Goal: Task Accomplishment & Management: Use online tool/utility

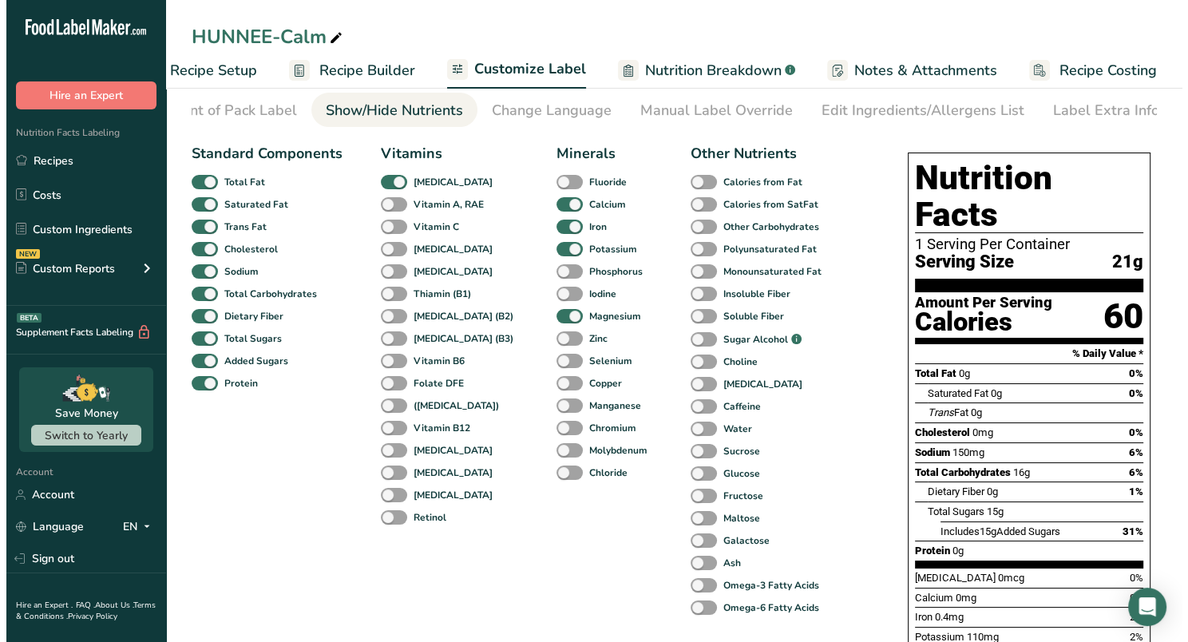
scroll to position [58, 0]
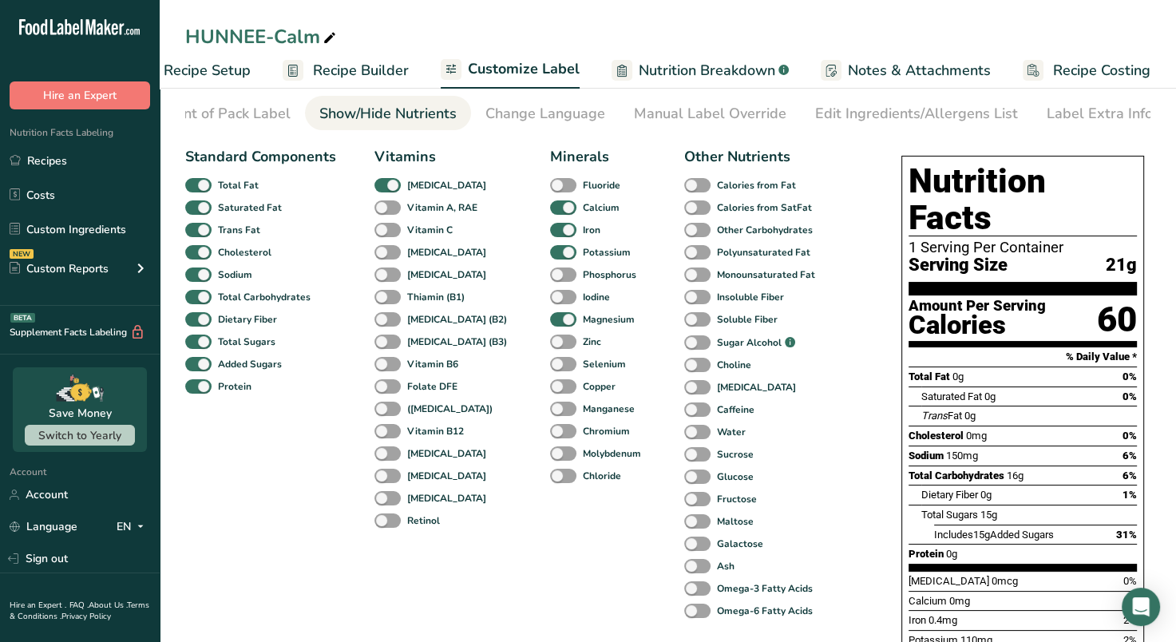
click at [373, 69] on span "Recipe Builder" at bounding box center [361, 71] width 96 height 22
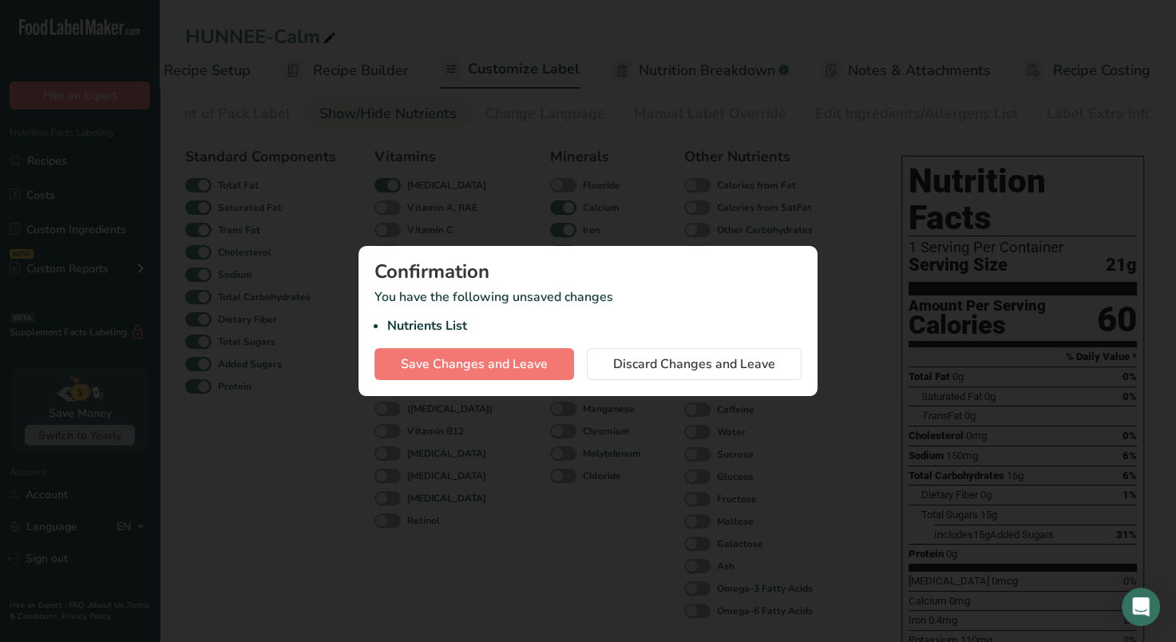
scroll to position [0, 40]
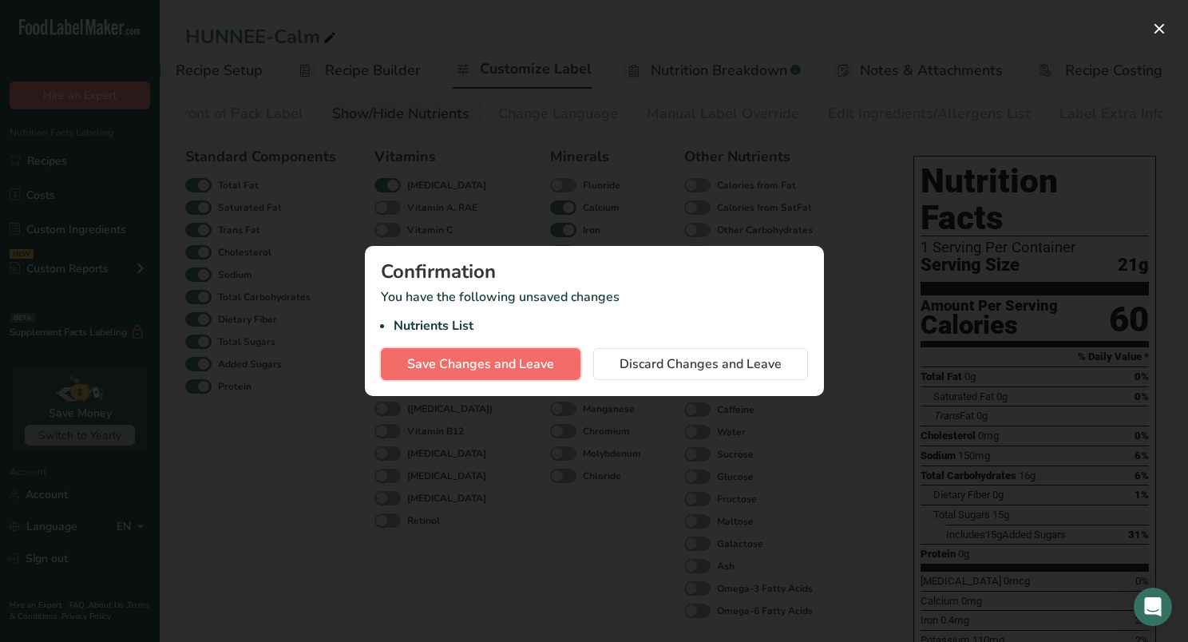
click at [499, 368] on span "Save Changes and Leave" at bounding box center [480, 364] width 147 height 19
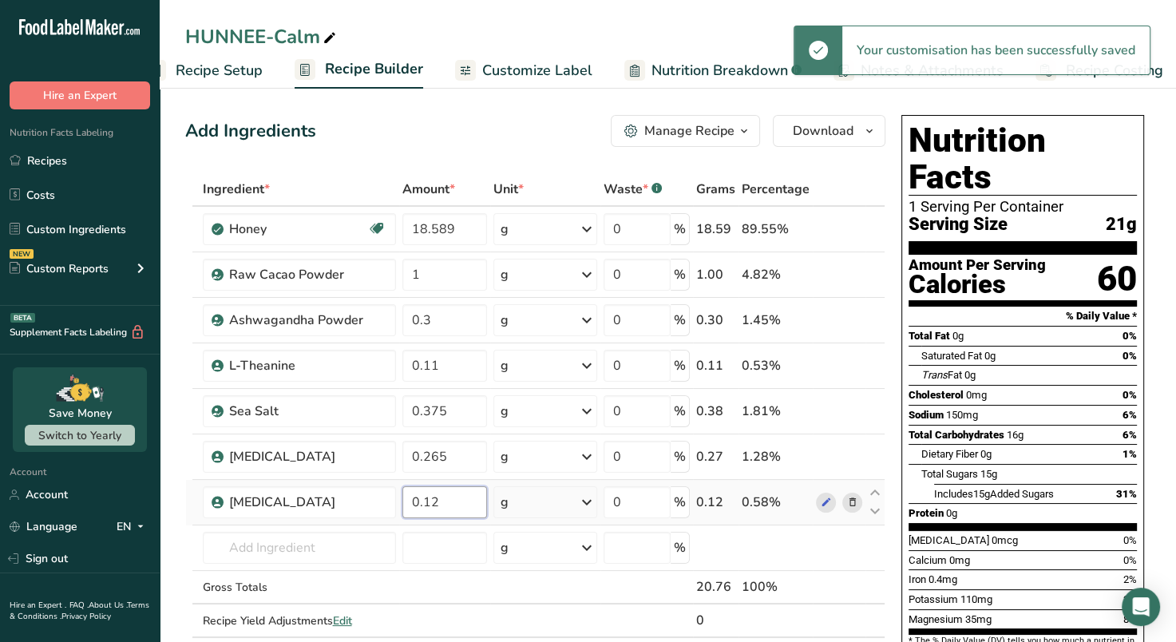
click at [464, 505] on input "0.12" at bounding box center [445, 502] width 85 height 32
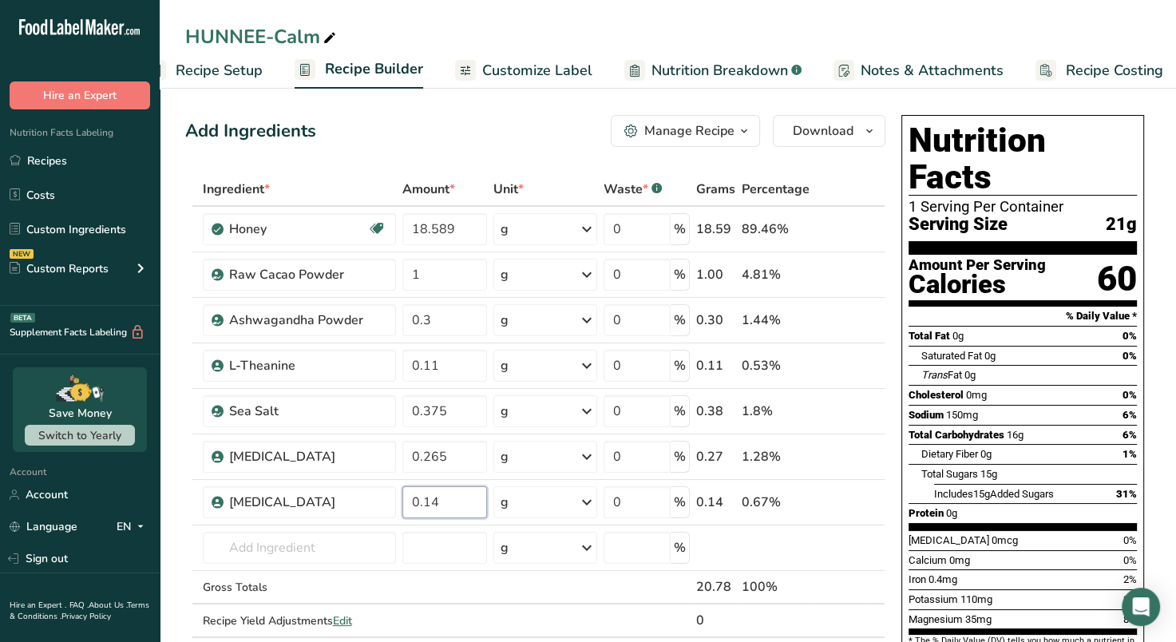
type input "0.14"
click at [532, 76] on span "Customize Label" at bounding box center [537, 71] width 110 height 22
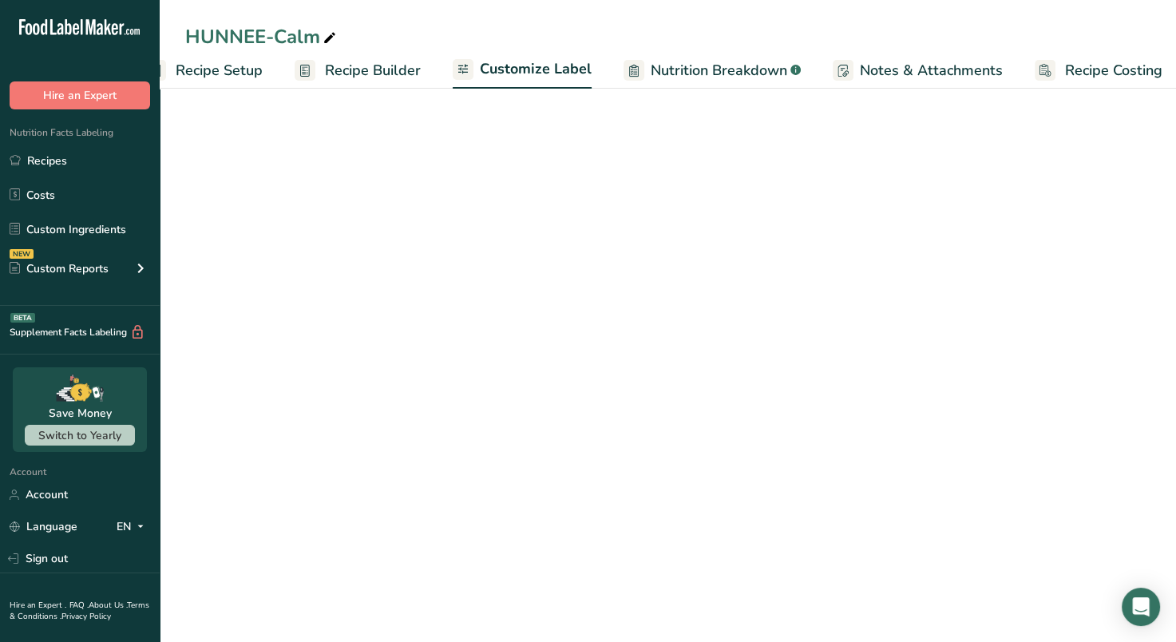
scroll to position [0, 52]
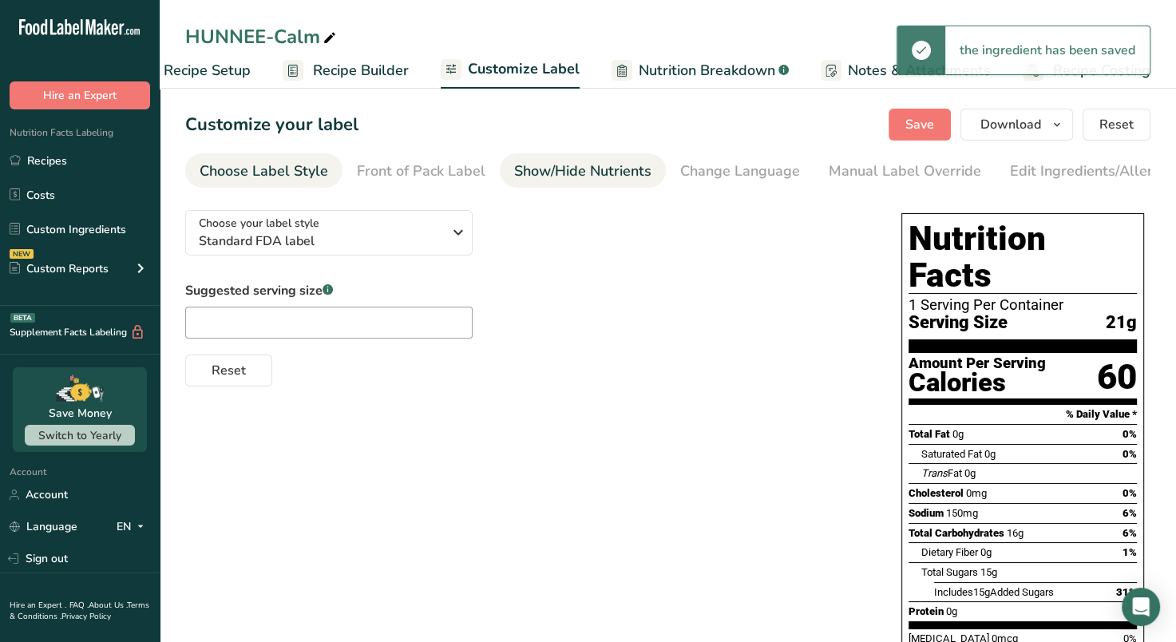
click at [581, 173] on div "Show/Hide Nutrients" at bounding box center [582, 172] width 137 height 22
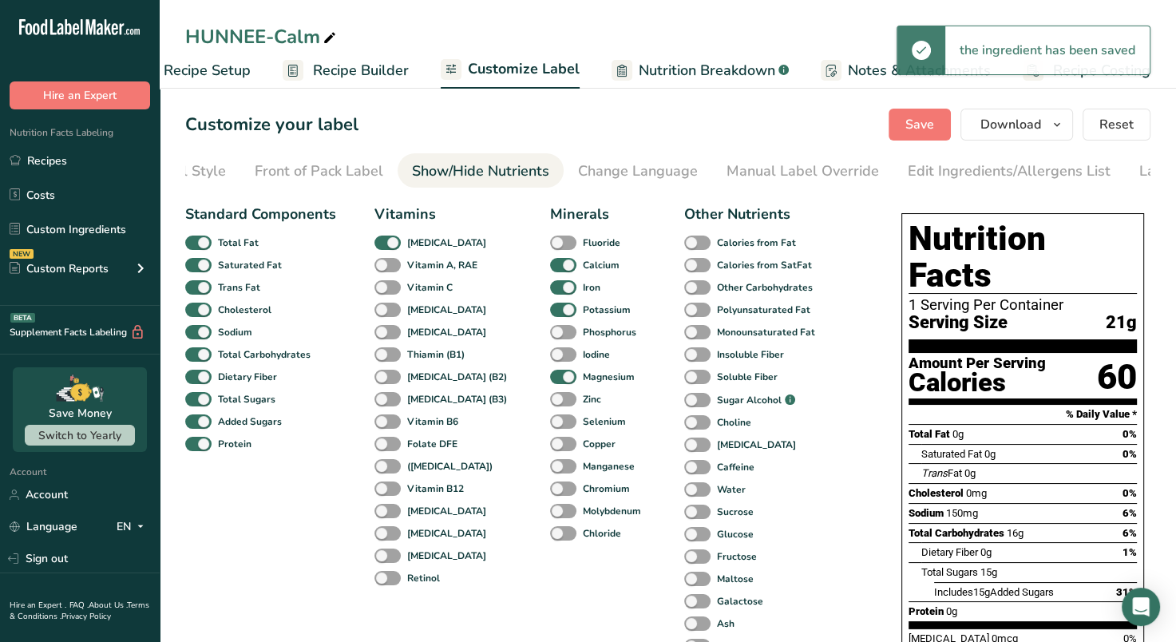
scroll to position [0, 195]
click at [553, 173] on div "Change Language" at bounding box center [546, 172] width 120 height 22
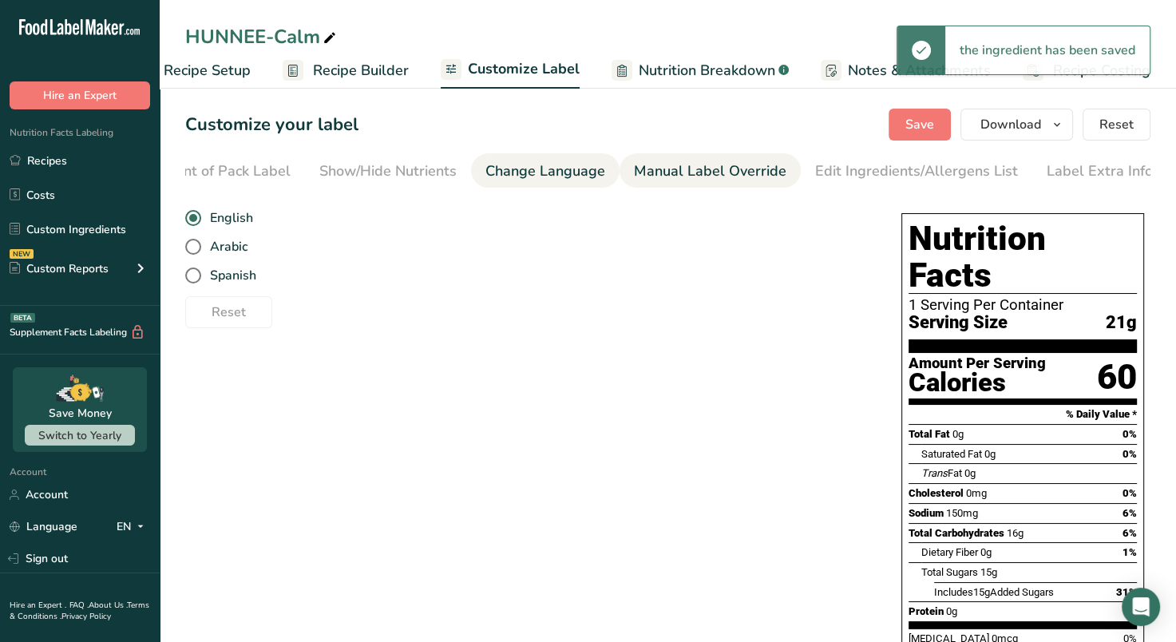
click at [682, 172] on div "Manual Label Override" at bounding box center [710, 172] width 153 height 22
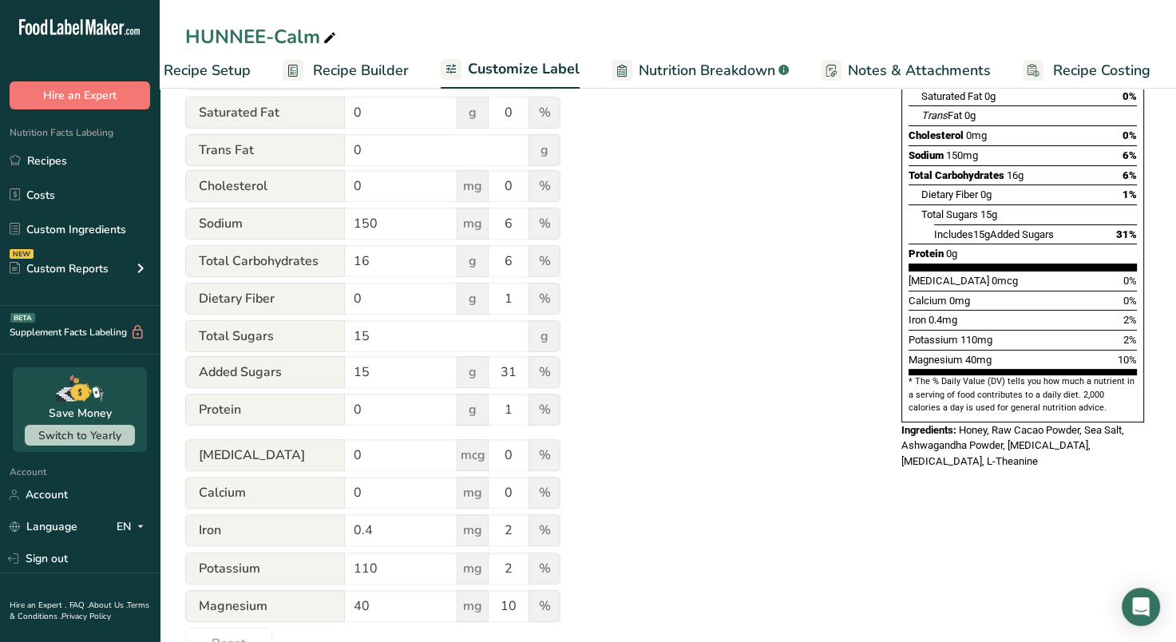
scroll to position [405, 0]
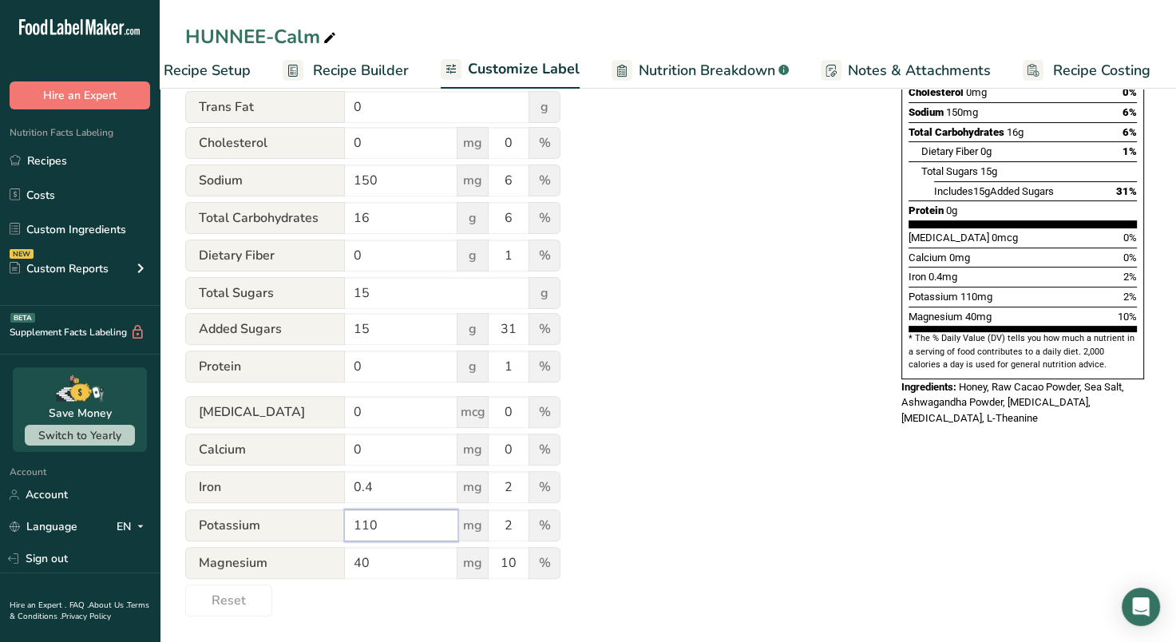
click at [435, 523] on input "110" at bounding box center [401, 526] width 113 height 32
type input "100"
click at [731, 487] on div "Utilize this manual override feature to get full control over the nutrition lab…" at bounding box center [527, 206] width 684 height 820
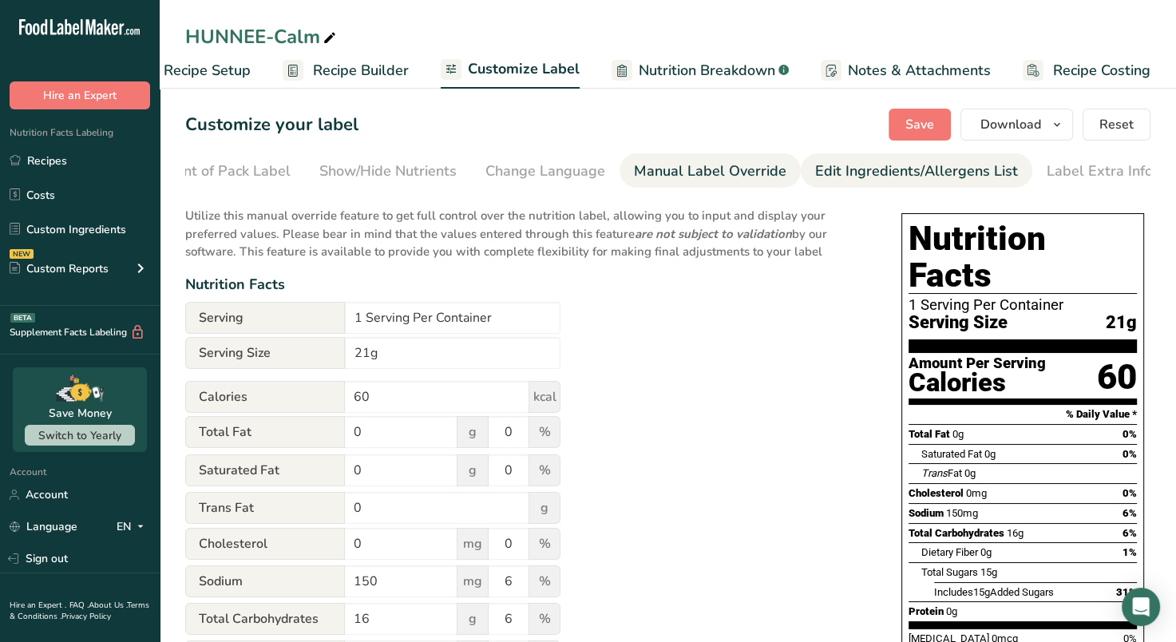
click at [873, 166] on div "Edit Ingredients/Allergens List" at bounding box center [916, 172] width 203 height 22
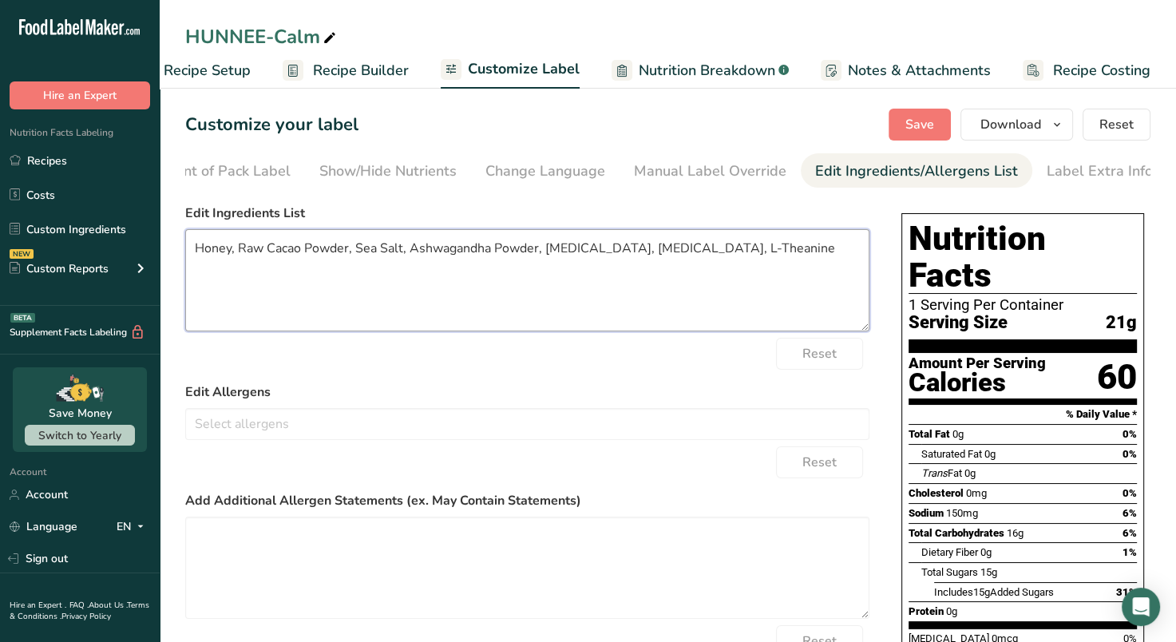
click at [331, 252] on textarea "Honey, Raw Cacao Powder, Sea Salt, Ashwagandha Powder, [MEDICAL_DATA], [MEDICAL…" at bounding box center [527, 280] width 684 height 102
type textarea "Organic Raw Honey, Organic Raw Cacao Powder, Celtic Sea Salt, Organic Ashwagand…"
click at [925, 118] on span "Save" at bounding box center [920, 124] width 29 height 19
click at [920, 130] on span "Save" at bounding box center [920, 124] width 29 height 19
click at [917, 121] on span "Save" at bounding box center [920, 124] width 29 height 19
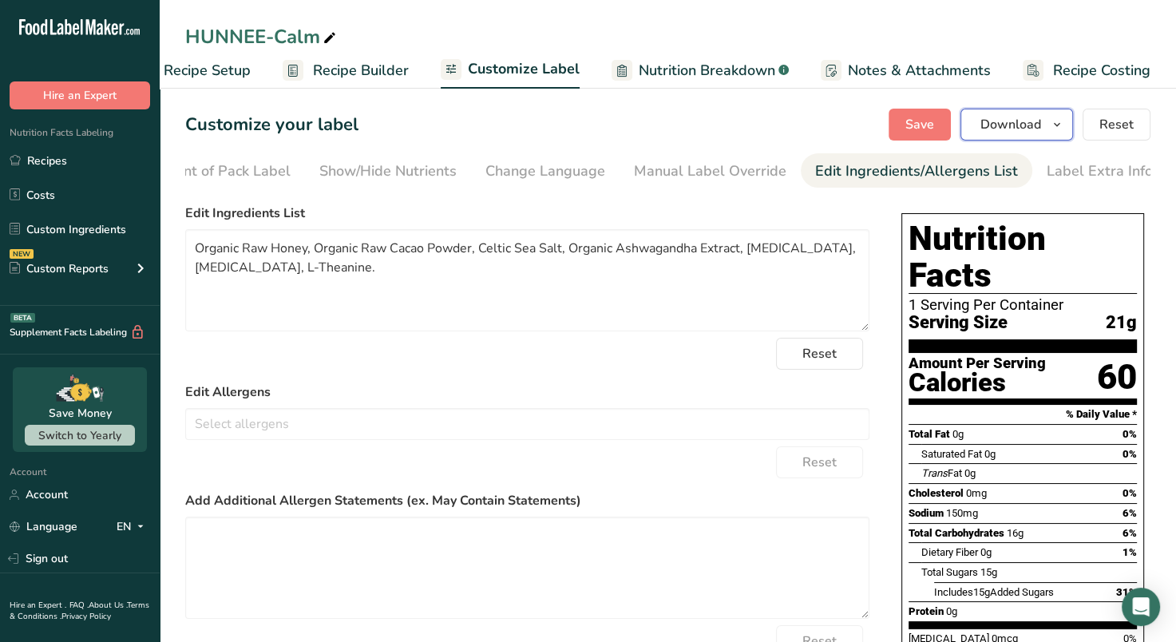
click at [1054, 131] on icon "button" at bounding box center [1057, 125] width 13 height 20
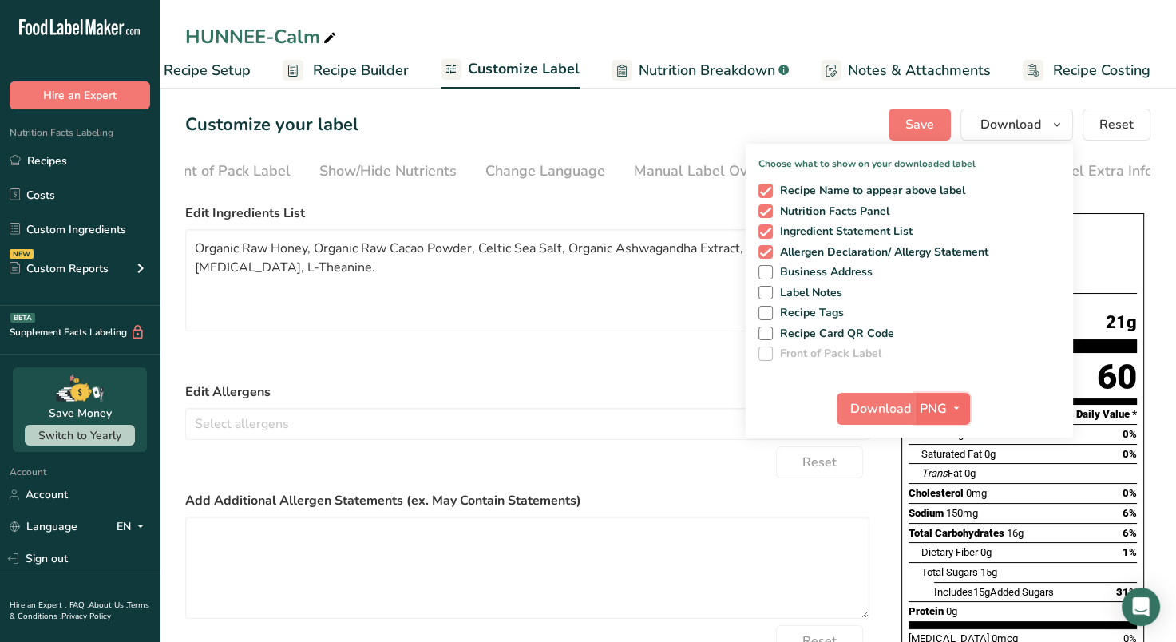
click at [942, 397] on button "PNG" at bounding box center [942, 409] width 55 height 32
click at [957, 520] on link "PDF" at bounding box center [944, 520] width 51 height 26
click at [885, 407] on span "Download" at bounding box center [881, 408] width 61 height 19
click at [522, 363] on div "Reset" at bounding box center [527, 354] width 684 height 32
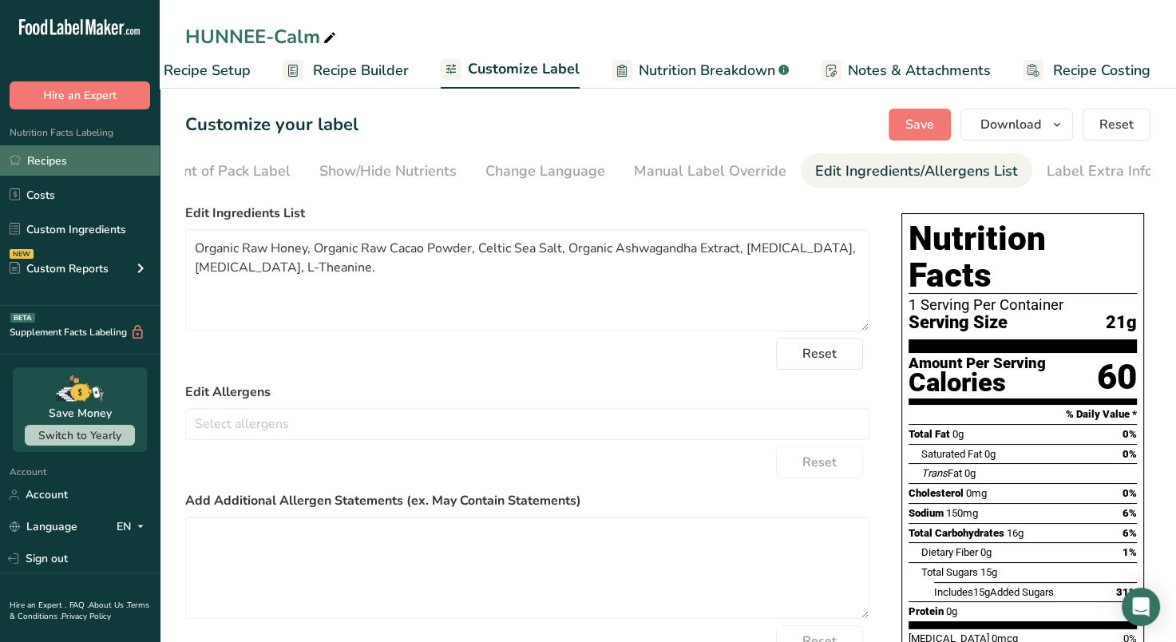
click at [42, 166] on link "Recipes" at bounding box center [80, 160] width 160 height 30
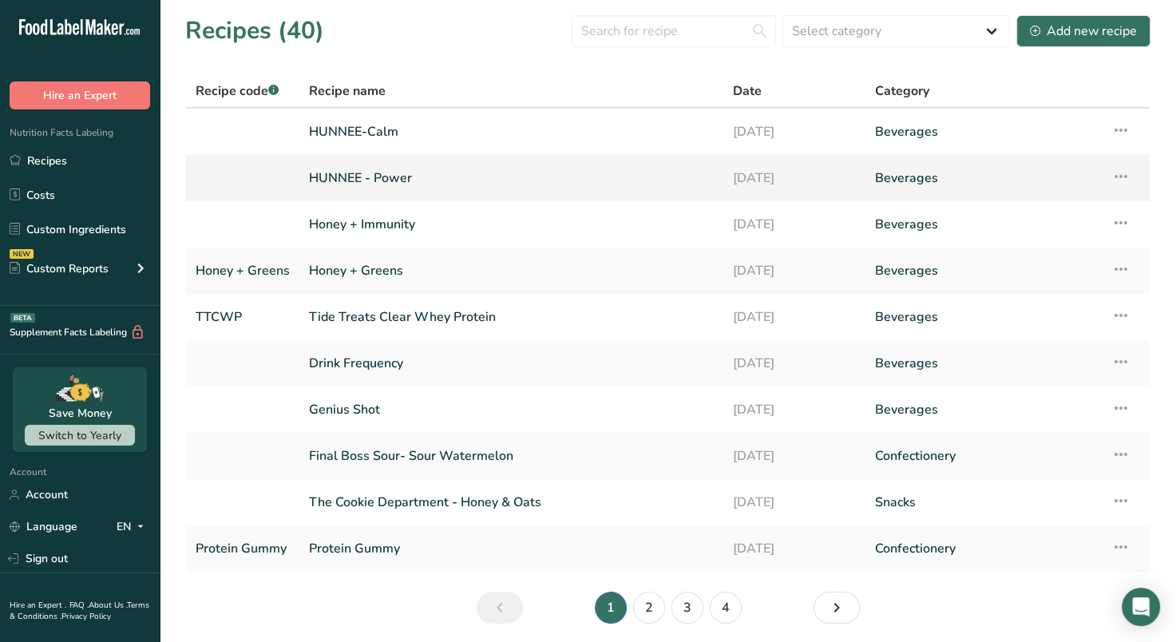
click at [437, 176] on link "HUNNEE - Power" at bounding box center [511, 178] width 405 height 34
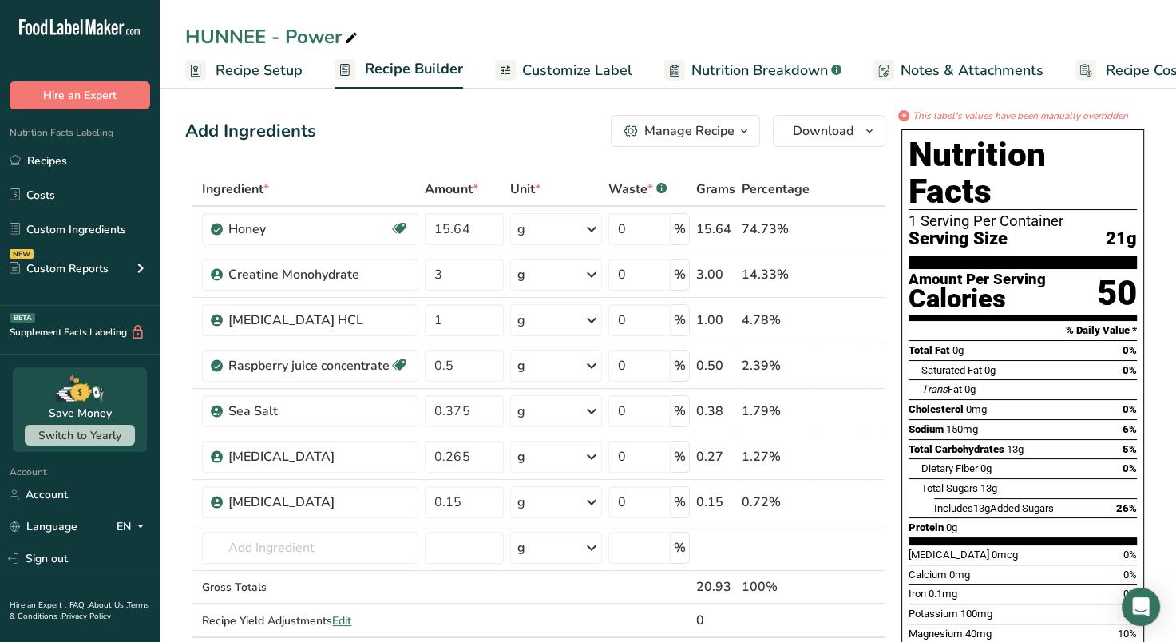
click at [349, 38] on icon at bounding box center [351, 38] width 14 height 22
type input "HUNNEE - Power No Flavor"
click at [855, 364] on icon at bounding box center [852, 366] width 11 height 17
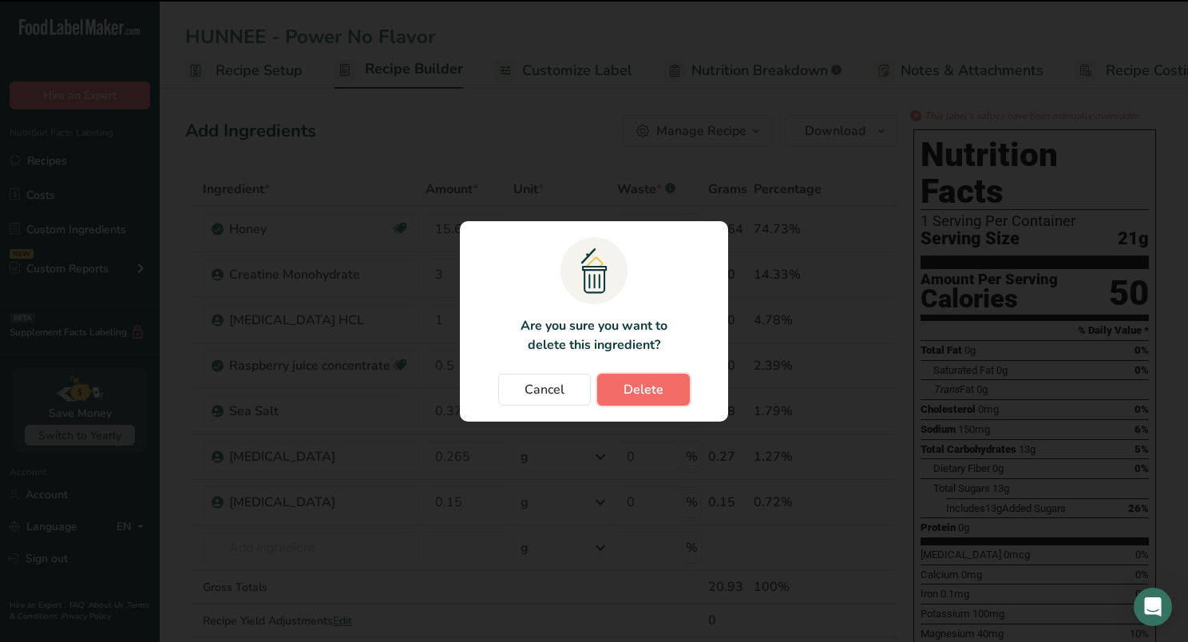
click at [639, 387] on span "Delete" at bounding box center [644, 389] width 40 height 19
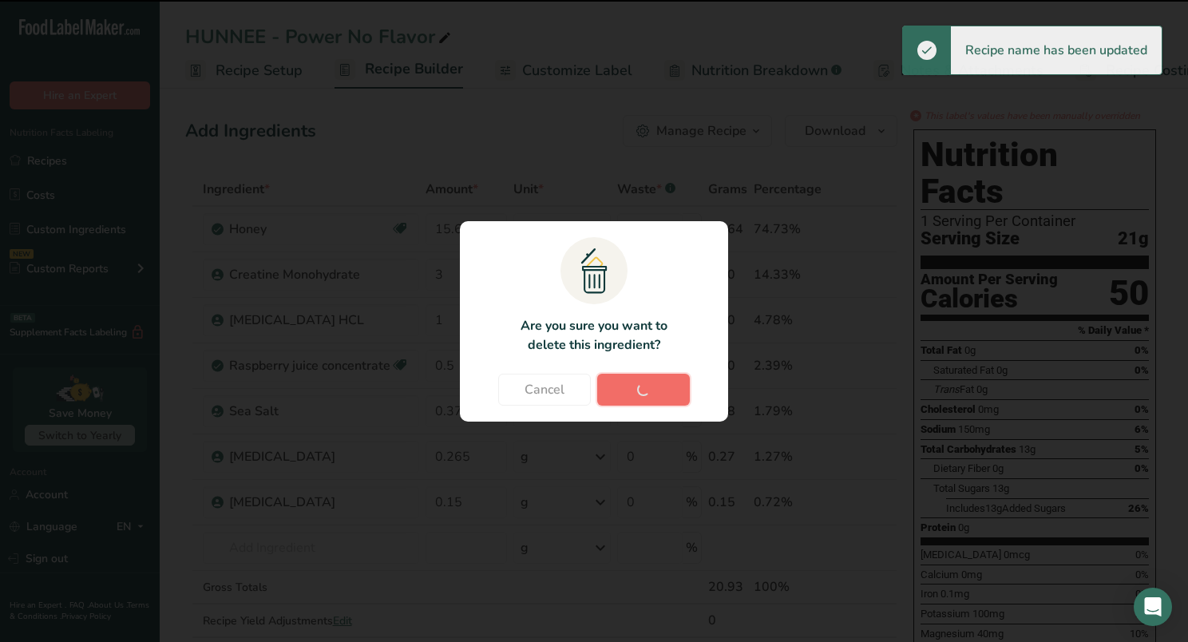
type input "0.375"
type input "0.265"
type input "0.15"
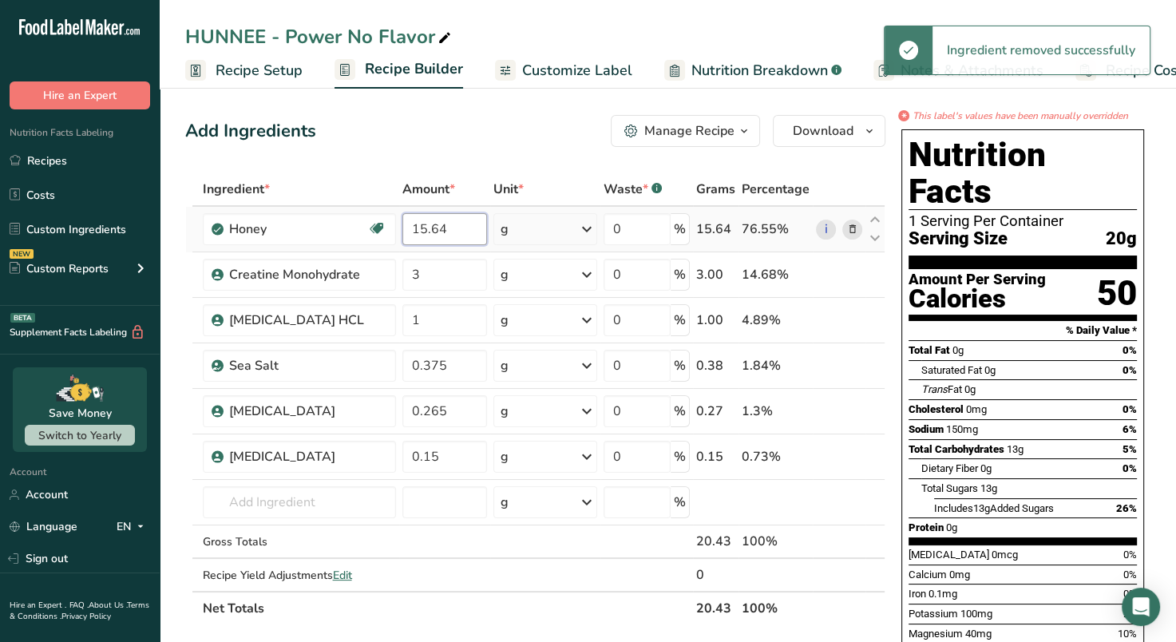
click at [433, 225] on input "15.64" at bounding box center [445, 229] width 85 height 32
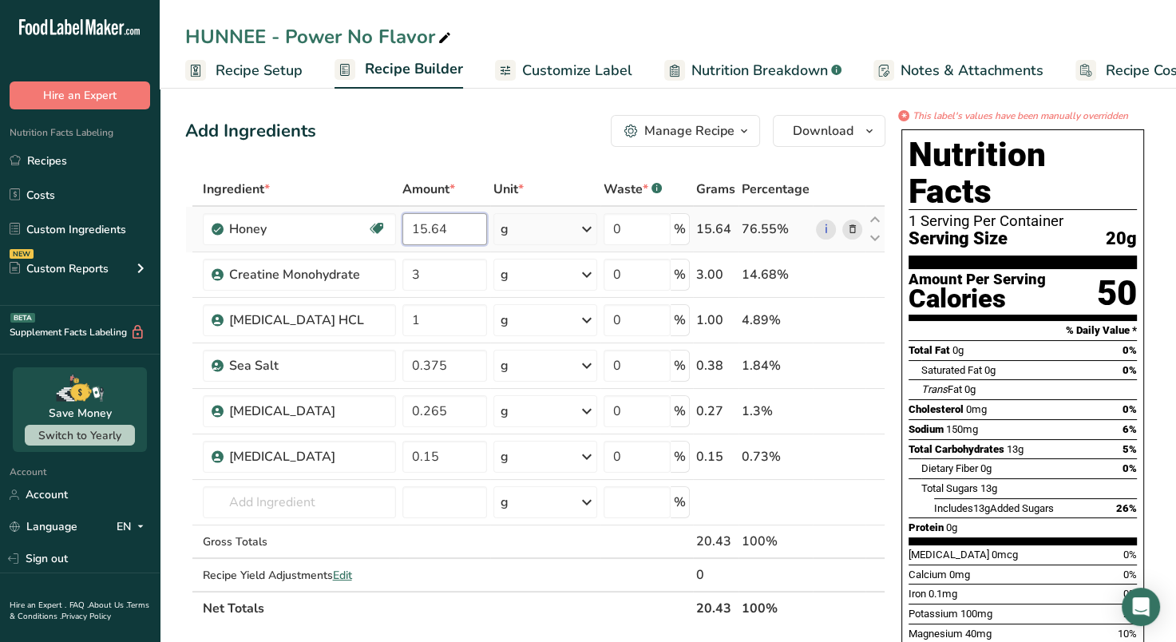
click at [426, 229] on input "15.64" at bounding box center [445, 229] width 85 height 32
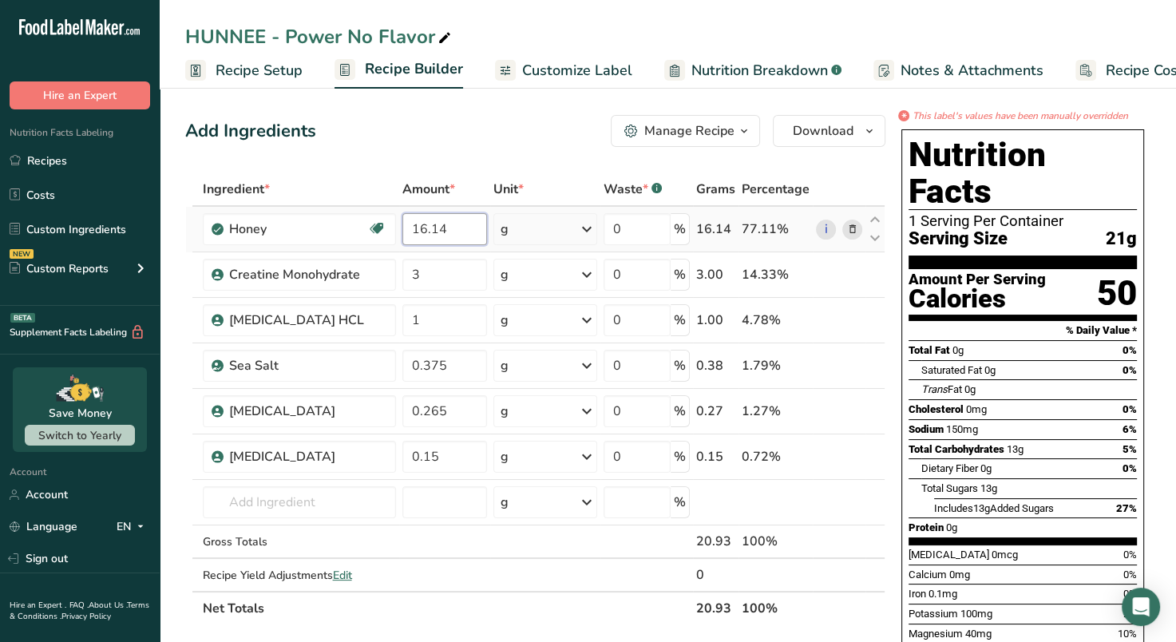
click at [456, 232] on input "16.14" at bounding box center [445, 229] width 85 height 32
type input "16.2"
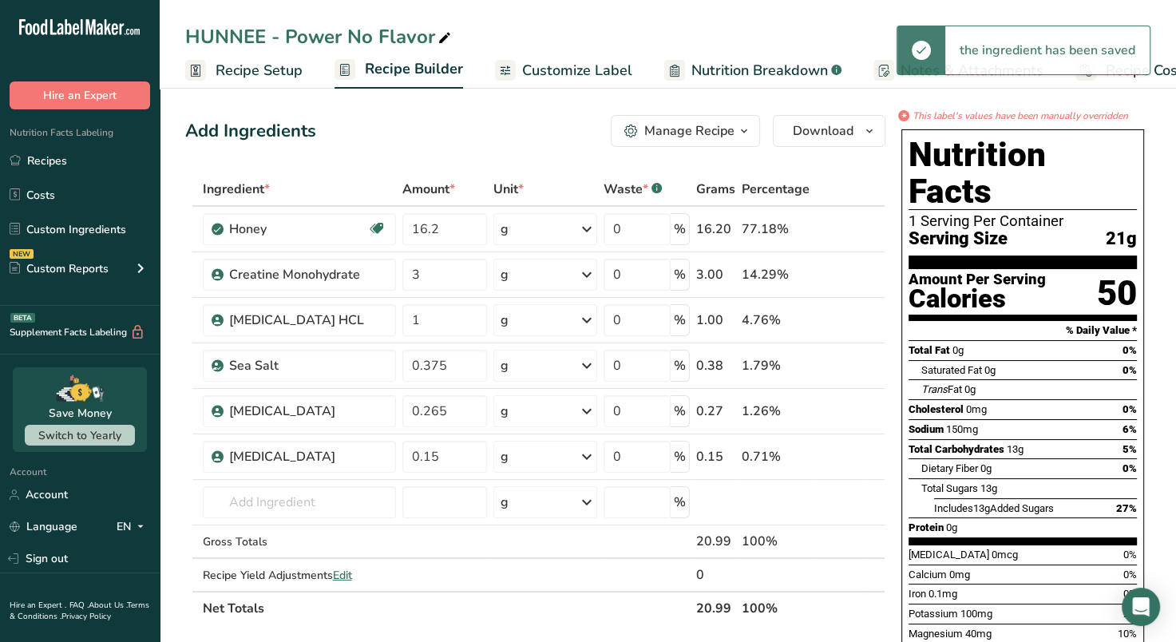
click at [558, 64] on span "Customize Label" at bounding box center [577, 71] width 110 height 22
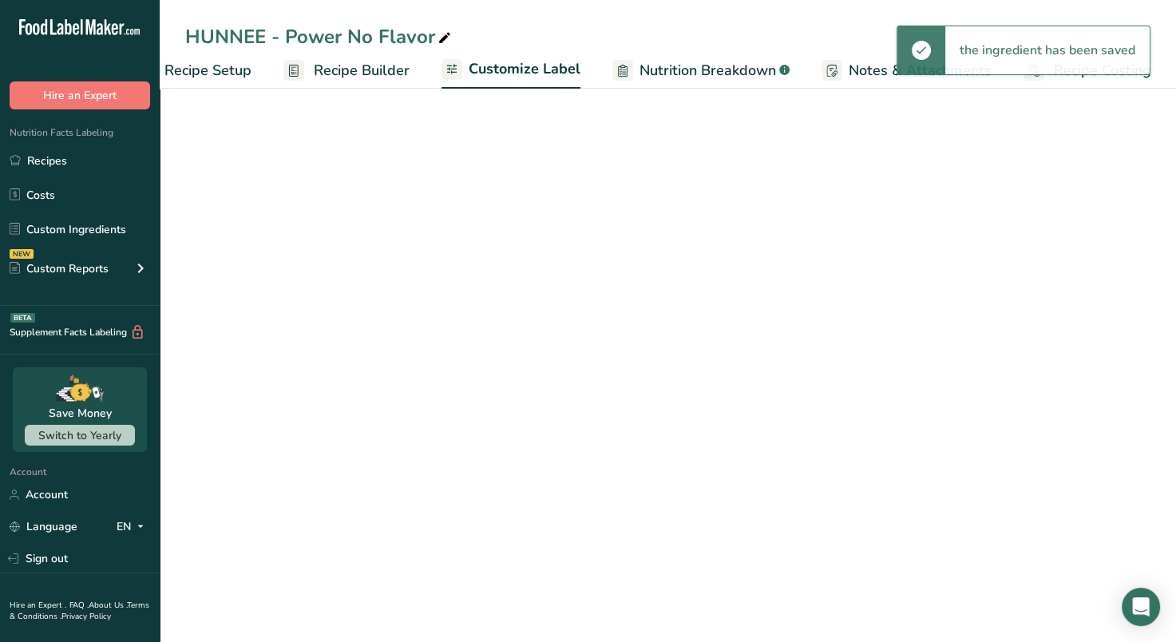
scroll to position [0, 52]
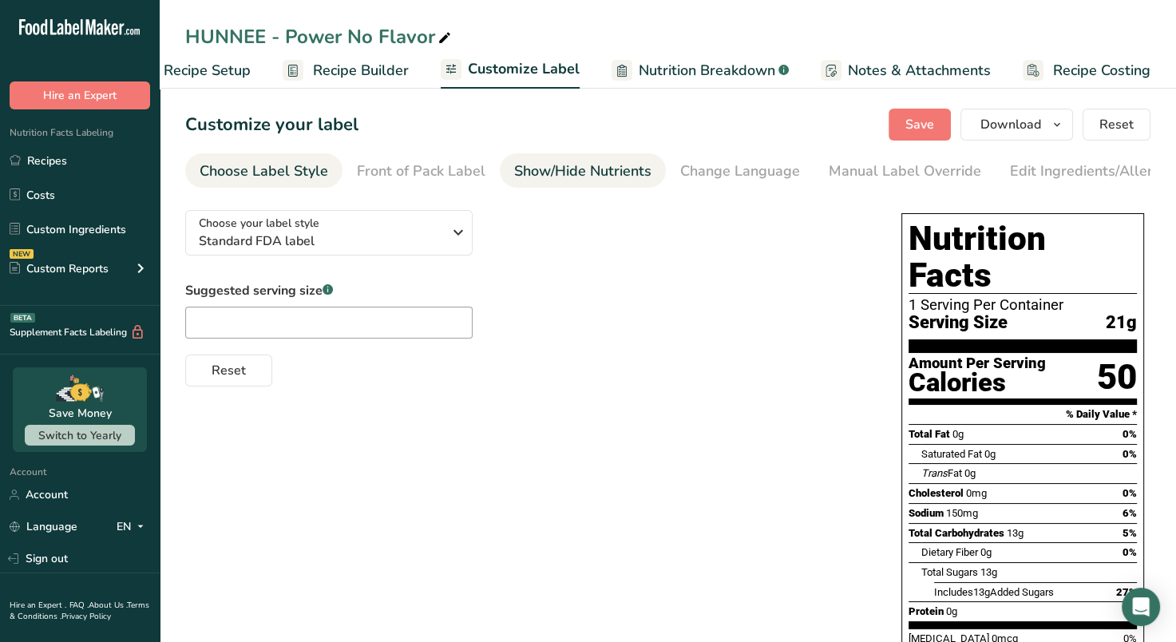
click at [578, 168] on div "Show/Hide Nutrients" at bounding box center [582, 172] width 137 height 22
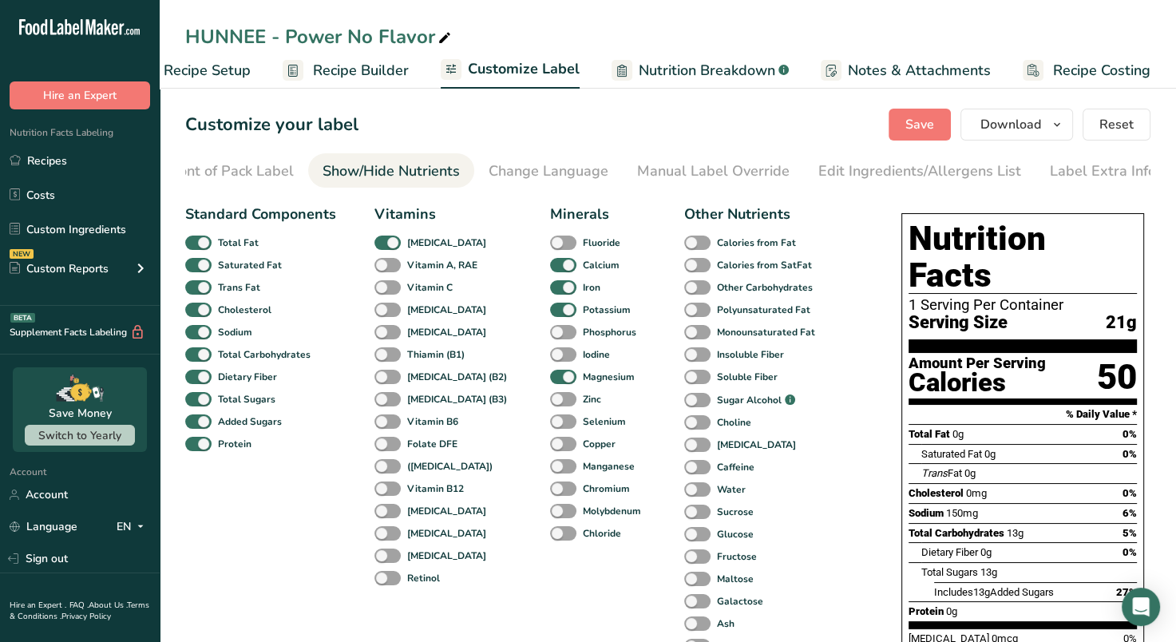
scroll to position [0, 195]
click at [678, 171] on div "Manual Label Override" at bounding box center [710, 172] width 153 height 22
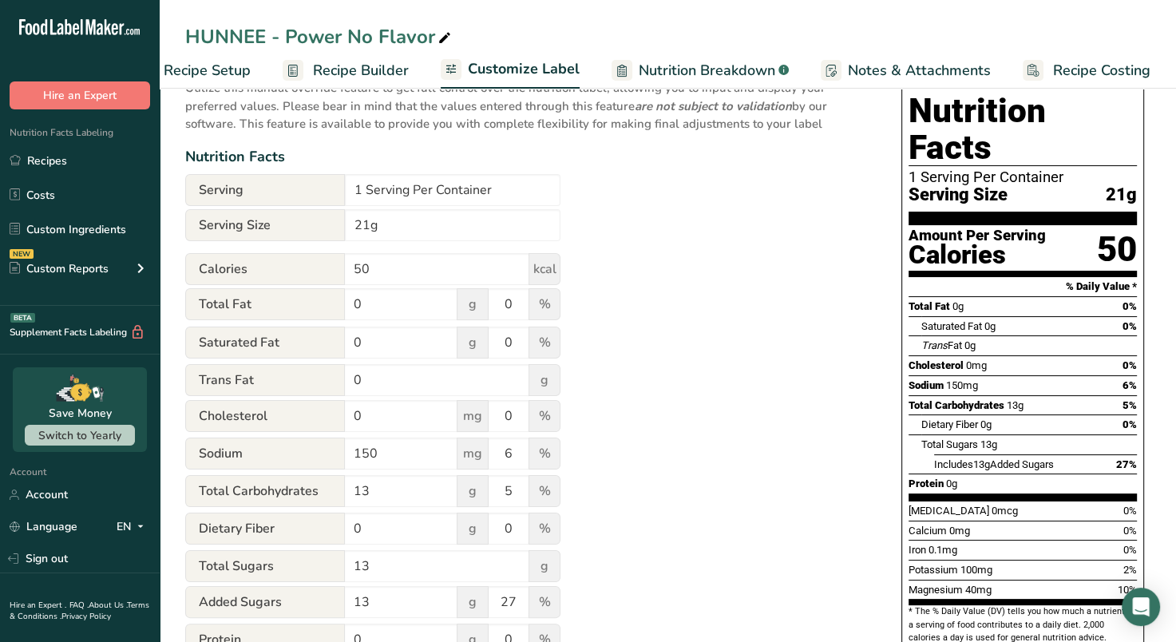
scroll to position [0, 0]
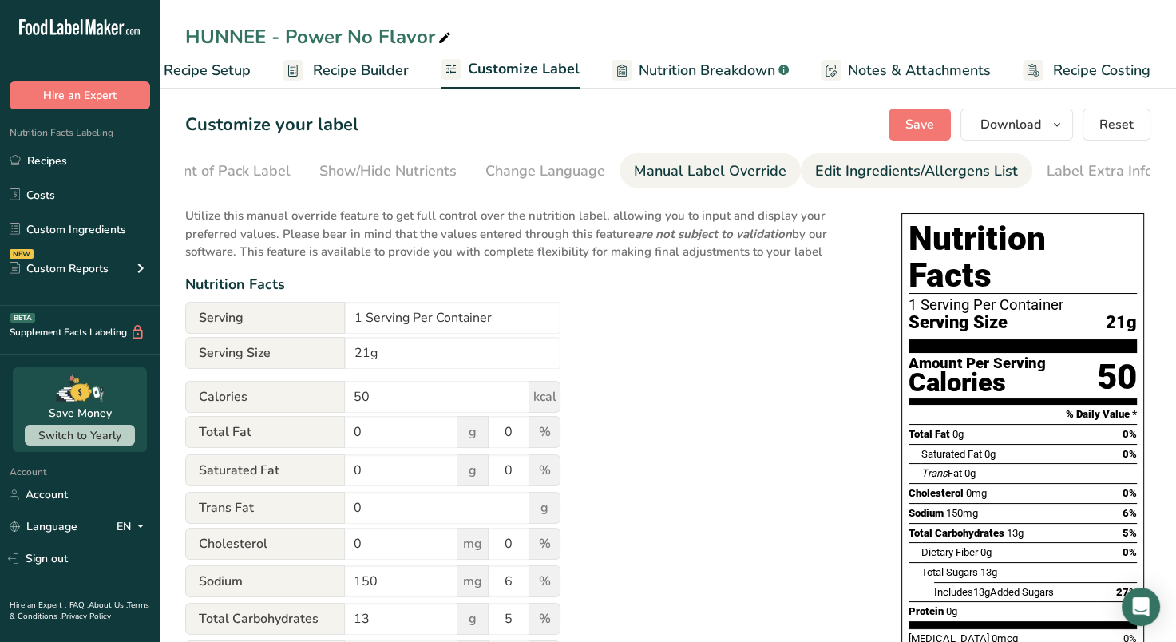
click at [842, 169] on div "Edit Ingredients/Allergens List" at bounding box center [916, 172] width 203 height 22
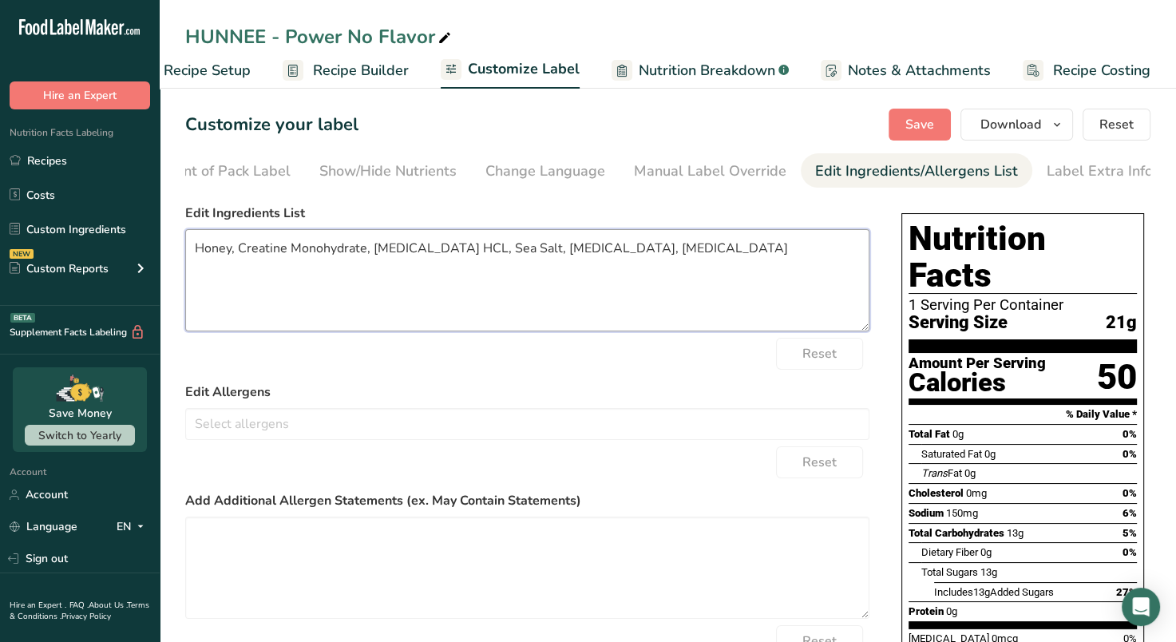
click at [200, 260] on textarea "Honey, Creatine Monohydrate, [MEDICAL_DATA] HCL, Sea Salt, [MEDICAL_DATA], [MED…" at bounding box center [527, 280] width 684 height 102
type textarea "Raw Organic Honey, Creatine Monohydrate, [MEDICAL_DATA] HCL, Celtic Sea Salt, […"
click at [926, 120] on span "Save" at bounding box center [920, 124] width 29 height 19
click at [664, 168] on div "Manual Label Override" at bounding box center [710, 172] width 153 height 22
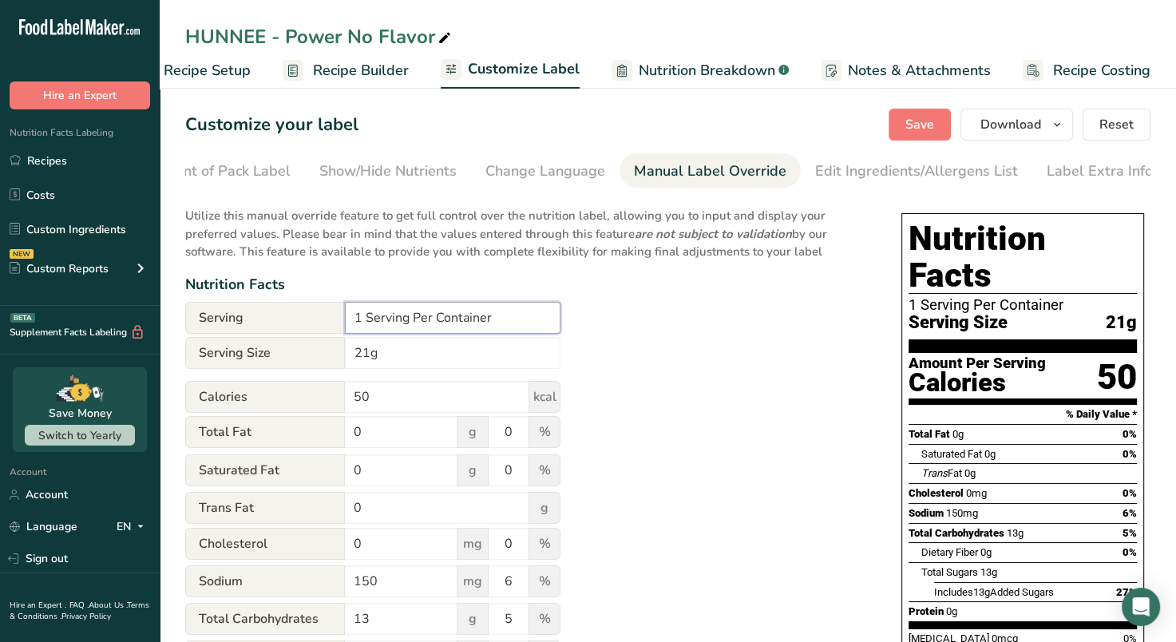
click at [361, 317] on input "1 Serving Per Container" at bounding box center [453, 318] width 216 height 32
type input "14 Serving Per Container"
click at [355, 355] on input "21g" at bounding box center [453, 353] width 216 height 32
type input "1 Sachet (21g)"
click at [922, 115] on span "Save" at bounding box center [920, 124] width 29 height 19
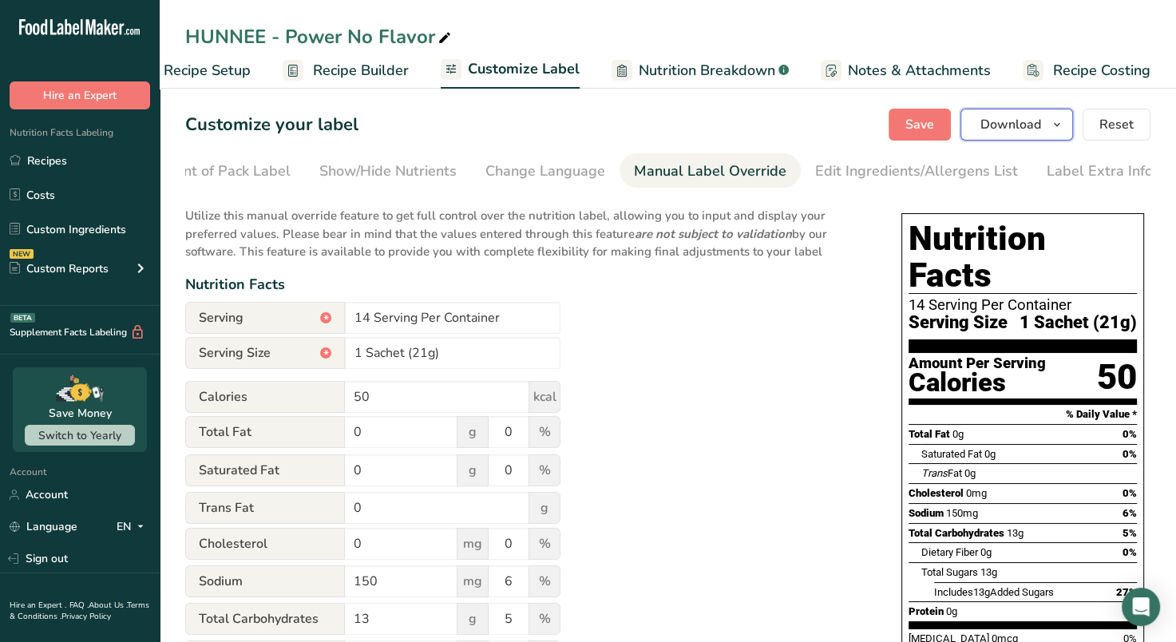
click at [1059, 124] on icon "button" at bounding box center [1057, 125] width 13 height 20
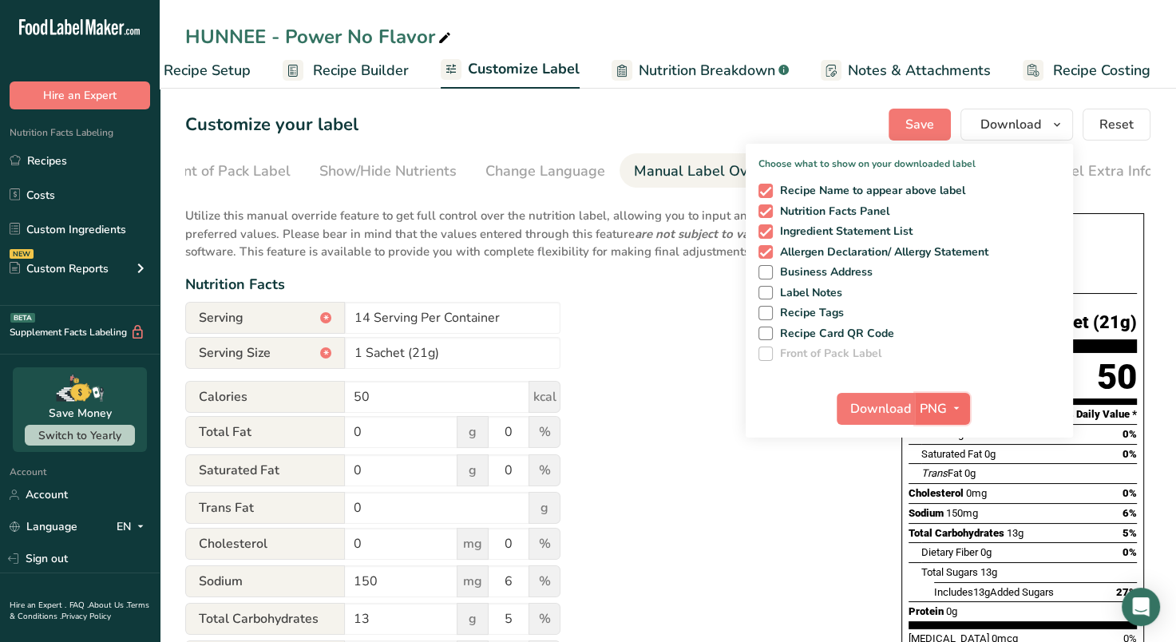
click at [954, 409] on icon "button" at bounding box center [956, 409] width 13 height 20
click at [953, 521] on link "PDF" at bounding box center [944, 520] width 51 height 26
click at [876, 406] on span "Download" at bounding box center [881, 408] width 61 height 19
click at [696, 413] on div "Utilize this manual override feature to get full control over the nutrition lab…" at bounding box center [527, 607] width 684 height 820
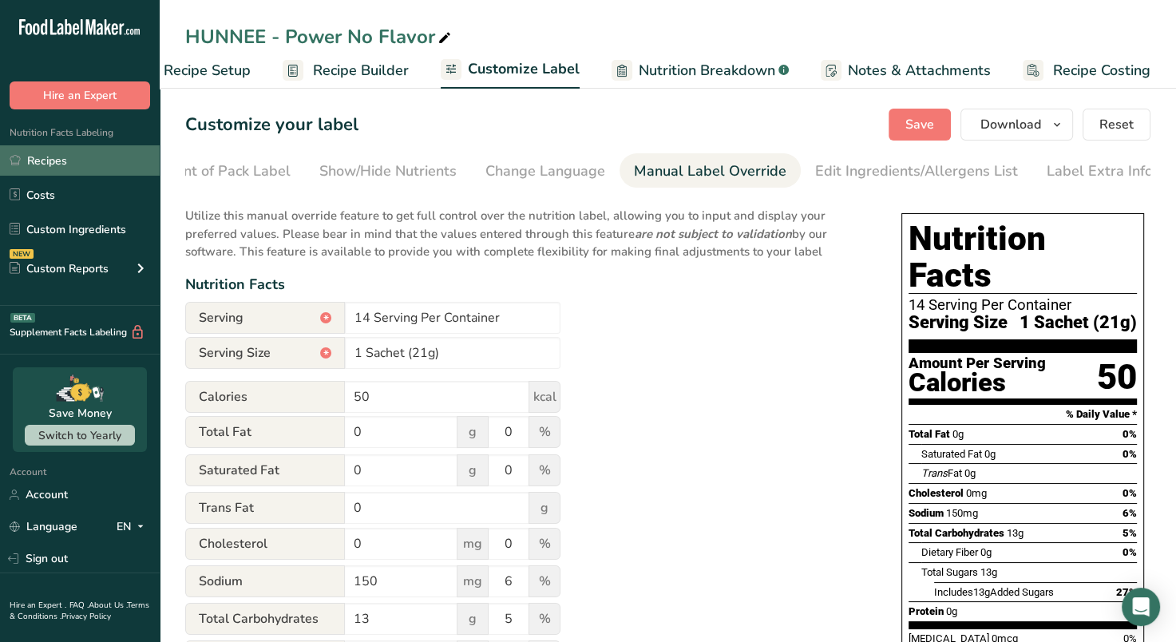
click at [50, 160] on link "Recipes" at bounding box center [80, 160] width 160 height 30
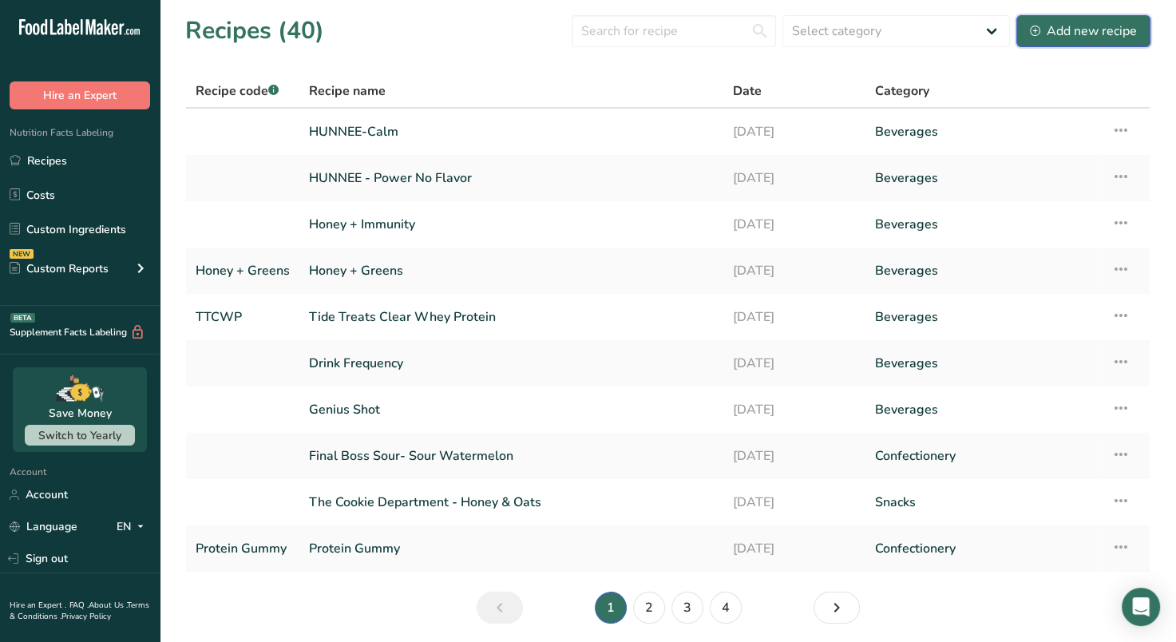
click at [1086, 37] on div "Add new recipe" at bounding box center [1083, 31] width 107 height 19
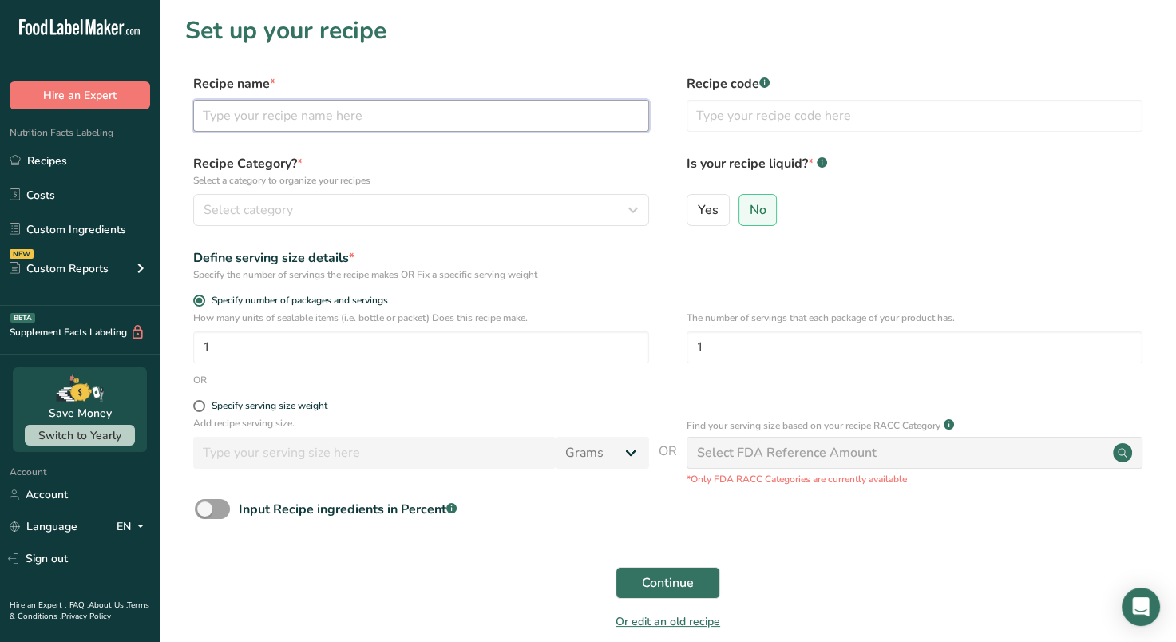
click at [505, 119] on input "text" at bounding box center [421, 116] width 456 height 32
type input "HUNNEE - Energy"
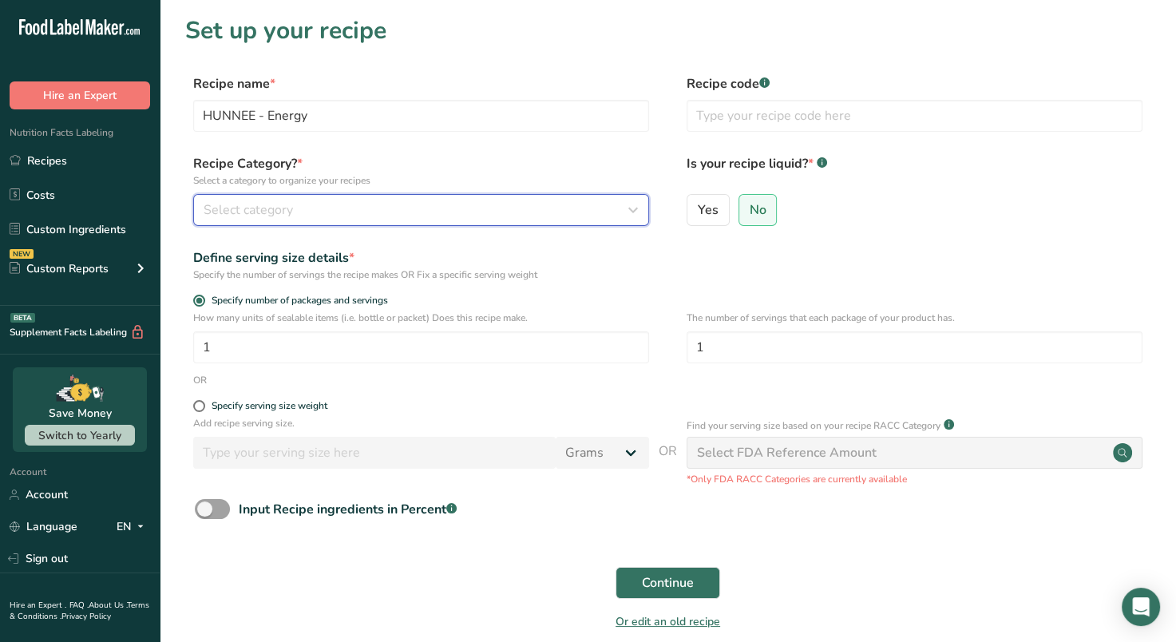
click at [549, 200] on div "Select category" at bounding box center [417, 209] width 426 height 19
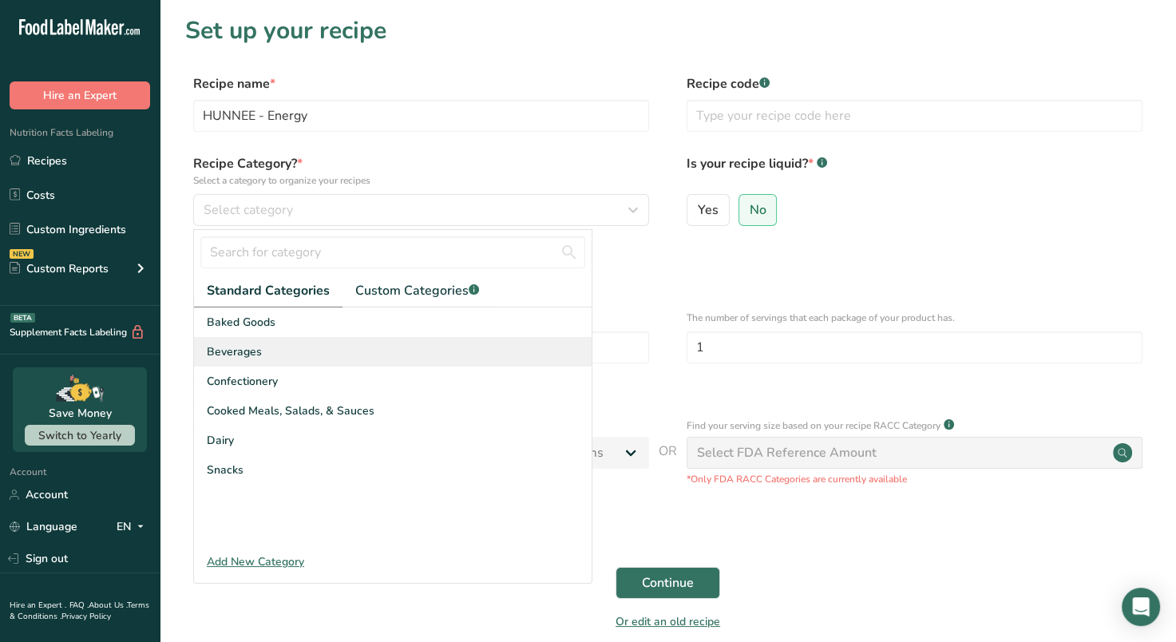
click at [252, 349] on span "Beverages" at bounding box center [234, 351] width 55 height 17
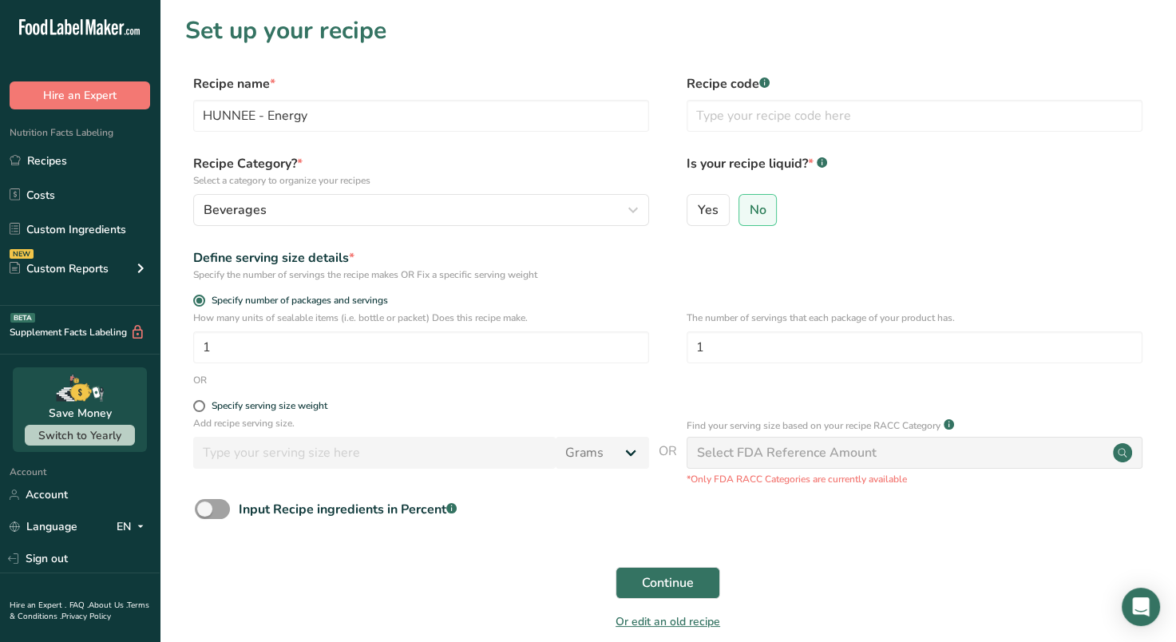
click at [681, 557] on form "Recipe name * HUNNEE - Energy Recipe code .a-a{fill:#347362;}.b-a{fill:#fff;} R…" at bounding box center [668, 357] width 966 height 566
click at [667, 569] on button "Continue" at bounding box center [668, 583] width 105 height 32
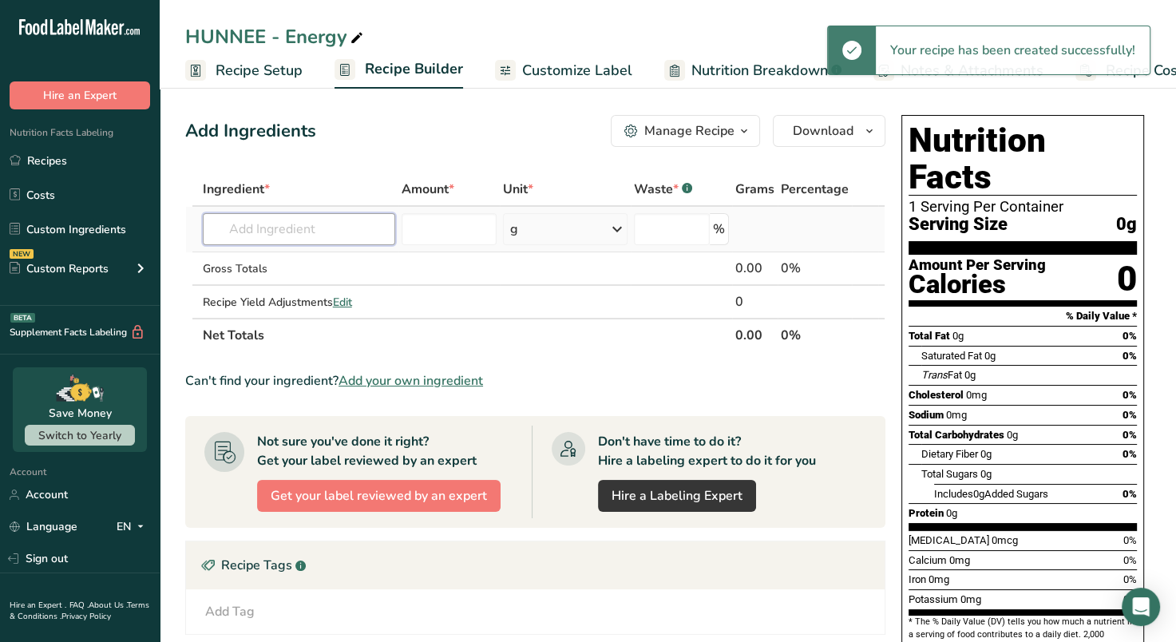
click at [310, 228] on input "text" at bounding box center [299, 229] width 193 height 32
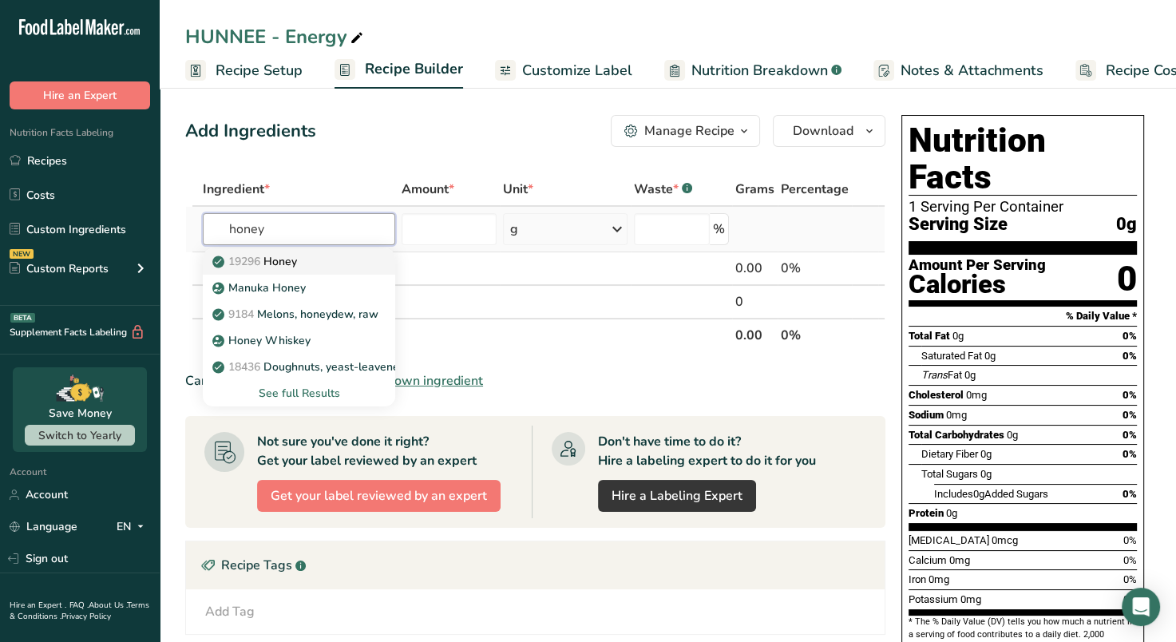
type input "honey"
click at [289, 258] on p "19296 Honey" at bounding box center [256, 261] width 81 height 17
type input "Honey"
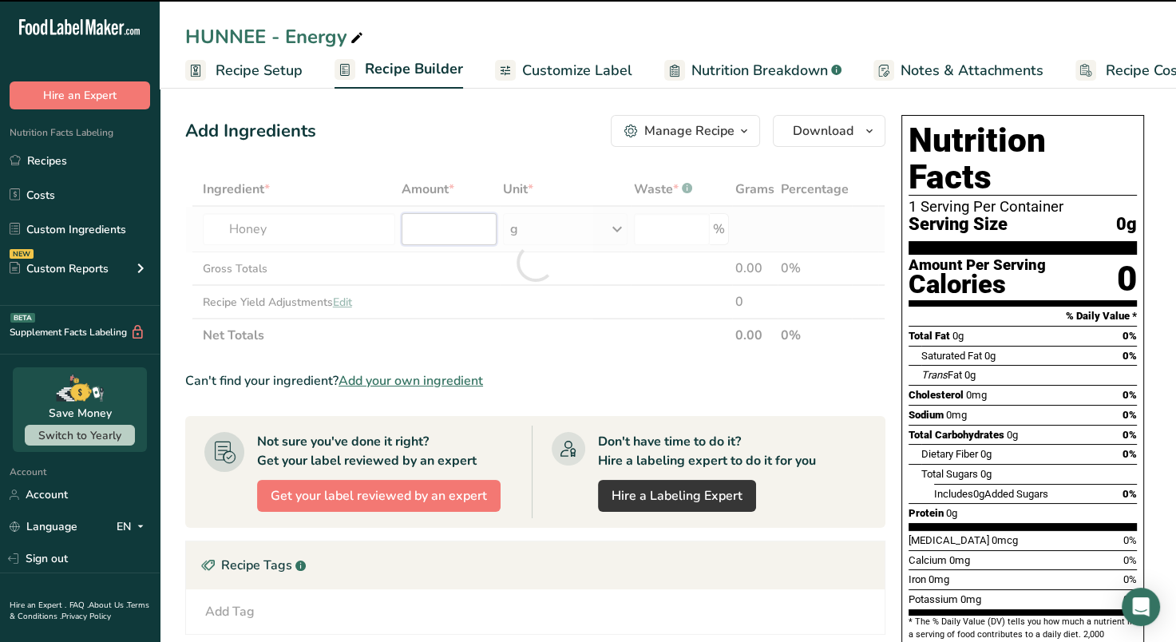
type input "0"
click at [447, 232] on input "0" at bounding box center [449, 229] width 94 height 32
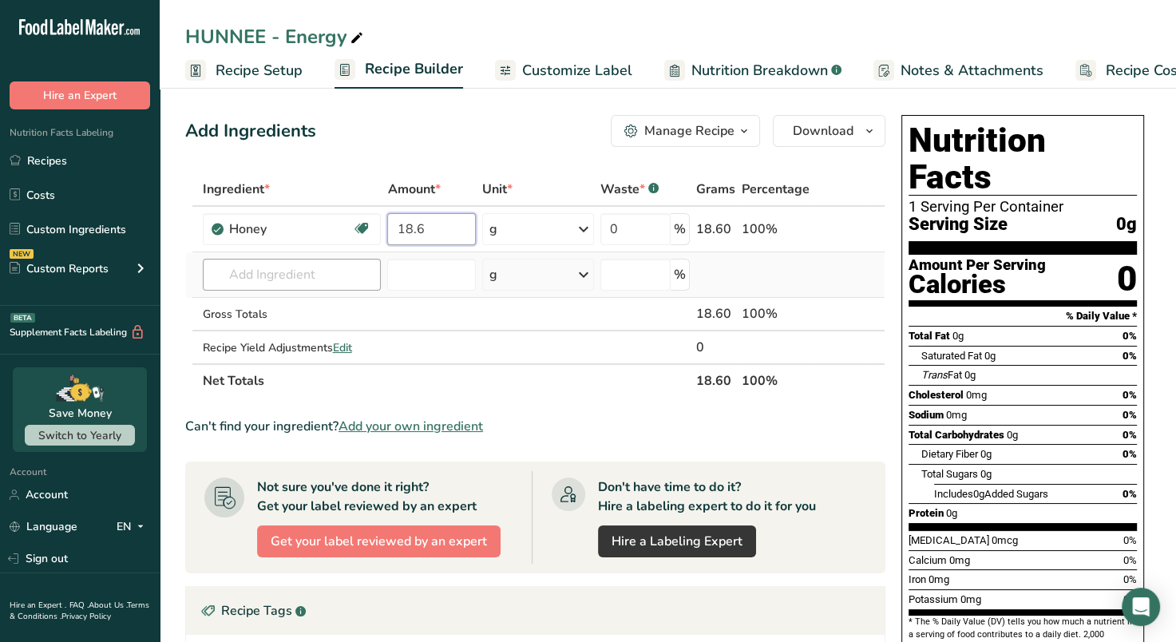
type input "18.6"
click at [327, 278] on div "Ingredient * Amount * Unit * Waste * .a-a{fill:#347362;}.b-a{fill:#fff;} Grams …" at bounding box center [535, 285] width 700 height 225
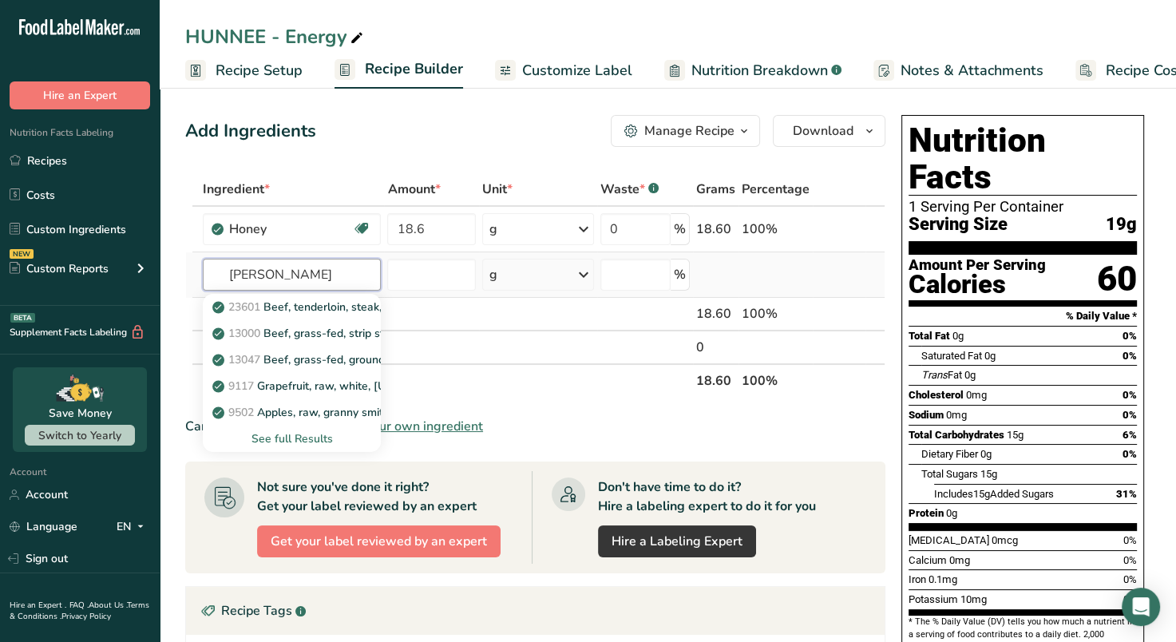
type input "[PERSON_NAME]"
paste input "Guarana"
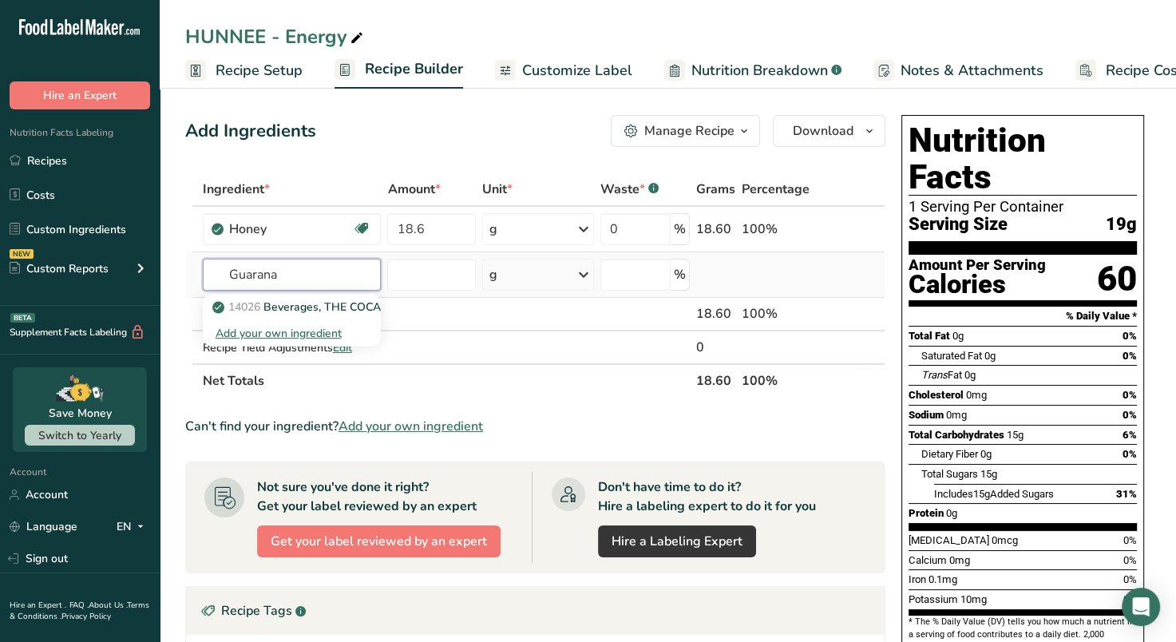
type input "Guarana"
click at [295, 331] on div "Add your own ingredient" at bounding box center [292, 333] width 153 height 17
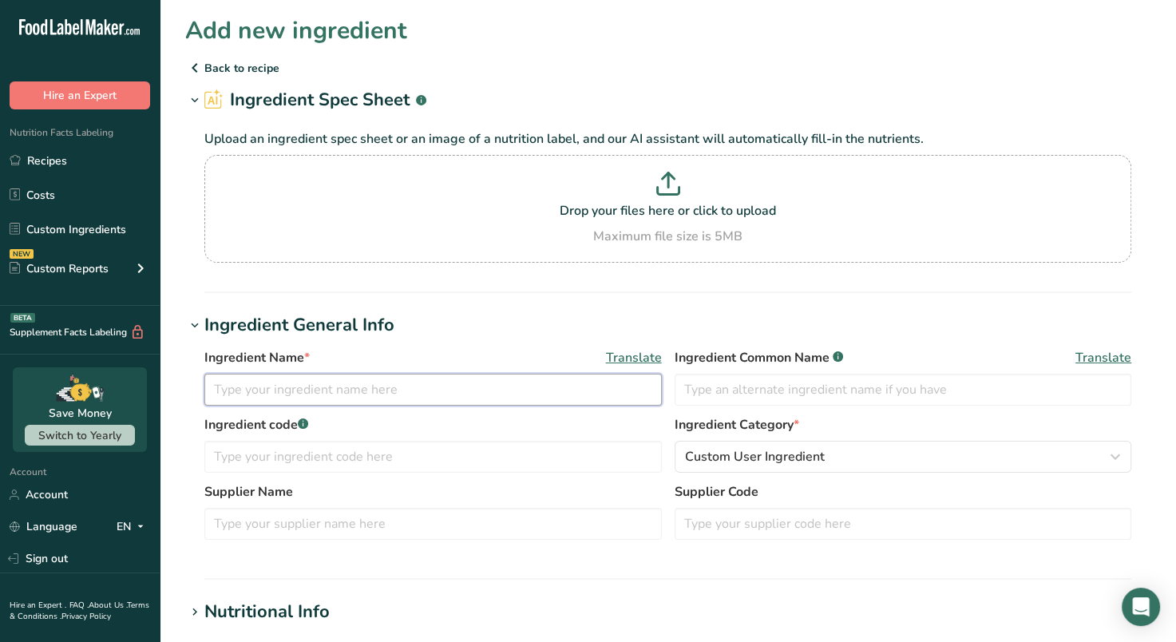
click at [320, 403] on input "text" at bounding box center [433, 390] width 458 height 32
paste input "Guarana"
type input "Guarana Seed Extract"
paste input "Guarana"
type input "Guarana Extract (Sourc"
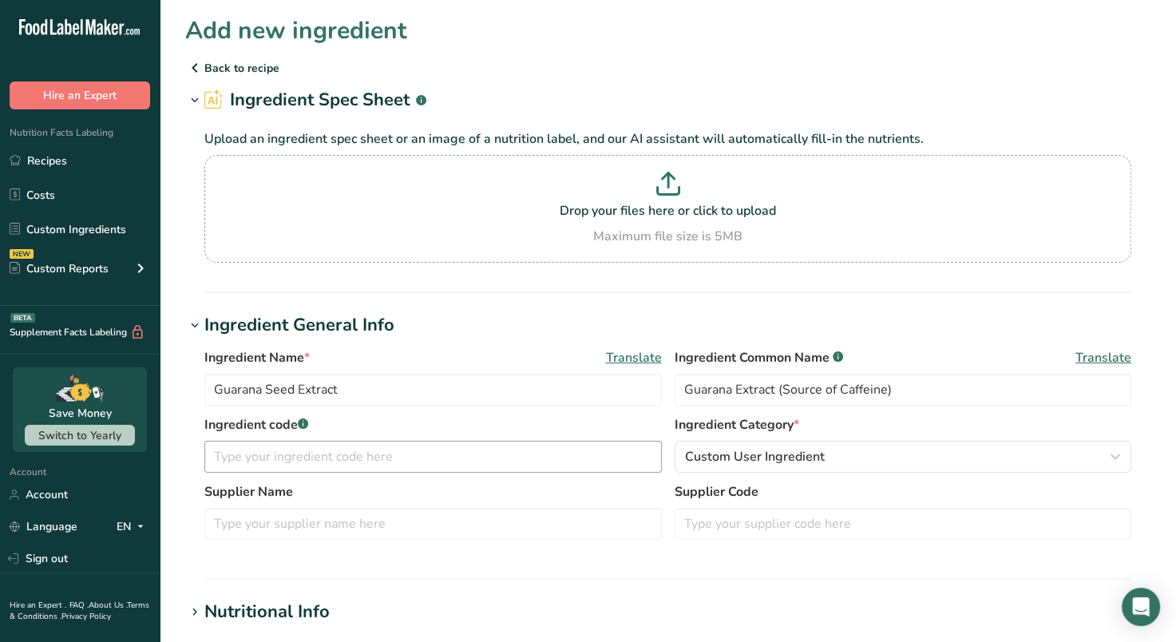
type input "Guarana Extract (Source of Caffeine)"
click at [383, 453] on input "text" at bounding box center [433, 457] width 458 height 32
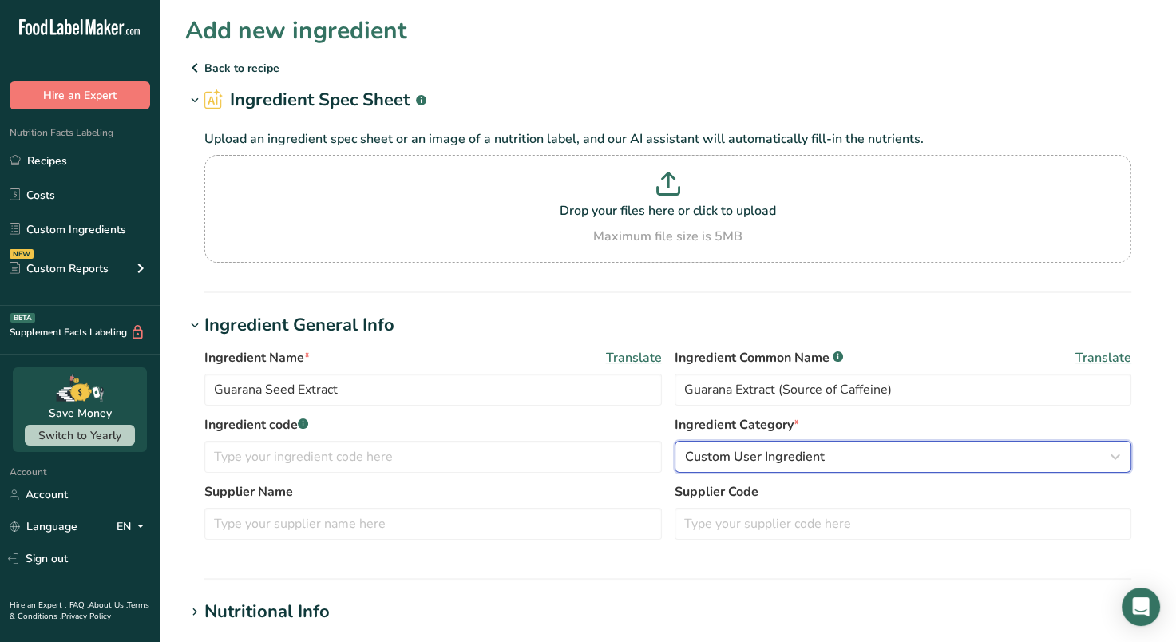
click at [703, 449] on span "Custom User Ingredient" at bounding box center [755, 456] width 140 height 19
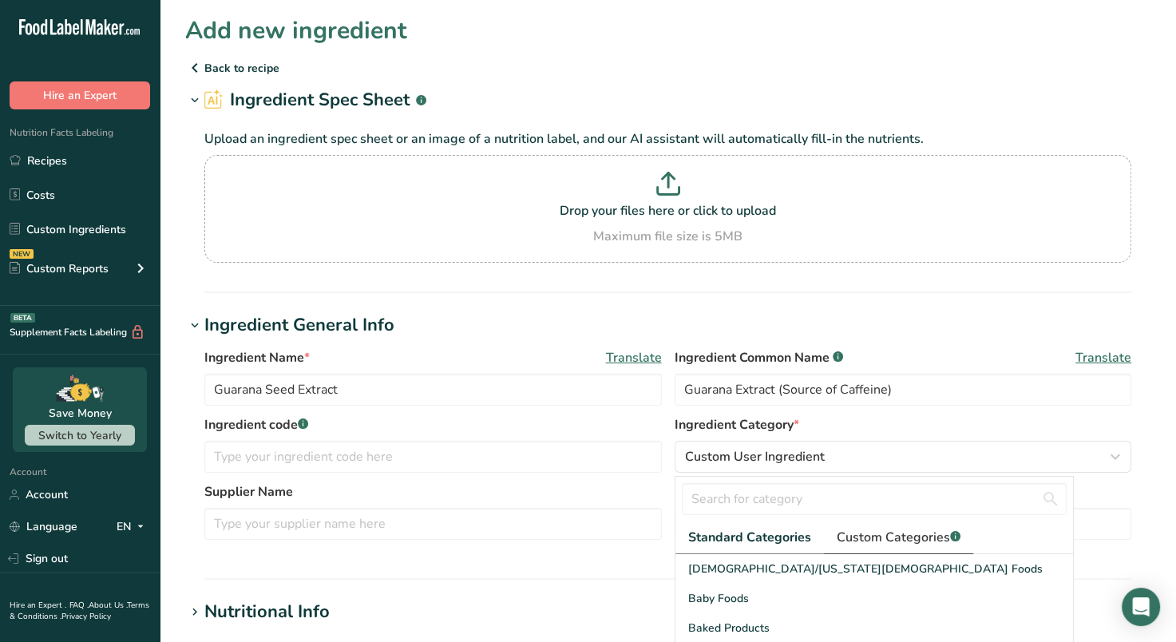
click at [862, 536] on span "Custom Categories .a-a{fill:#347362;}.b-a{fill:#fff;}" at bounding box center [899, 537] width 124 height 19
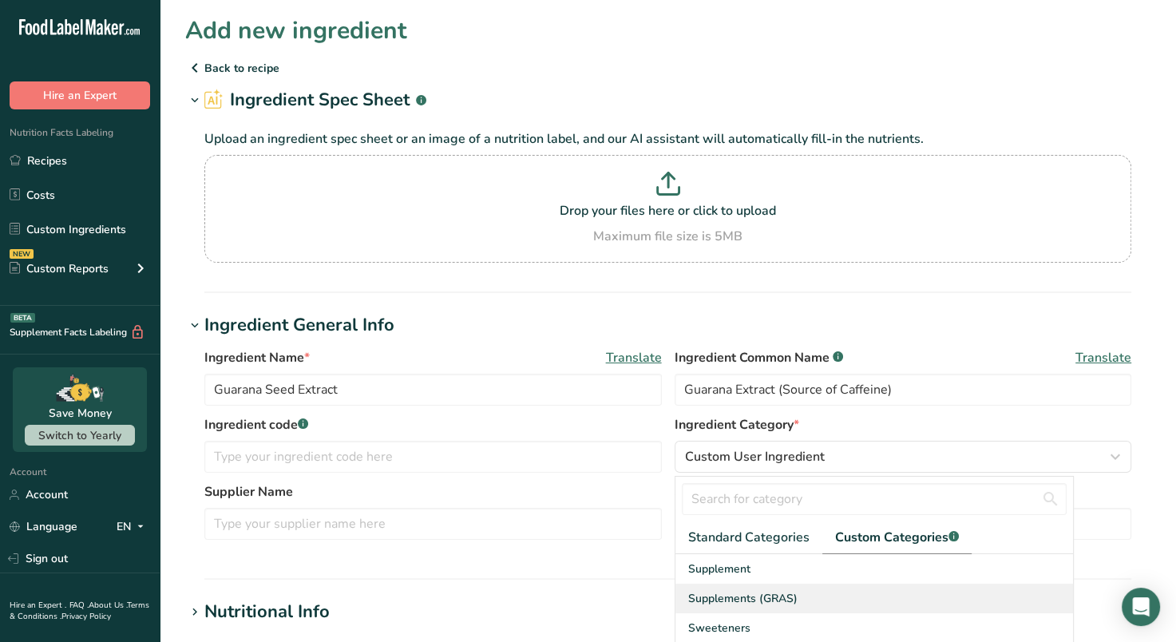
click at [761, 597] on span "Supplements (GRAS)" at bounding box center [742, 598] width 109 height 17
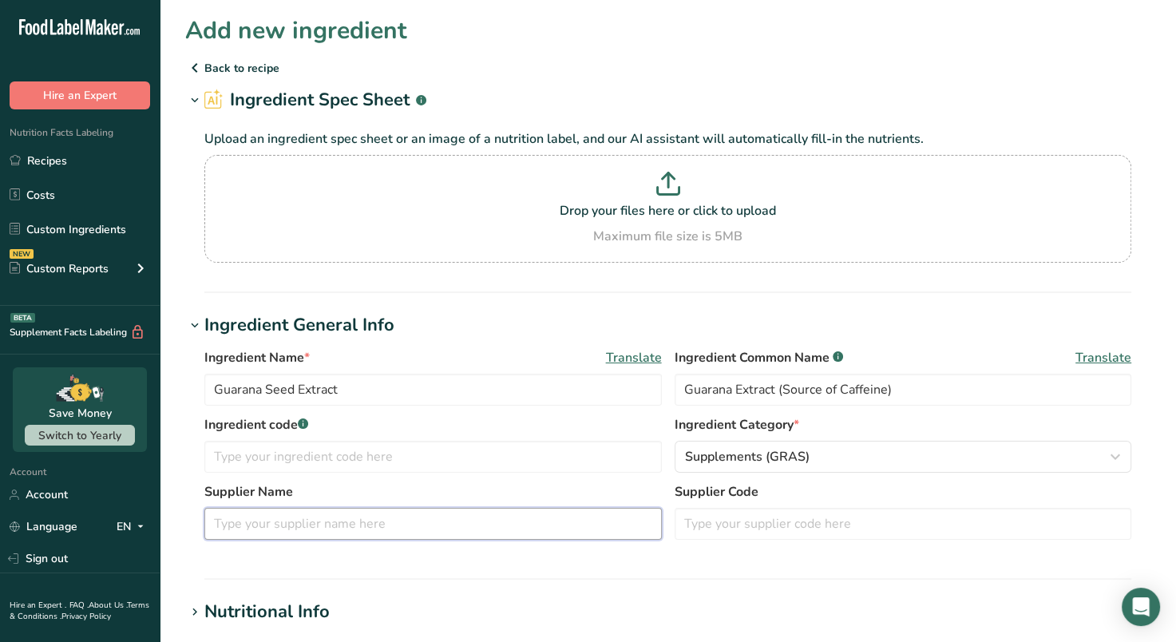
click at [378, 533] on input "text" at bounding box center [433, 524] width 458 height 32
type input "GreenWave"
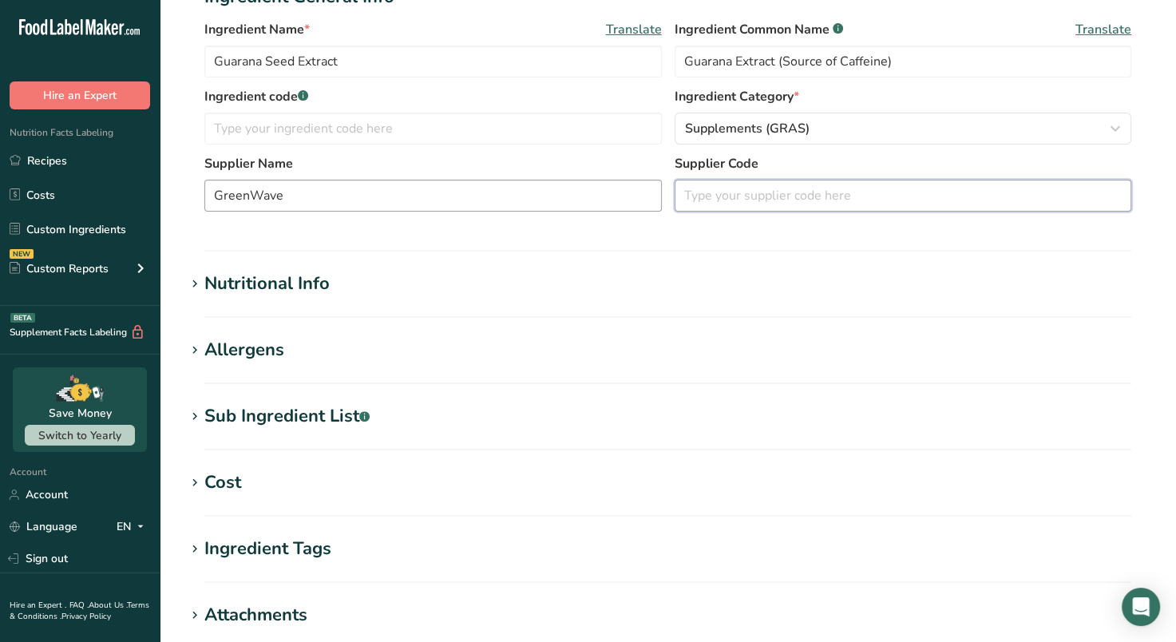
scroll to position [331, 0]
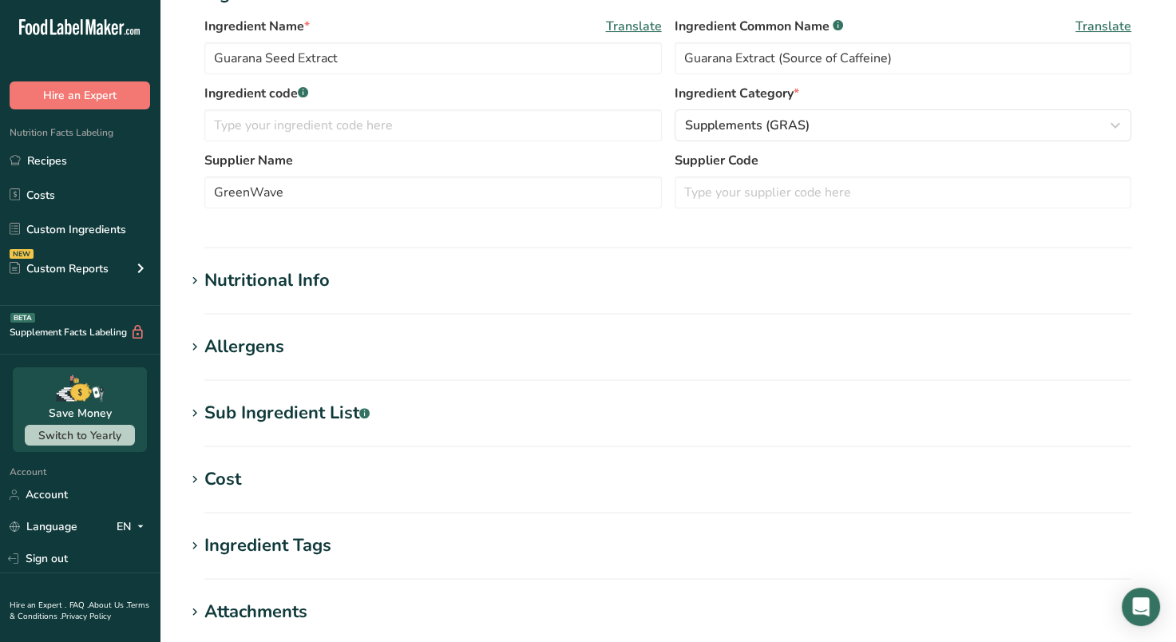
click at [196, 272] on icon at bounding box center [195, 281] width 14 height 22
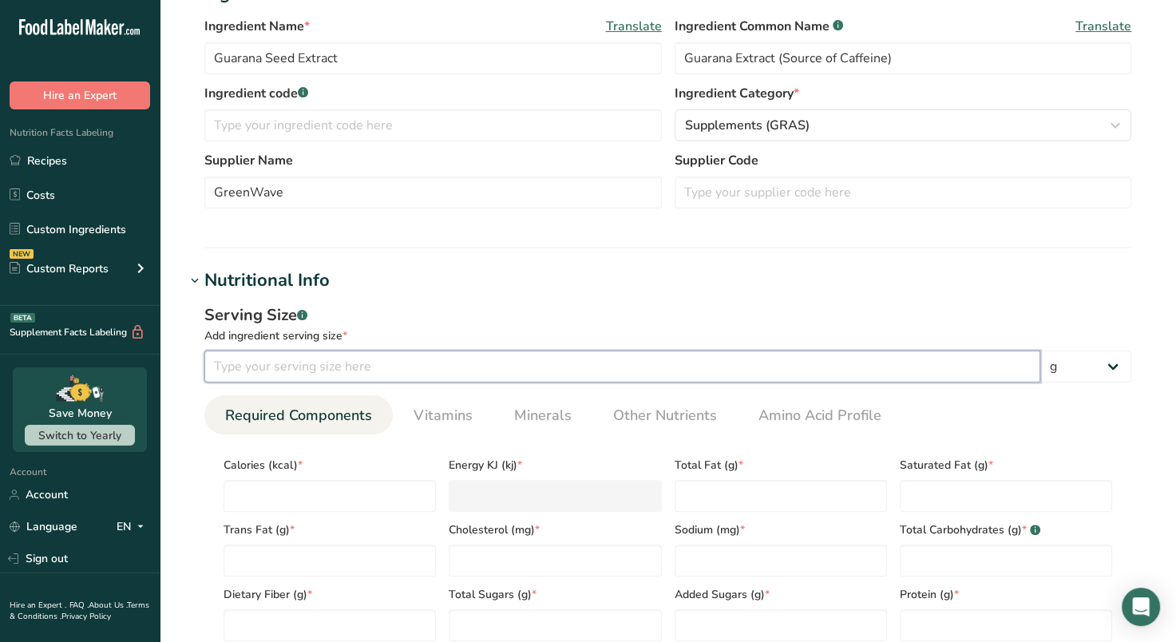
click at [387, 370] on input "number" at bounding box center [622, 367] width 836 height 32
type input "1"
click at [353, 480] on input "number" at bounding box center [330, 496] width 212 height 32
type input "0"
type KJ "0"
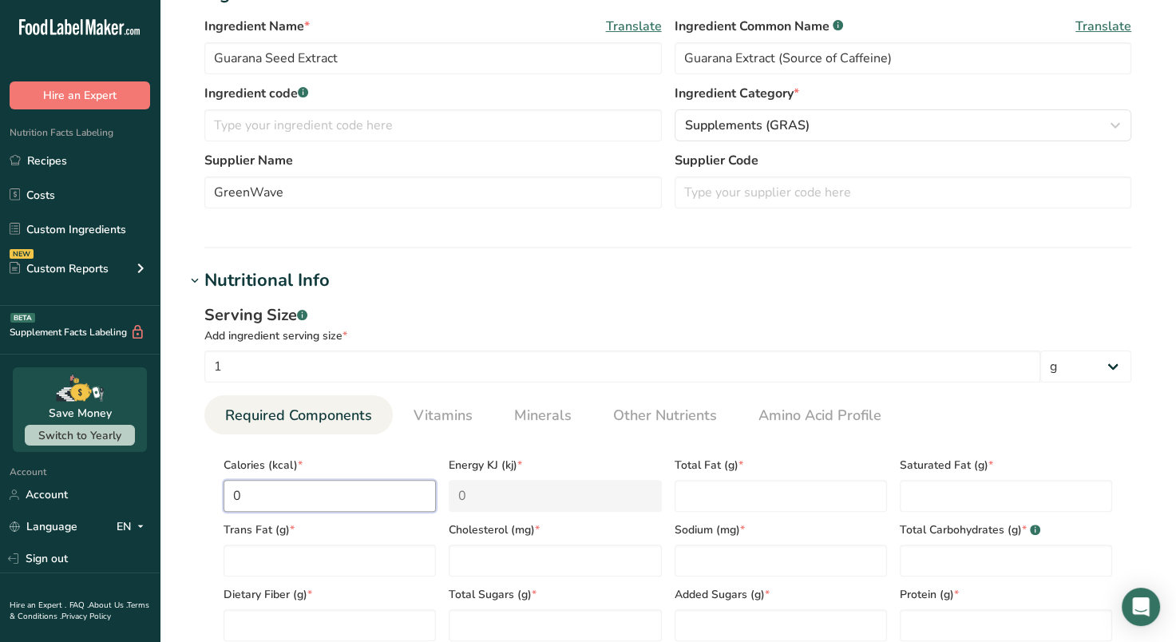
type input "0"
type Fat "0"
type input "0"
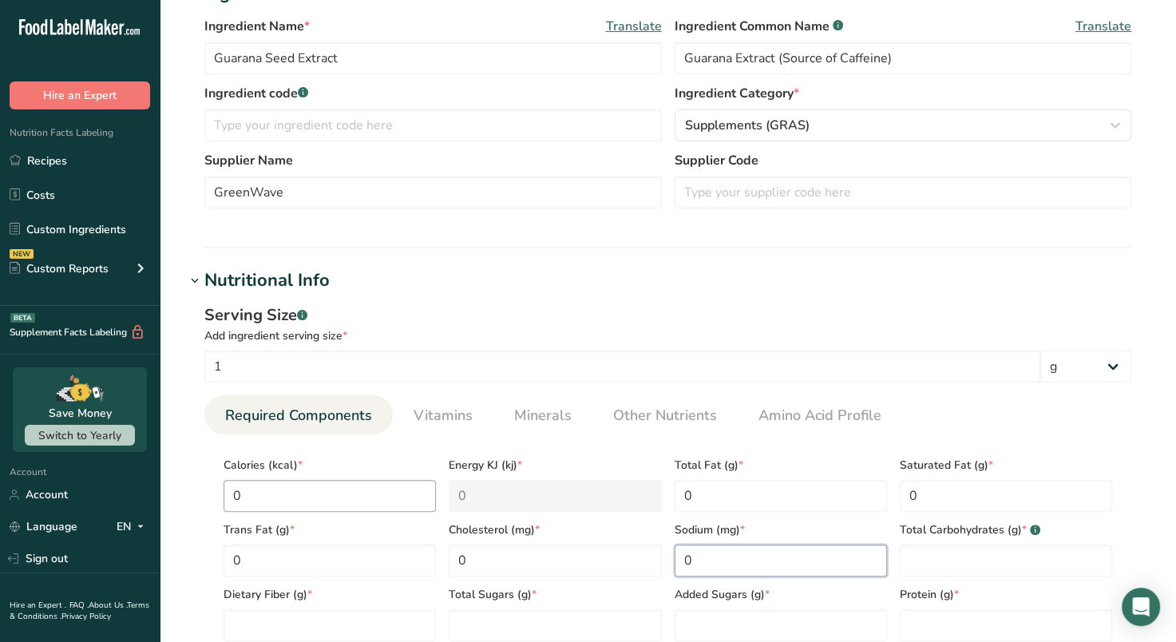
type input "0"
type Carbohydrates "0"
type Fiber "0"
type Sugars "0"
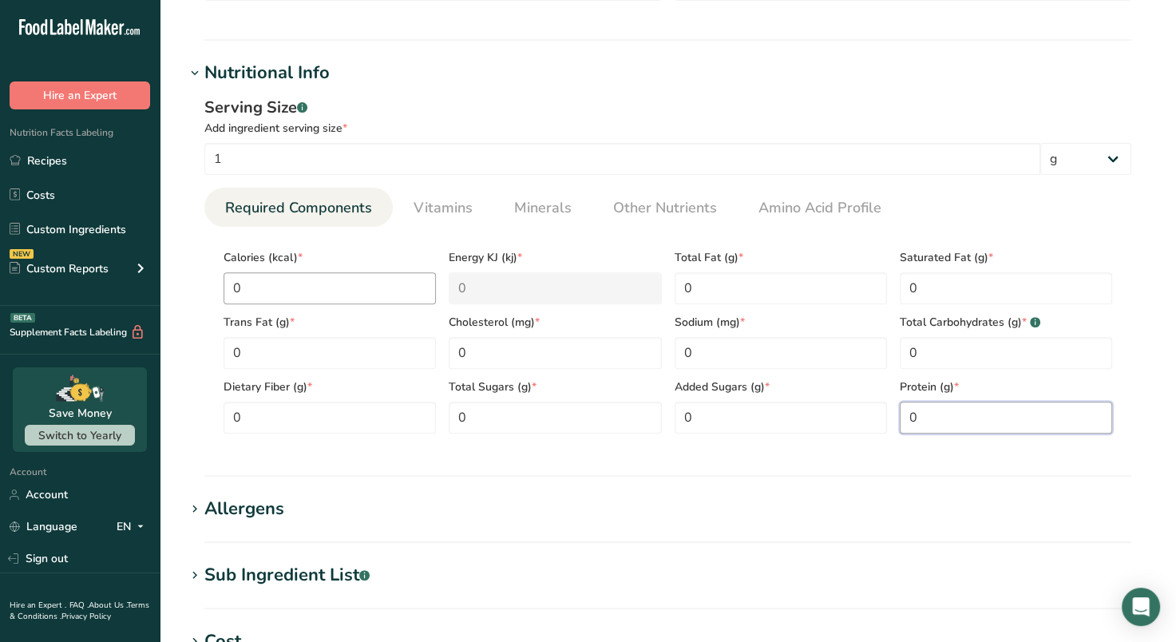
type input "0"
click at [353, 479] on section "Add new ingredient Back to recipe Ingredient Spec Sheet .a-a{fill:#347362;}.b-a…" at bounding box center [668, 239] width 1017 height 1556
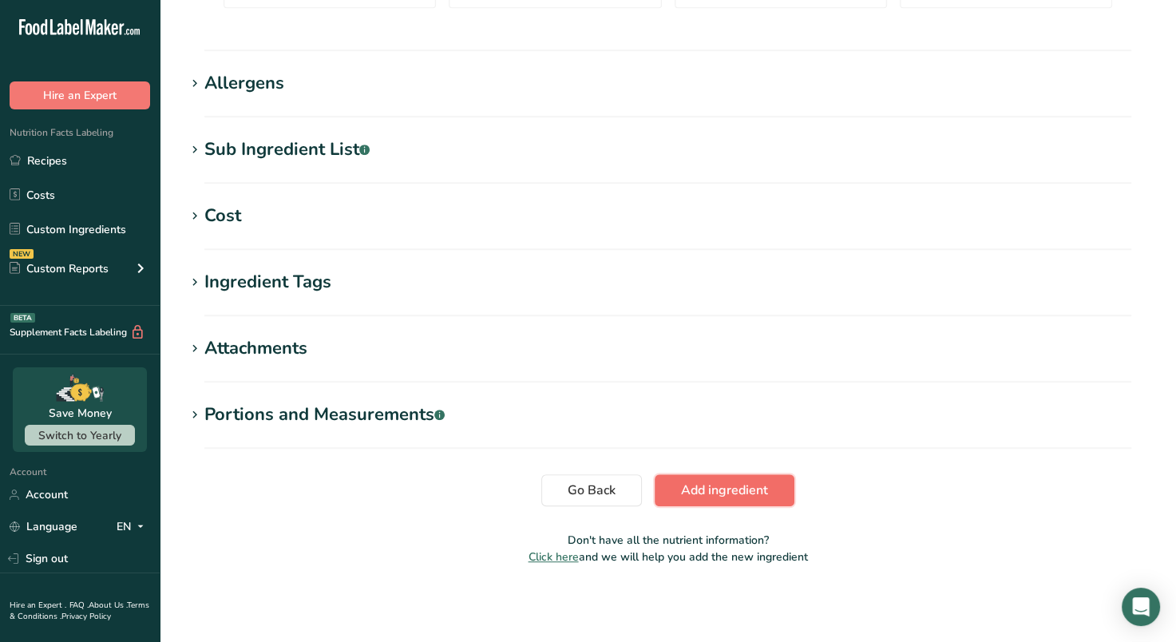
click at [704, 492] on span "Add ingredient" at bounding box center [724, 490] width 87 height 19
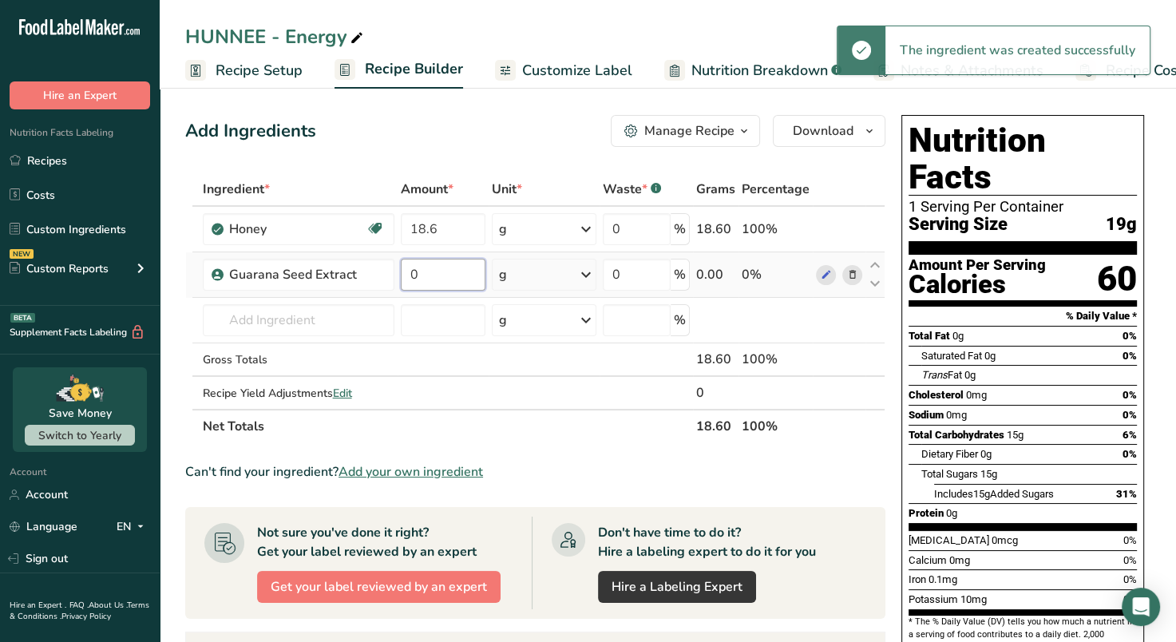
click at [460, 273] on input "0" at bounding box center [443, 275] width 85 height 32
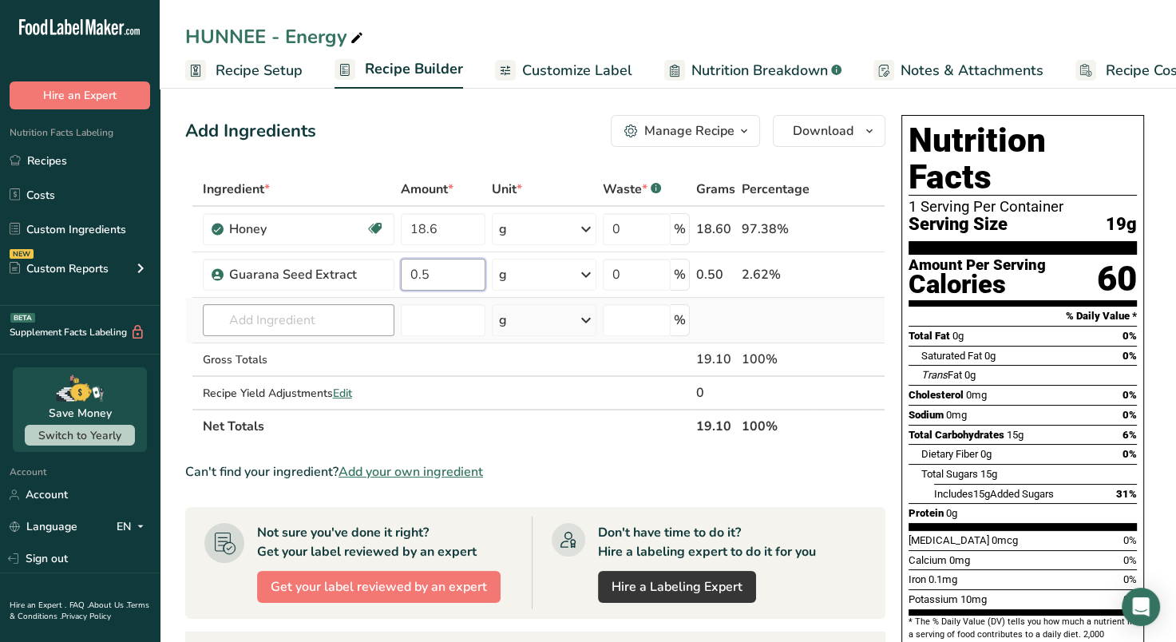
type input "0.5"
click at [345, 311] on div "Ingredient * Amount * Unit * Waste * .a-a{fill:#347362;}.b-a{fill:#fff;} Grams …" at bounding box center [535, 308] width 700 height 271
click at [463, 230] on input "18.6" at bounding box center [443, 229] width 85 height 32
type input "18.7"
click at [342, 334] on div "Ingredient * Amount * Unit * Waste * .a-a{fill:#347362;}.b-a{fill:#fff;} Grams …" at bounding box center [535, 308] width 700 height 271
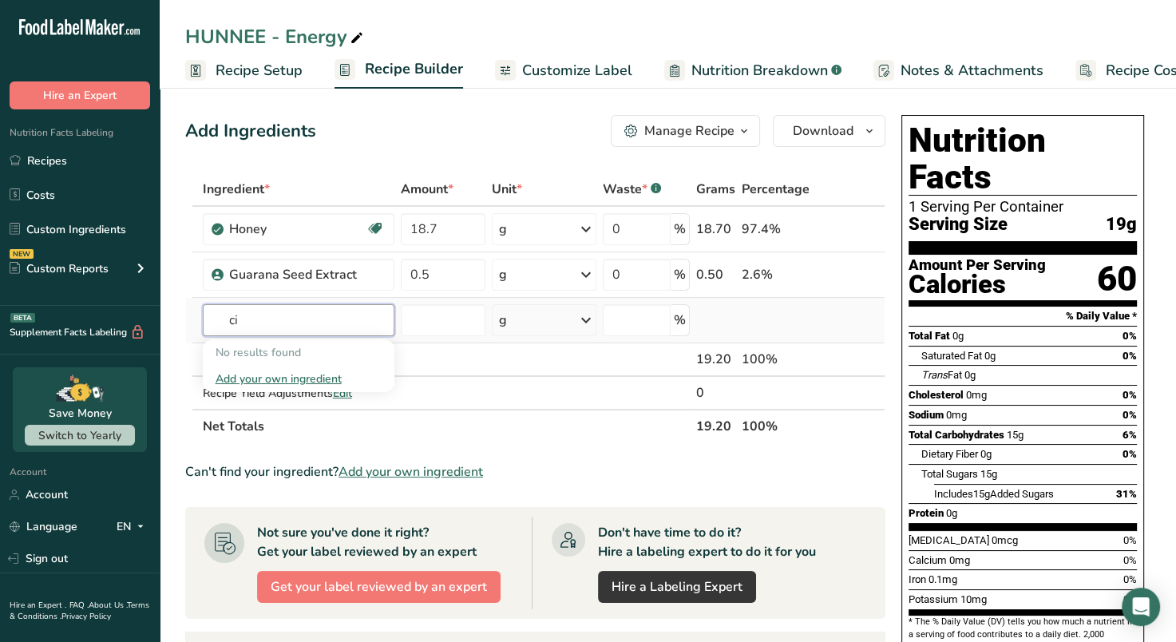
type input "c"
paste input "L Citrulline"
type input "L-Citrulline"
click at [310, 377] on div "Add your own ingredient" at bounding box center [299, 379] width 166 height 17
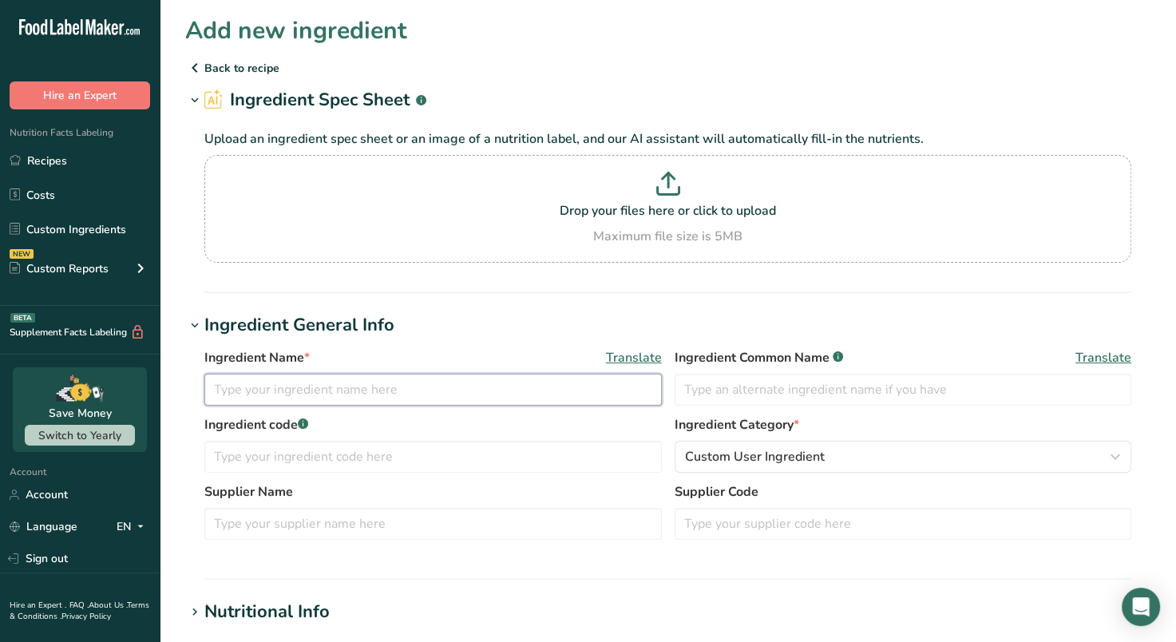
click at [421, 392] on input "text" at bounding box center [433, 390] width 458 height 32
paste input "L Citrulline"
type input "L Citrulline"
click at [780, 388] on input "text" at bounding box center [904, 390] width 458 height 32
paste input "L Citrulline"
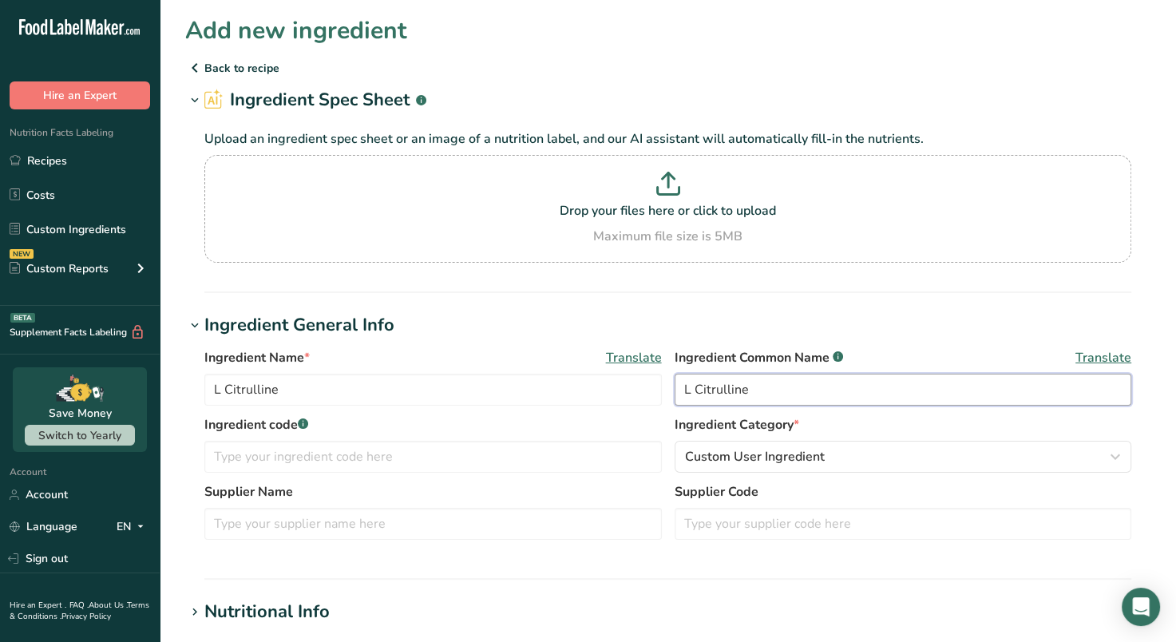
click at [696, 392] on input "L Citrulline" at bounding box center [904, 390] width 458 height 32
type input "L-Citrulline"
click at [232, 396] on input "L Citrulline" at bounding box center [433, 390] width 458 height 32
type input "L-Citrulline"
click at [493, 465] on input "text" at bounding box center [433, 457] width 458 height 32
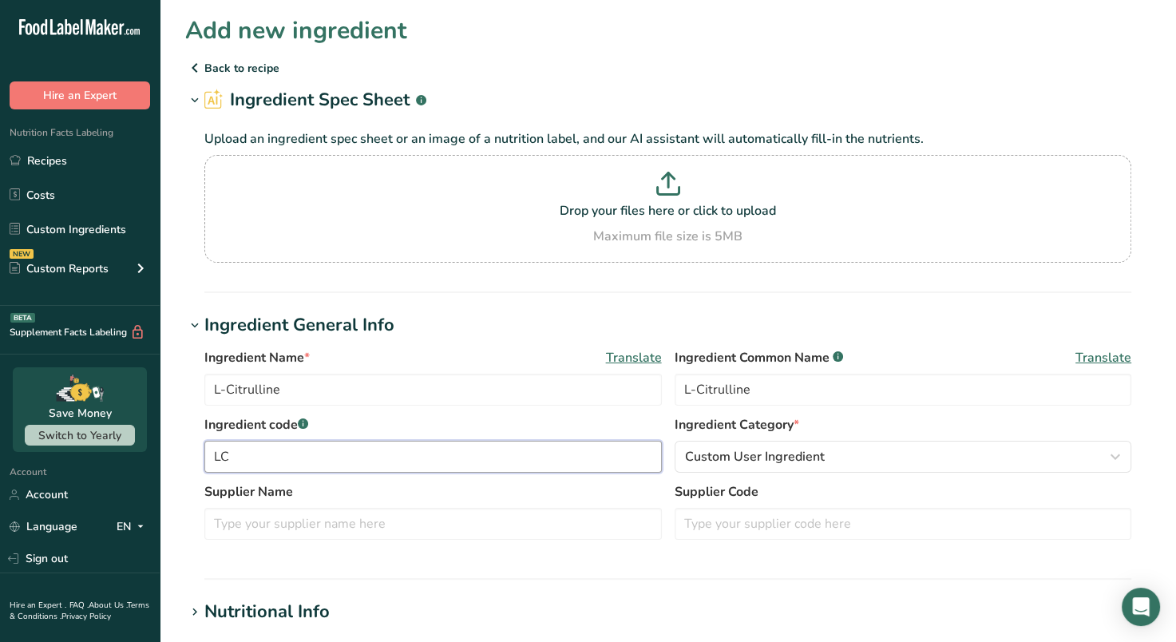
type input "LC"
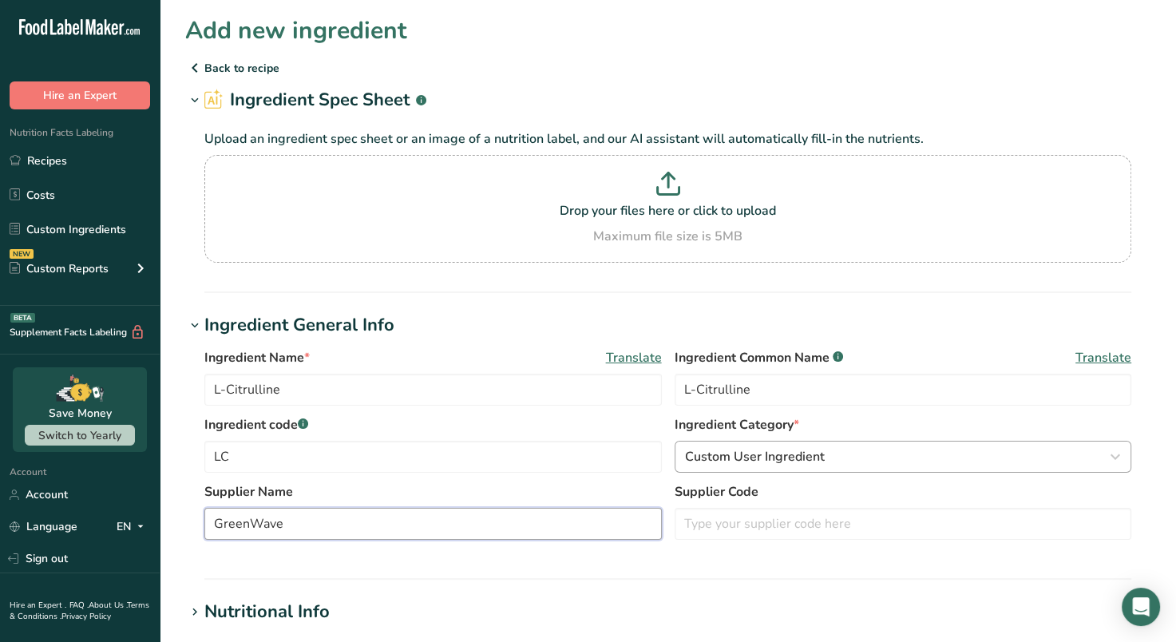
type input "GreenWave"
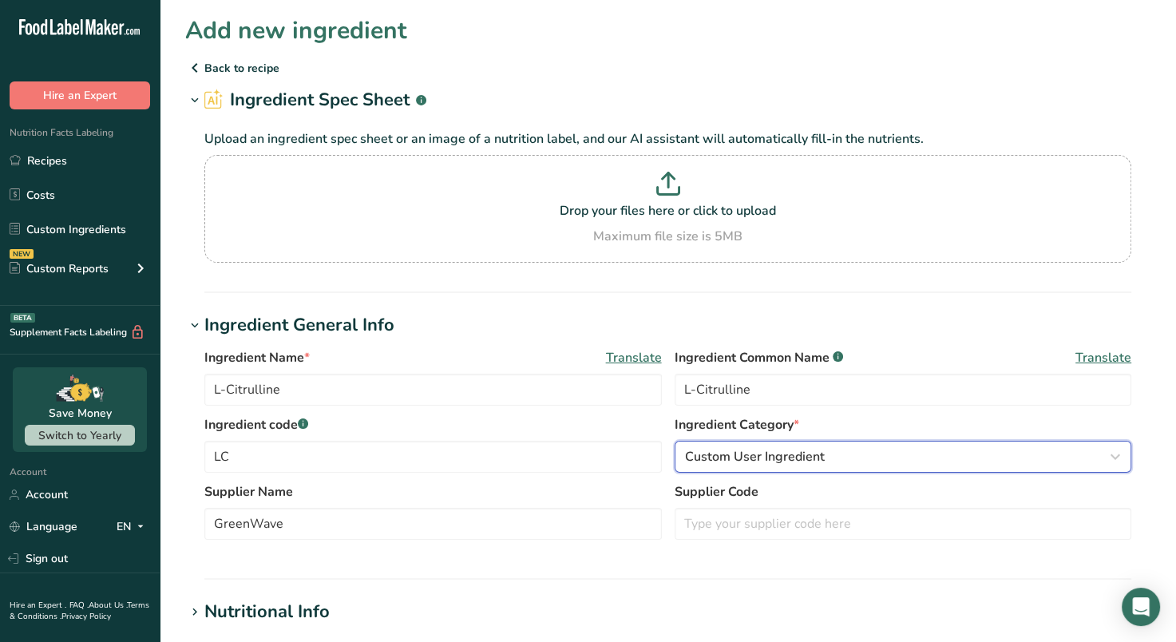
click at [847, 458] on div "Custom User Ingredient" at bounding box center [898, 456] width 427 height 19
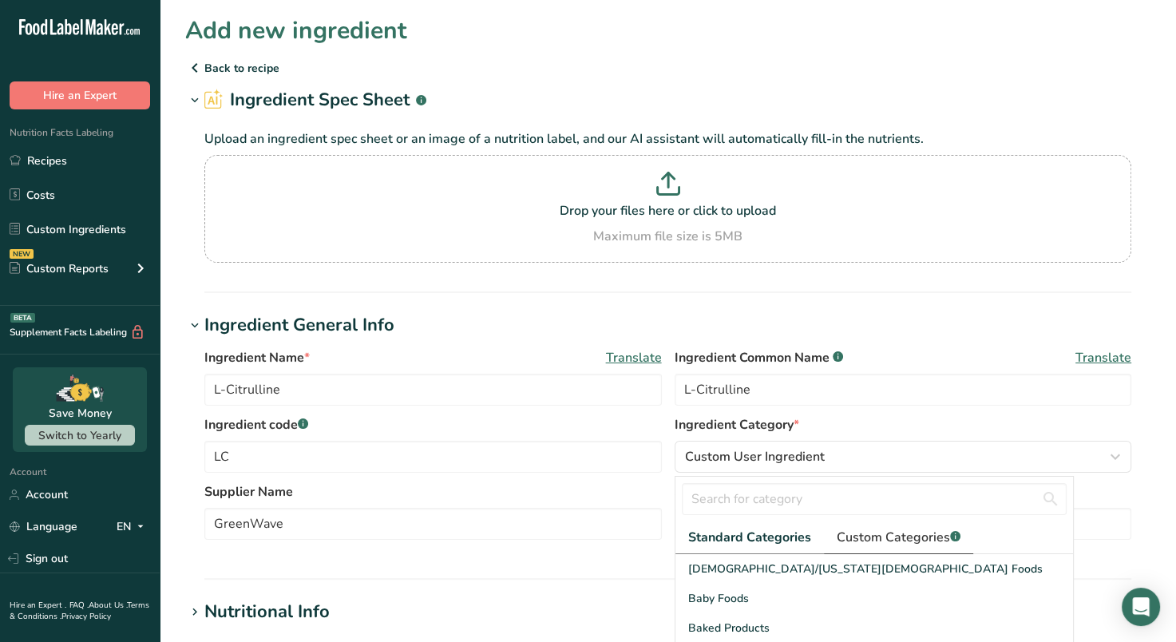
click at [891, 540] on span "Custom Categories .a-a{fill:#347362;}.b-a{fill:#fff;}" at bounding box center [899, 537] width 124 height 19
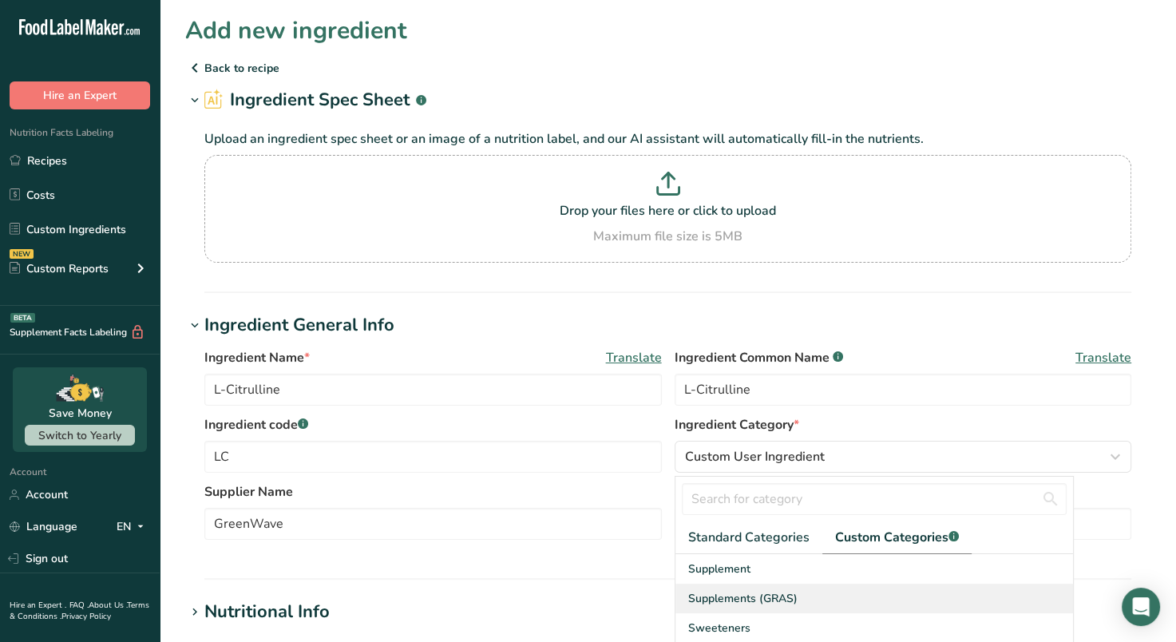
click at [756, 608] on div "Supplements (GRAS)" at bounding box center [875, 599] width 398 height 30
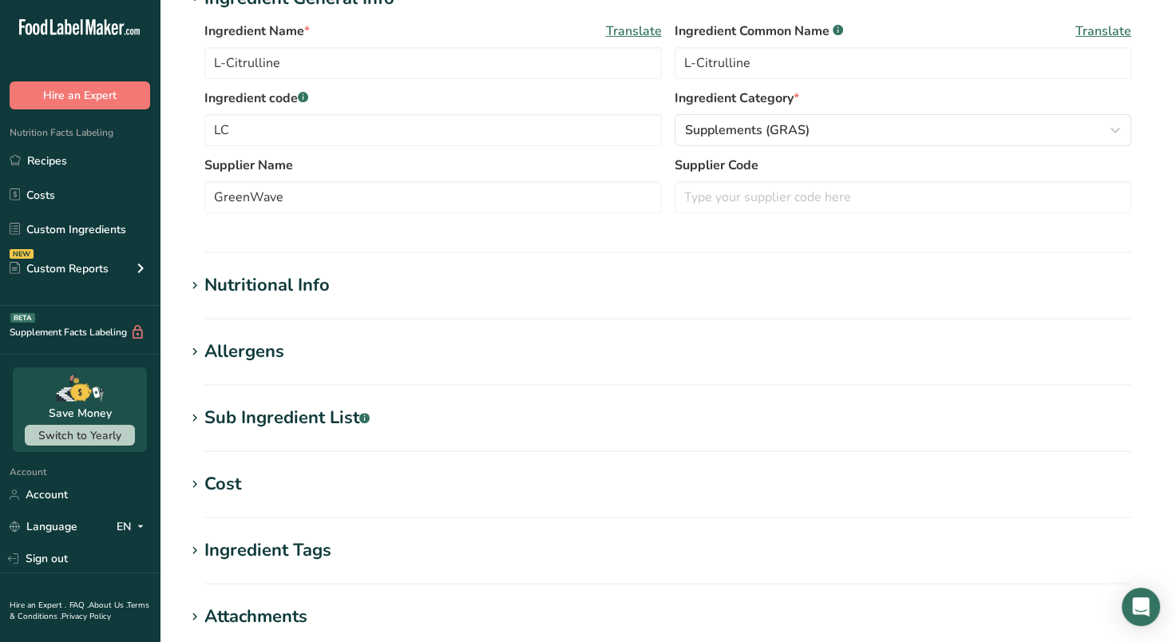
scroll to position [329, 0]
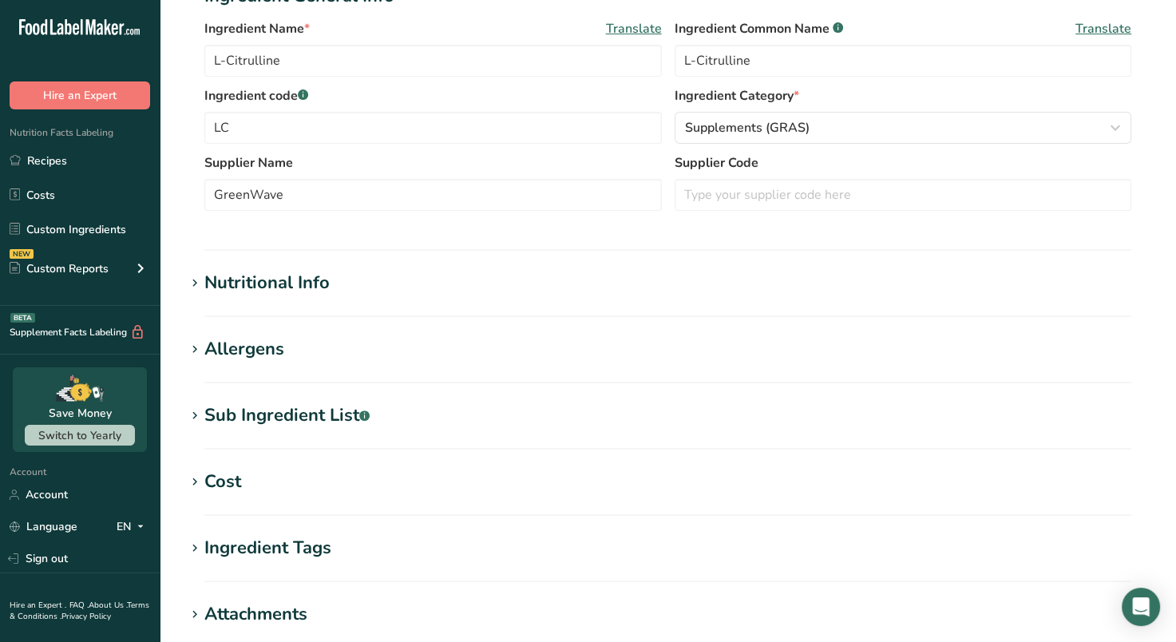
click at [208, 284] on div "Nutritional Info" at bounding box center [266, 283] width 125 height 26
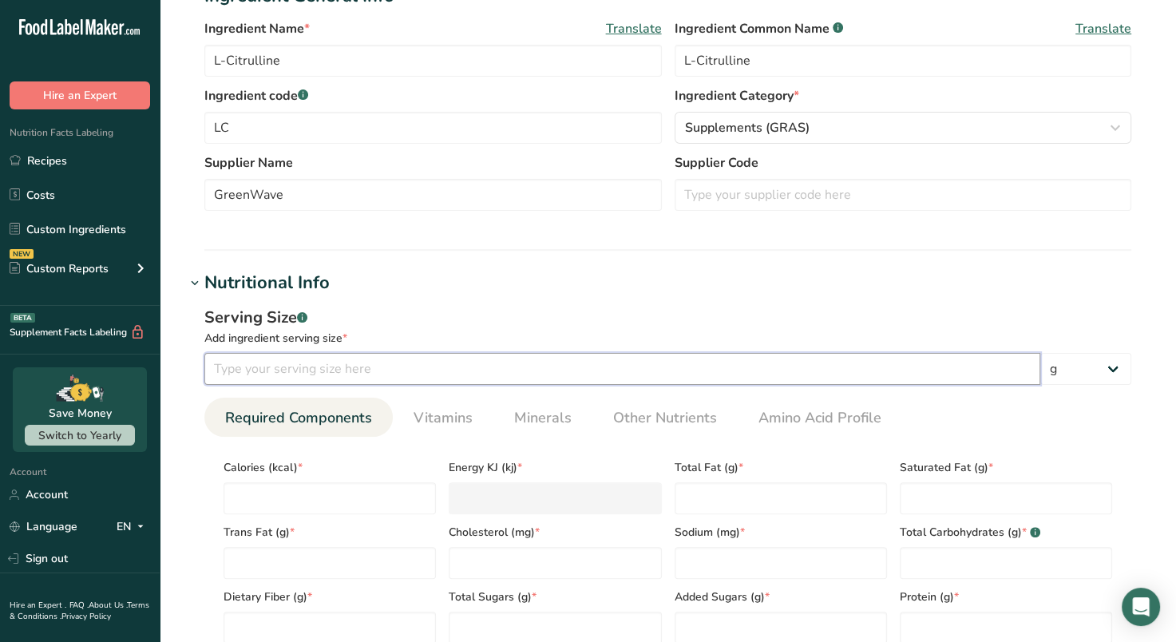
click at [429, 374] on input "number" at bounding box center [622, 369] width 836 height 32
type input "1"
type input "0"
type KJ "0"
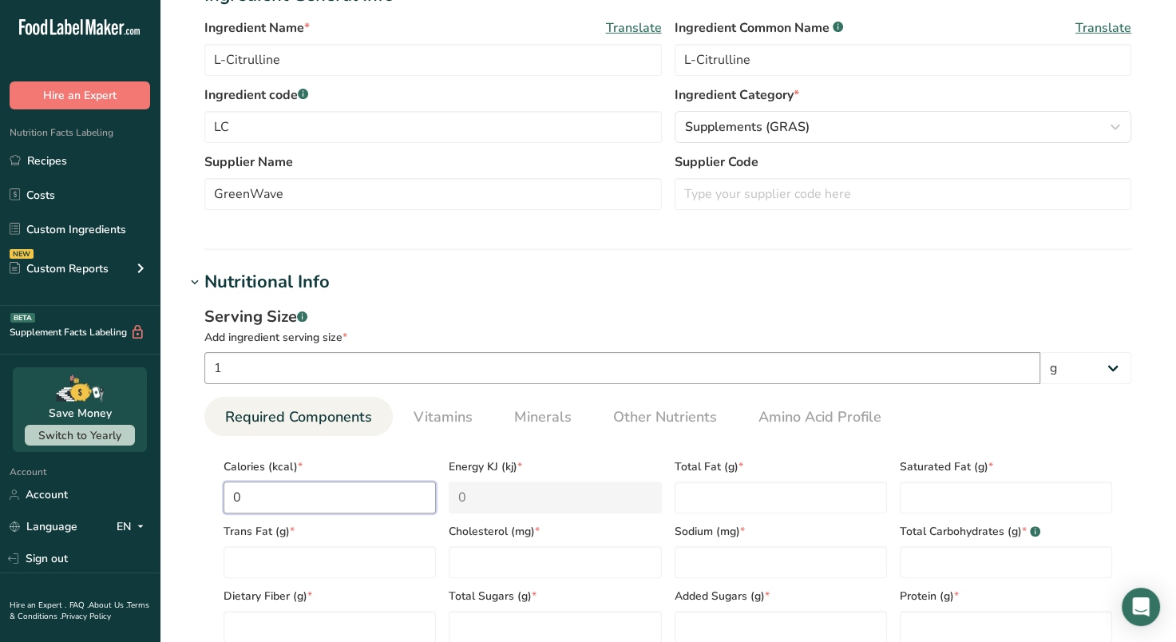
type input "0"
type Fat "0"
type input "0"
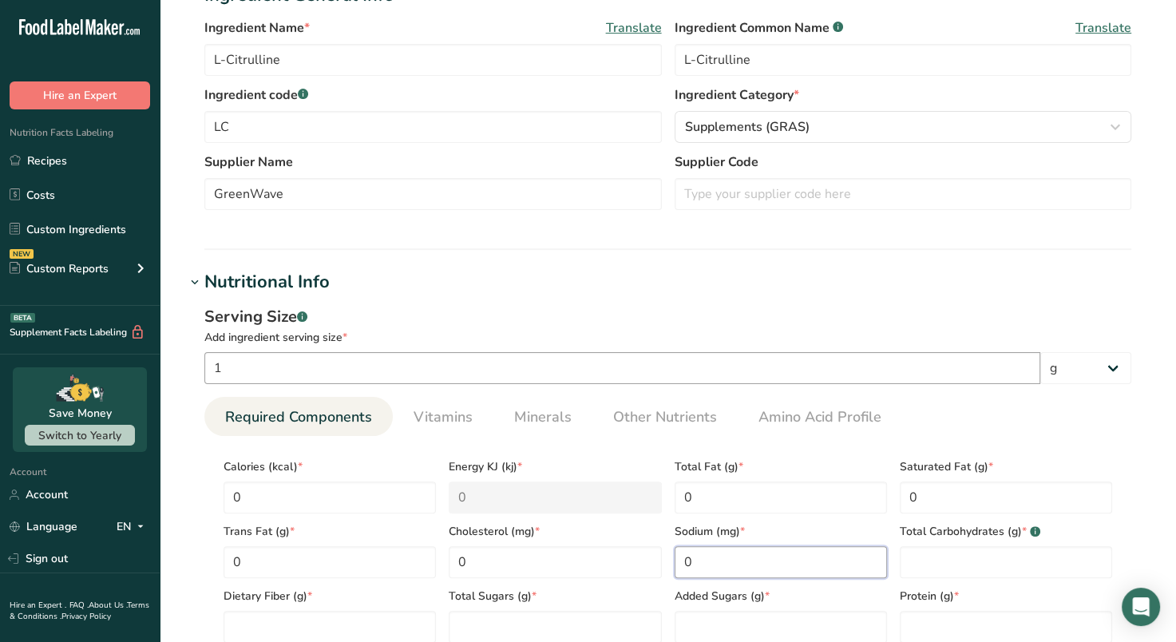
type input "0"
type Carbohydrates "0"
type Fiber "0"
type Sugars "0"
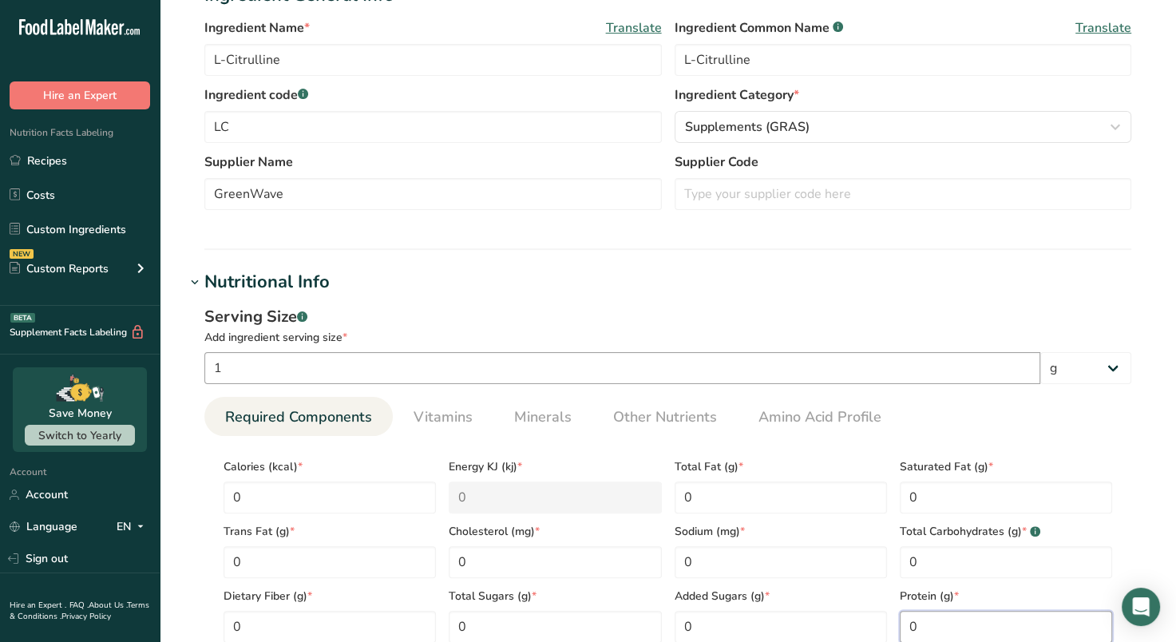
type input "0"
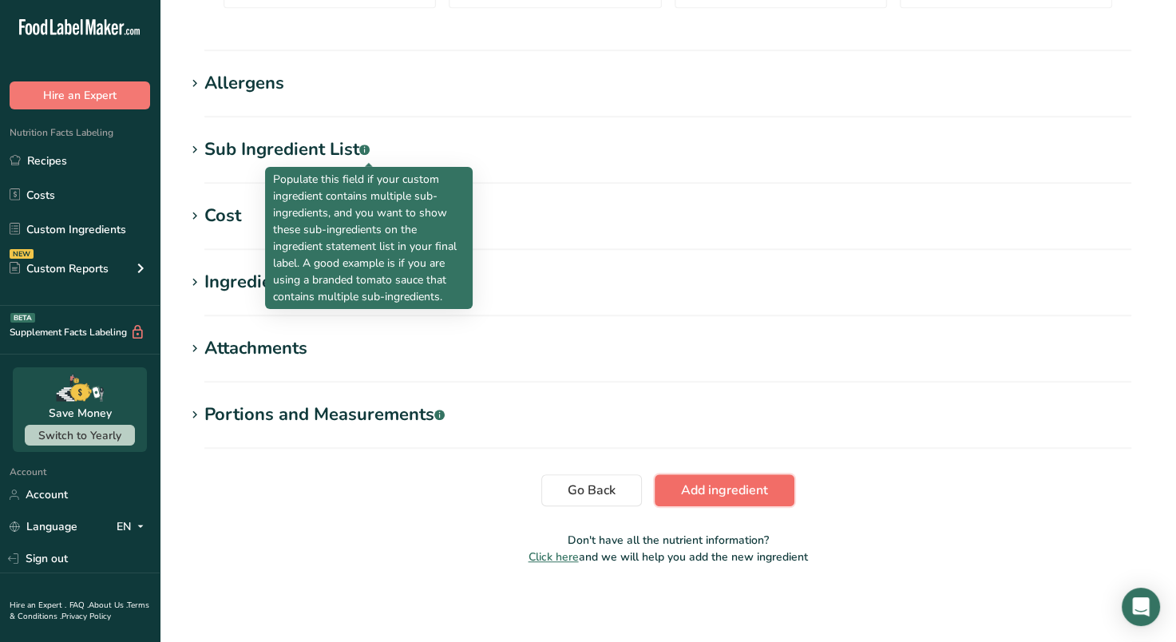
click at [744, 494] on span "Add ingredient" at bounding box center [724, 490] width 87 height 19
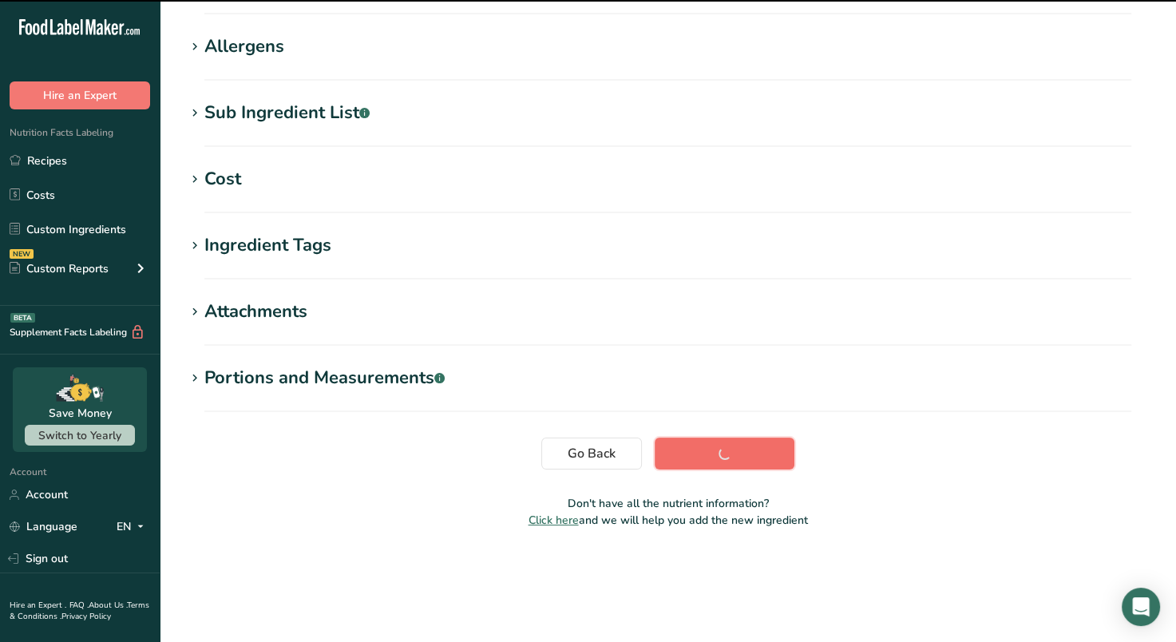
scroll to position [216, 0]
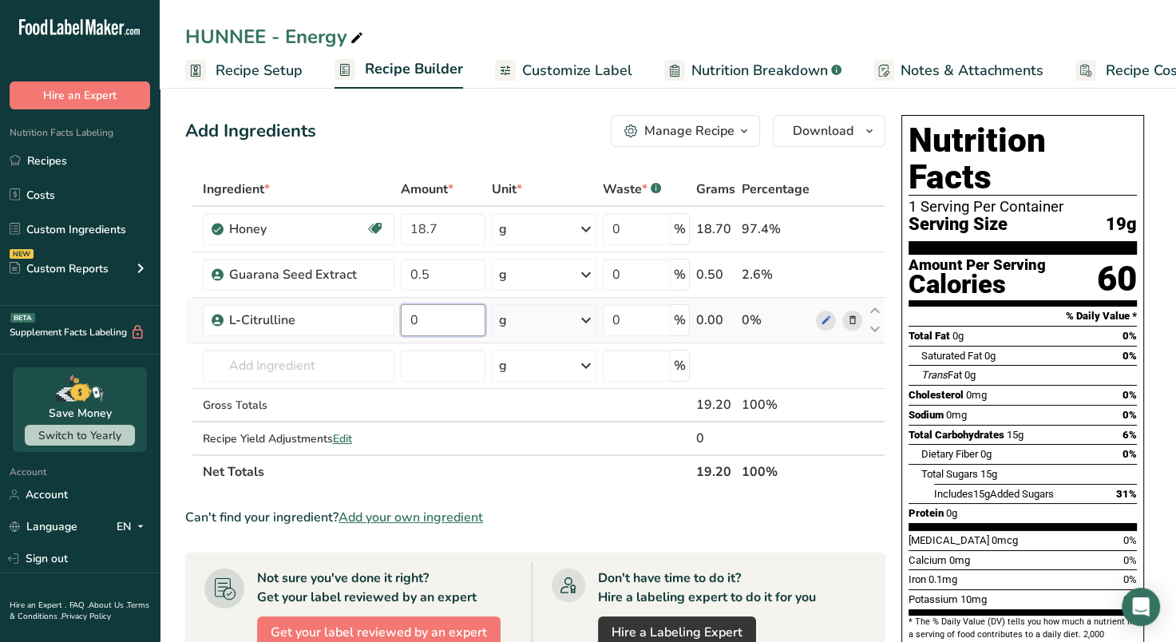
click at [421, 324] on input "0" at bounding box center [443, 320] width 85 height 32
type input "1"
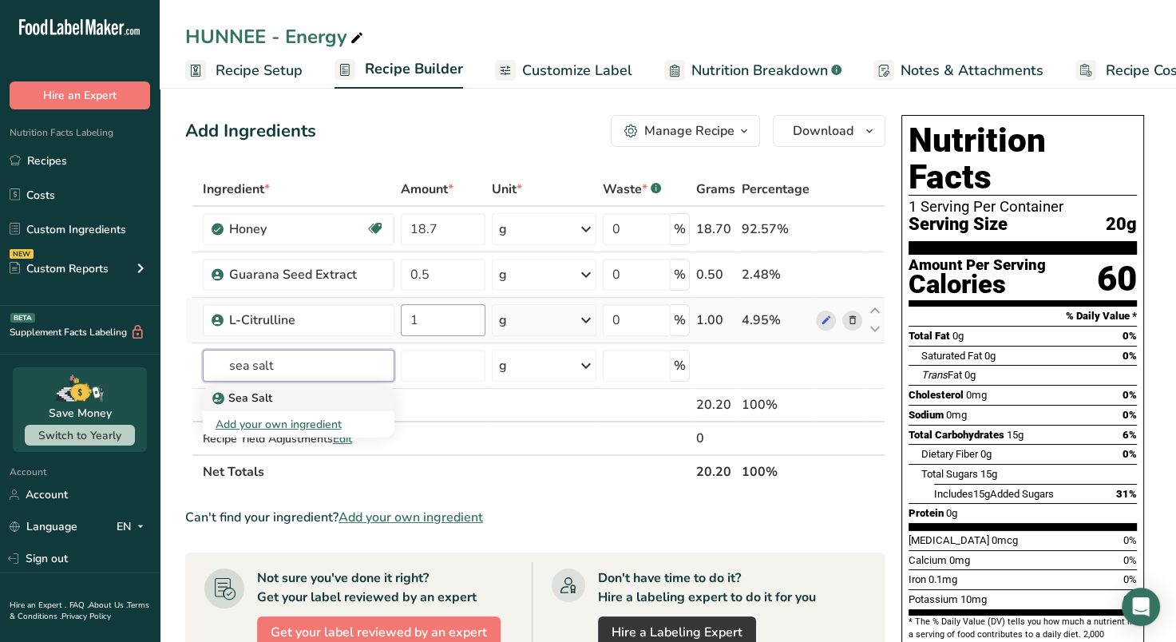
type input "Sea Salt"
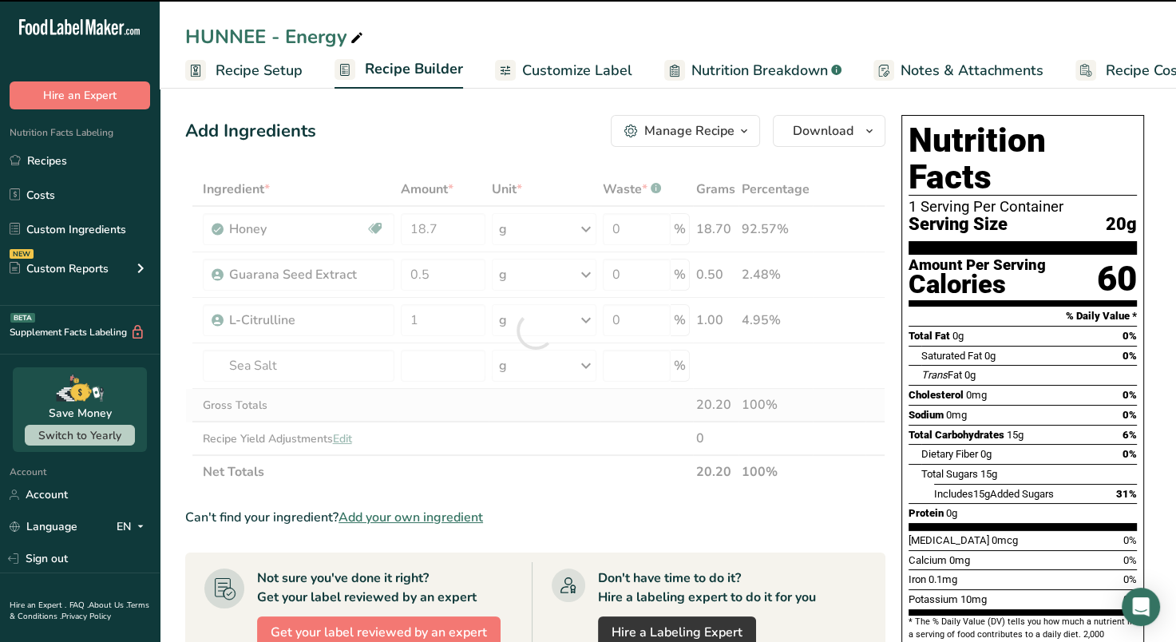
type input "0"
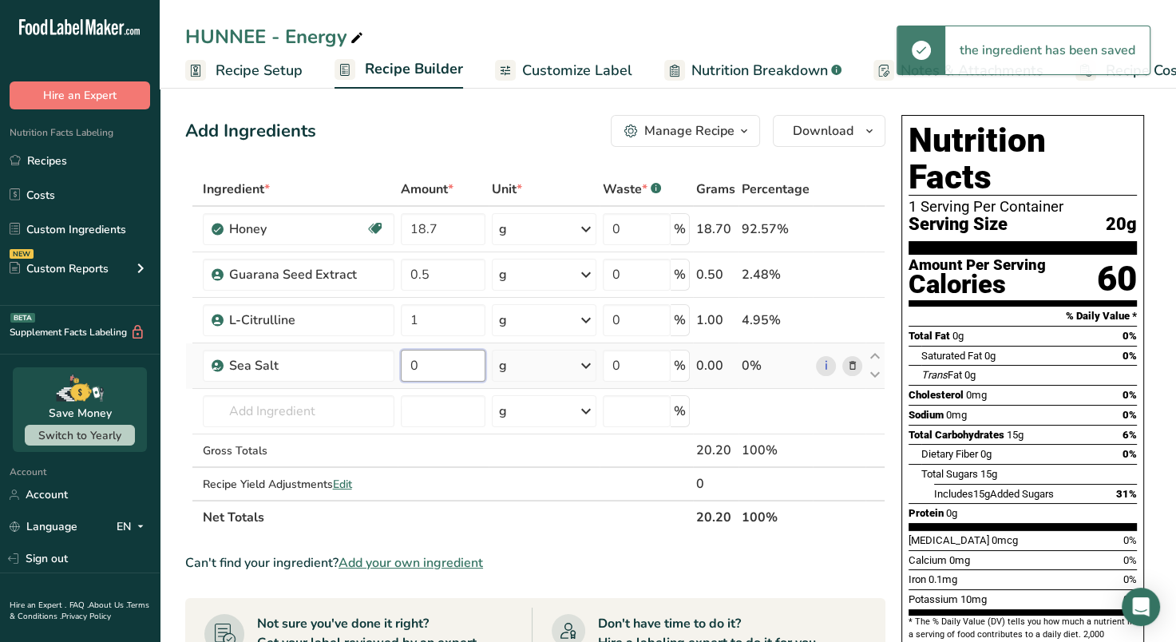
click at [443, 366] on input "0" at bounding box center [443, 366] width 85 height 32
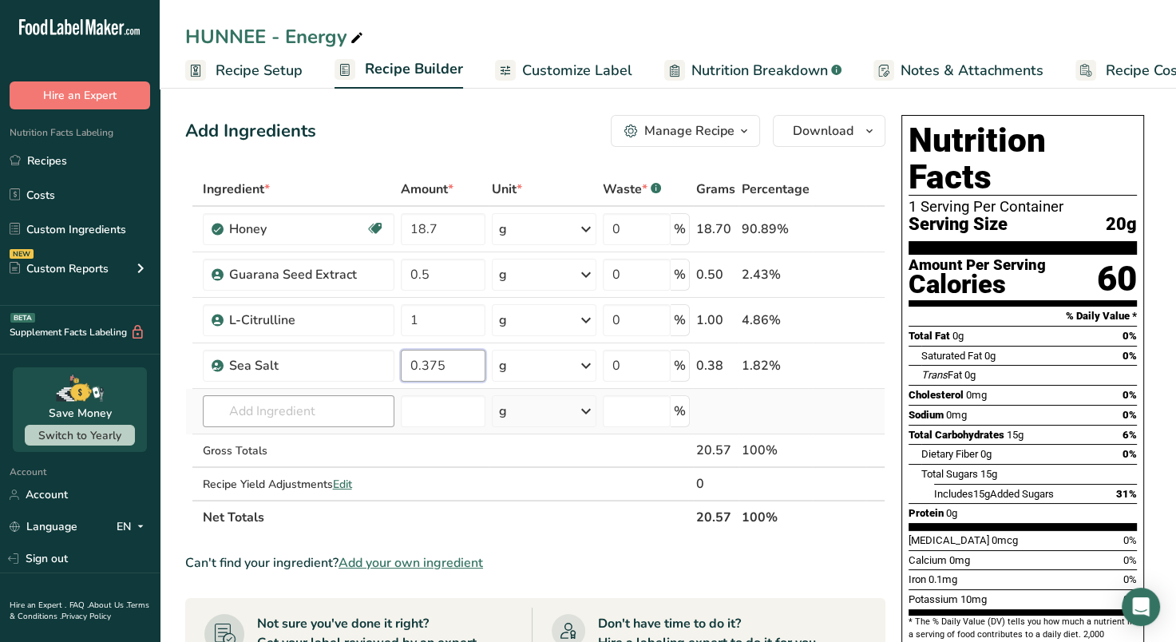
type input "0.375"
click at [355, 403] on div "Ingredient * Amount * Unit * Waste * .a-a{fill:#347362;}.b-a{fill:#fff;} Grams …" at bounding box center [535, 354] width 700 height 362
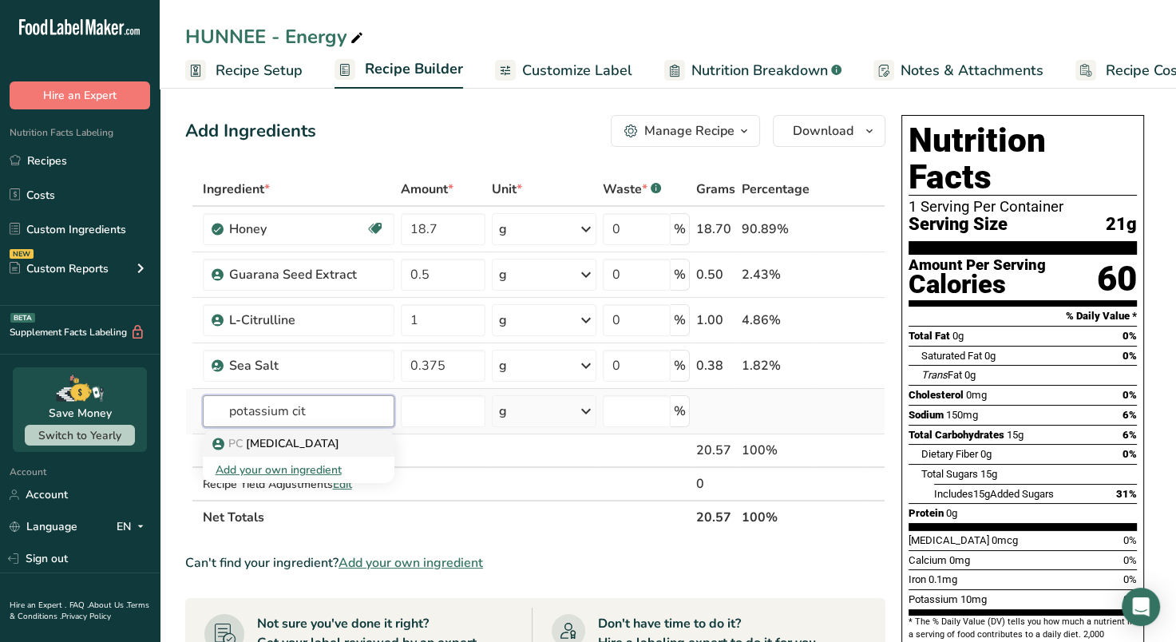
type input "[MEDICAL_DATA]"
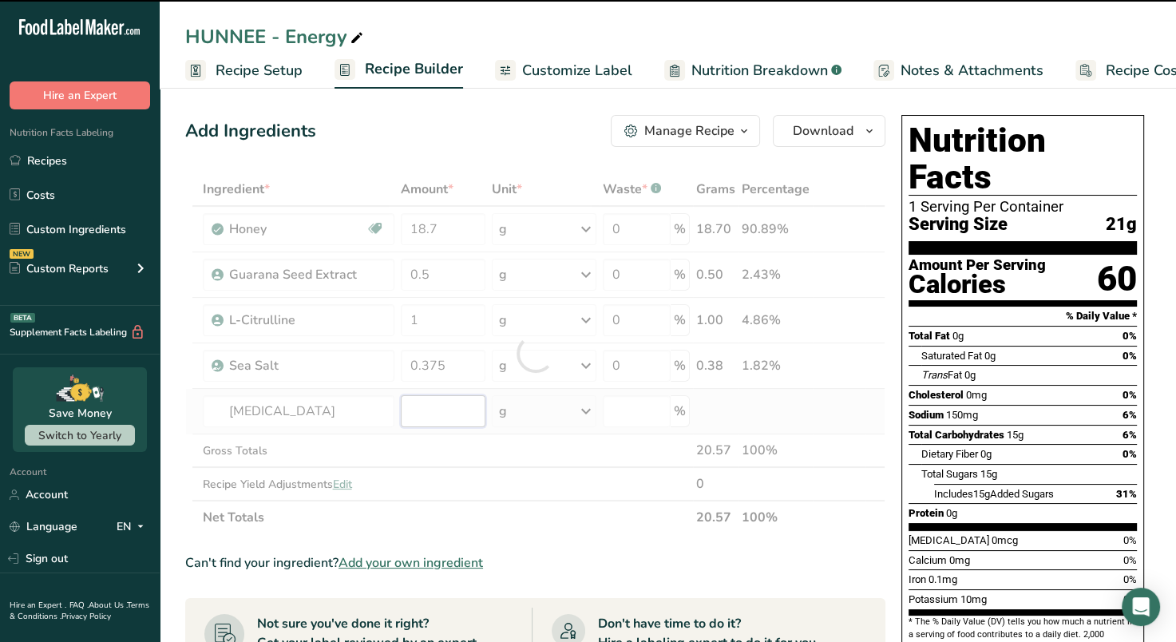
click at [446, 414] on input "number" at bounding box center [443, 411] width 85 height 32
type input "0"
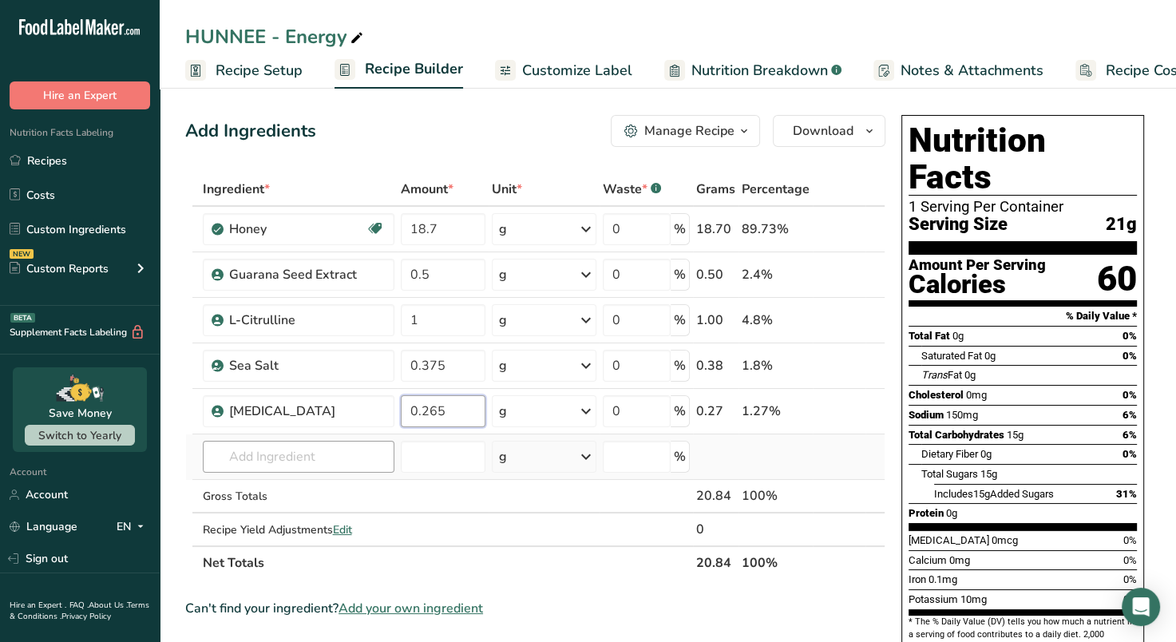
type input "0.265"
click at [327, 453] on div "Ingredient * Amount * Unit * Waste * .a-a{fill:#347362;}.b-a{fill:#fff;} Grams …" at bounding box center [535, 376] width 700 height 407
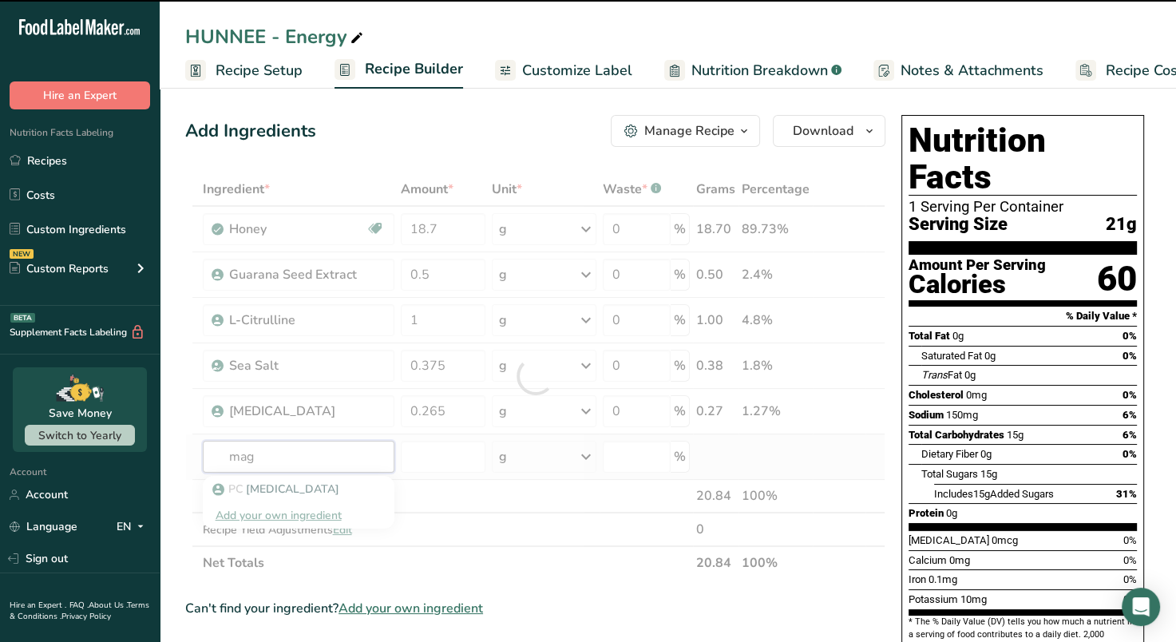
type input "magn"
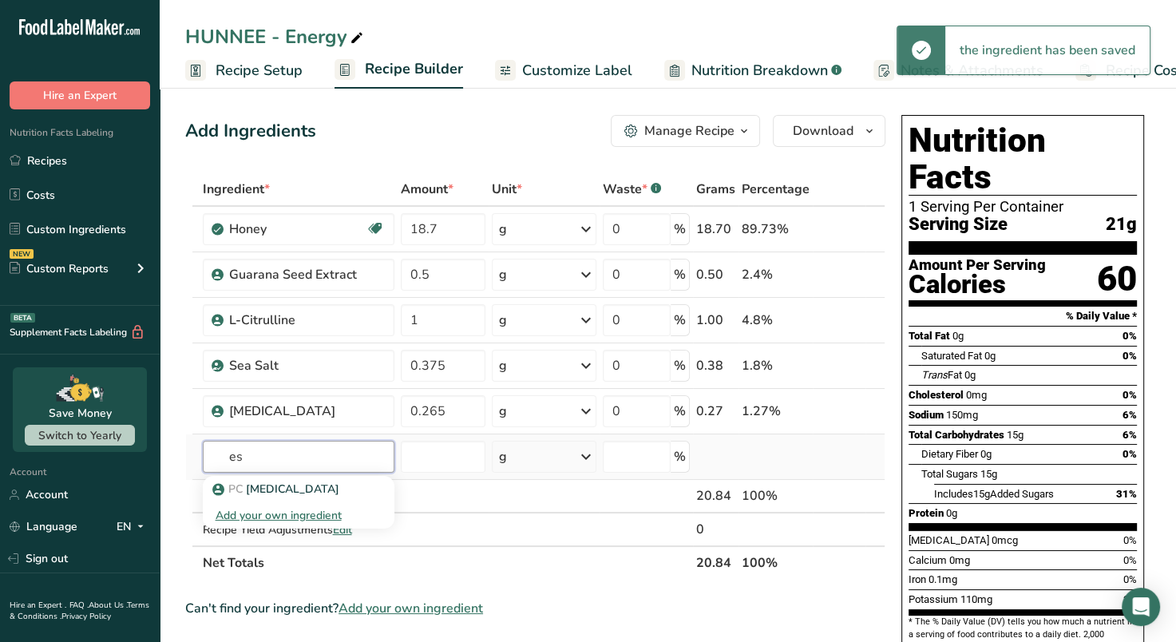
type input "e"
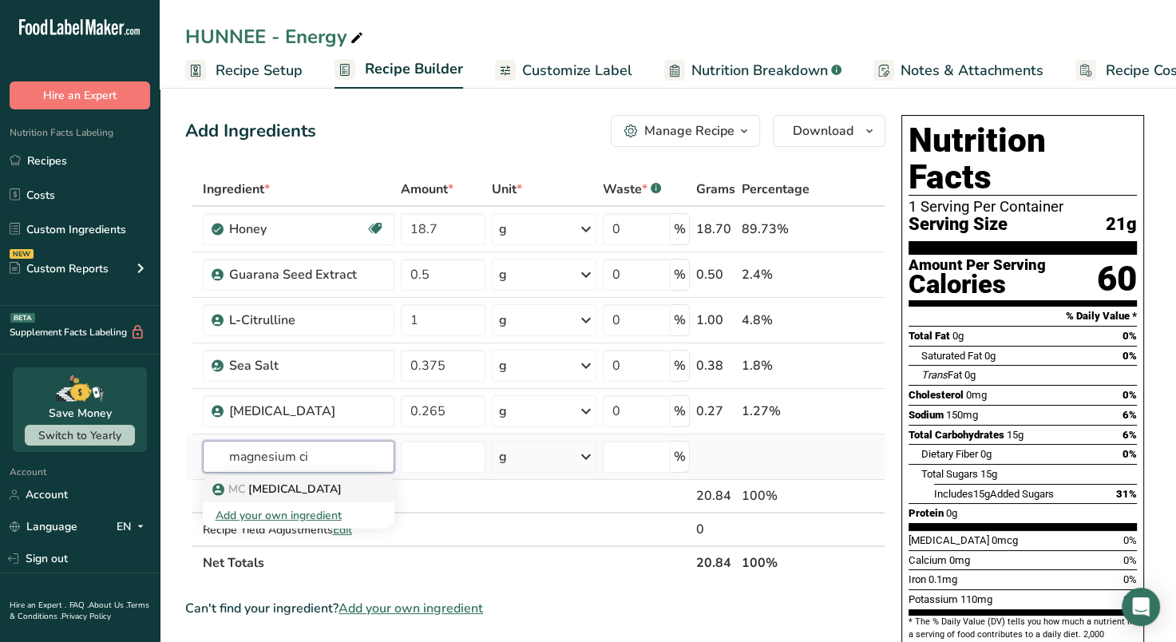
type input "[MEDICAL_DATA]"
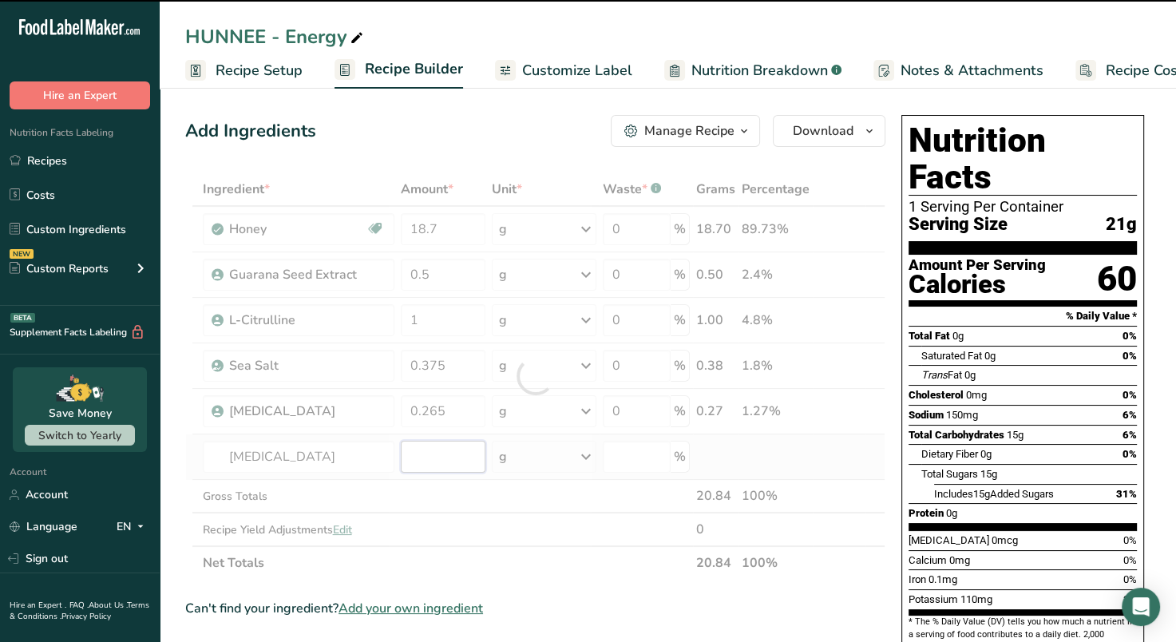
click at [464, 457] on input "number" at bounding box center [443, 457] width 85 height 32
type input "0"
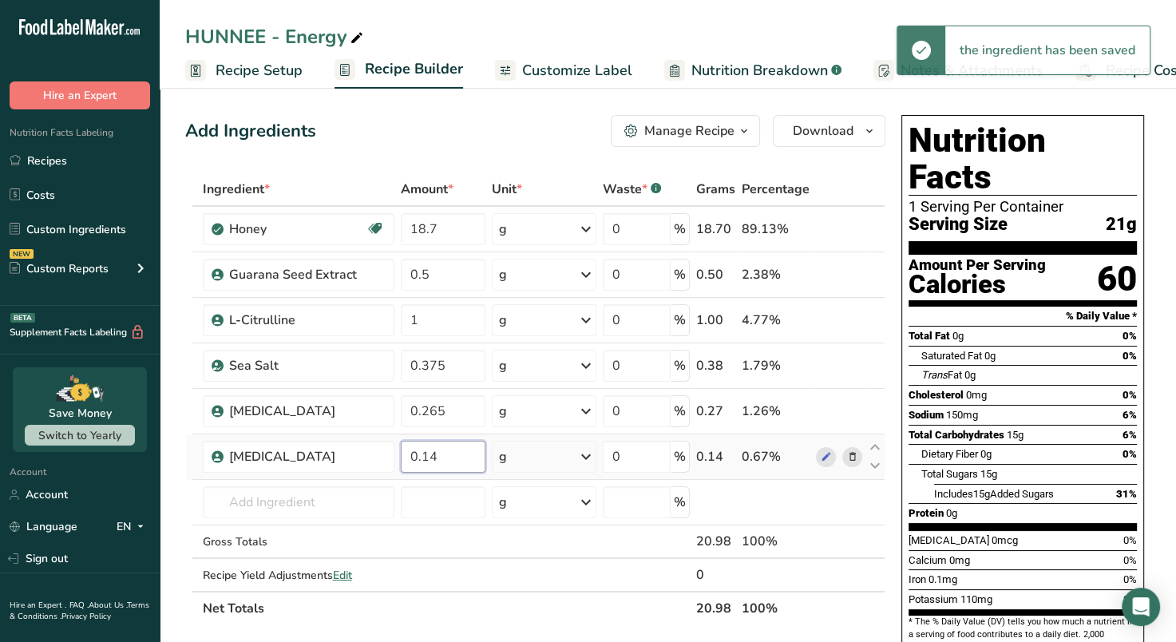
type input "0.14"
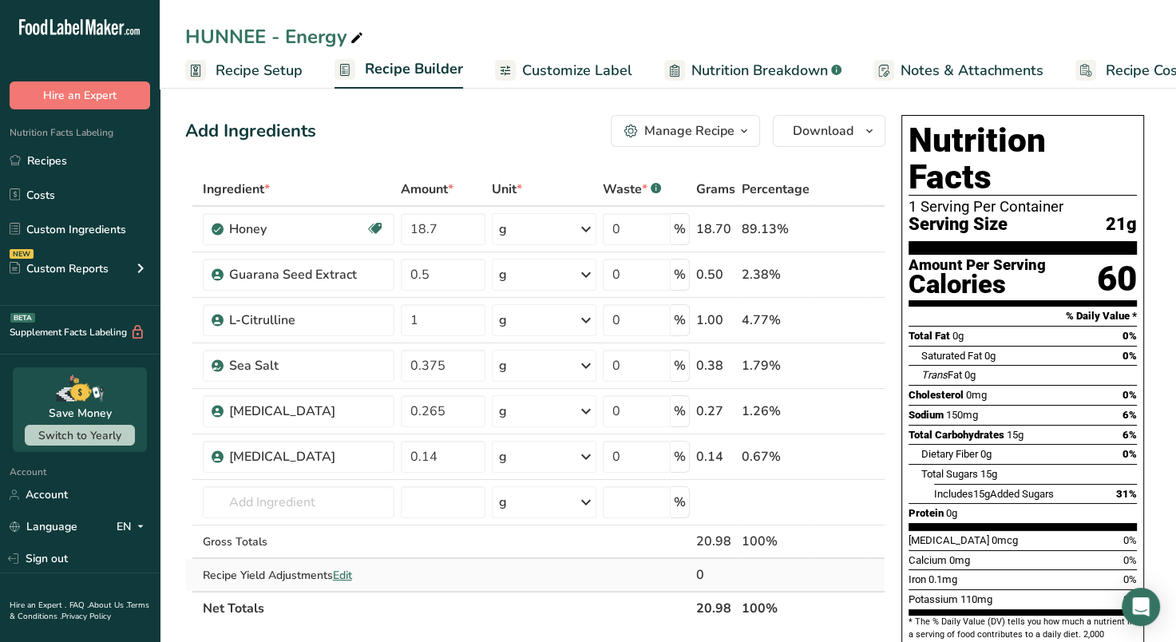
click at [612, 565] on td at bounding box center [646, 575] width 93 height 32
click at [555, 63] on span "Customize Label" at bounding box center [577, 71] width 110 height 22
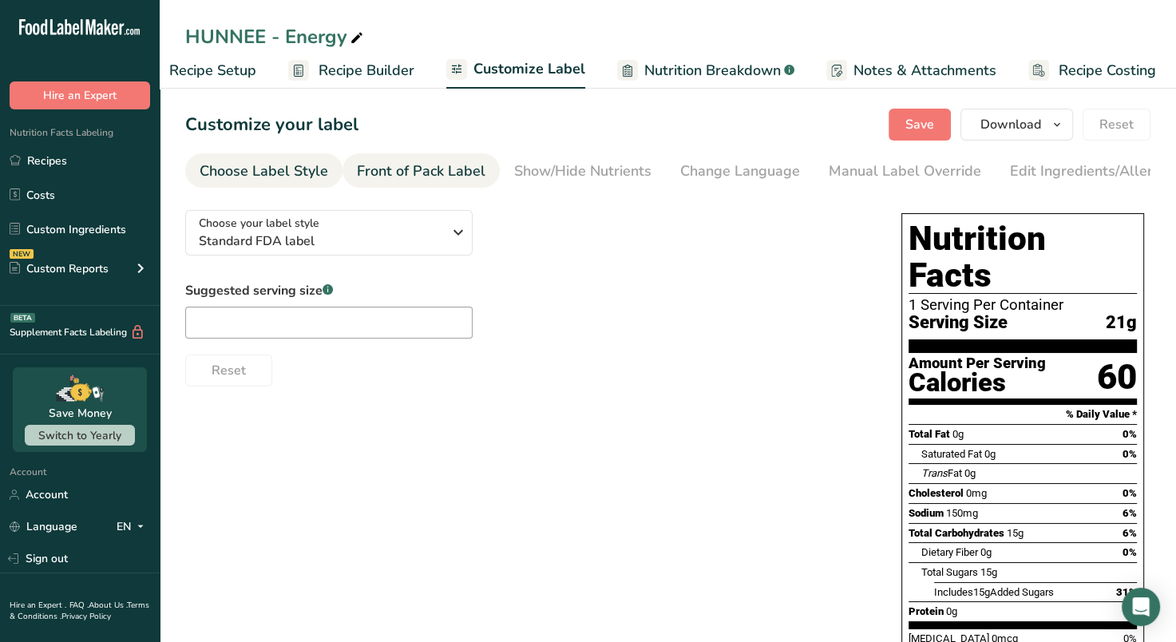
scroll to position [0, 52]
click at [418, 169] on div "Front of Pack Label" at bounding box center [421, 172] width 129 height 22
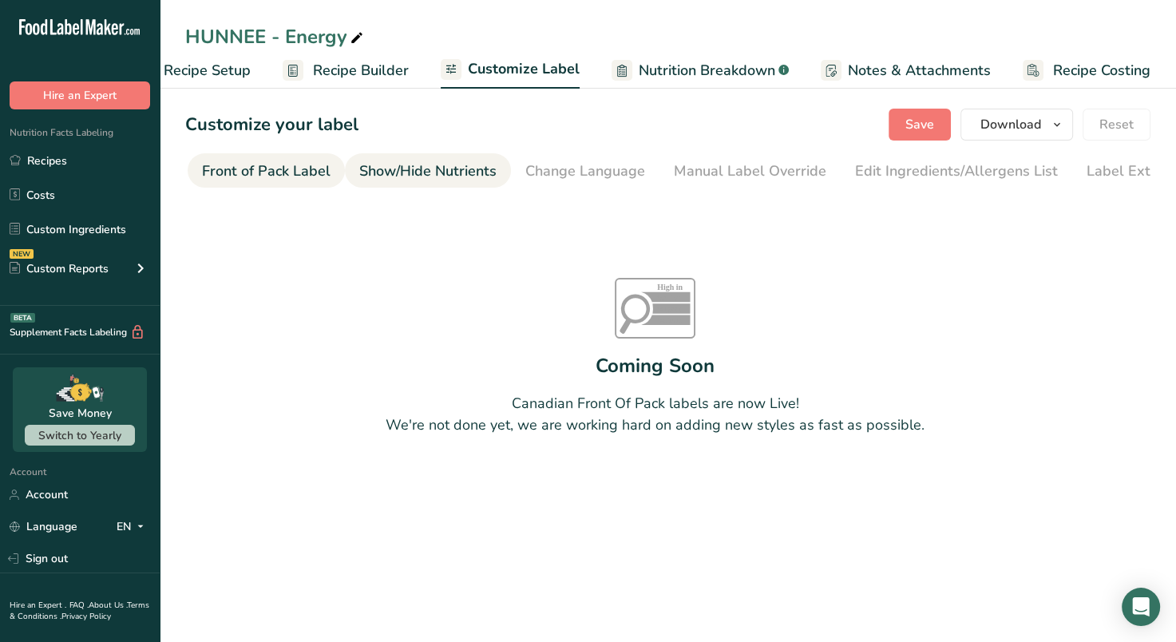
click at [457, 164] on div "Show/Hide Nutrients" at bounding box center [427, 172] width 137 height 22
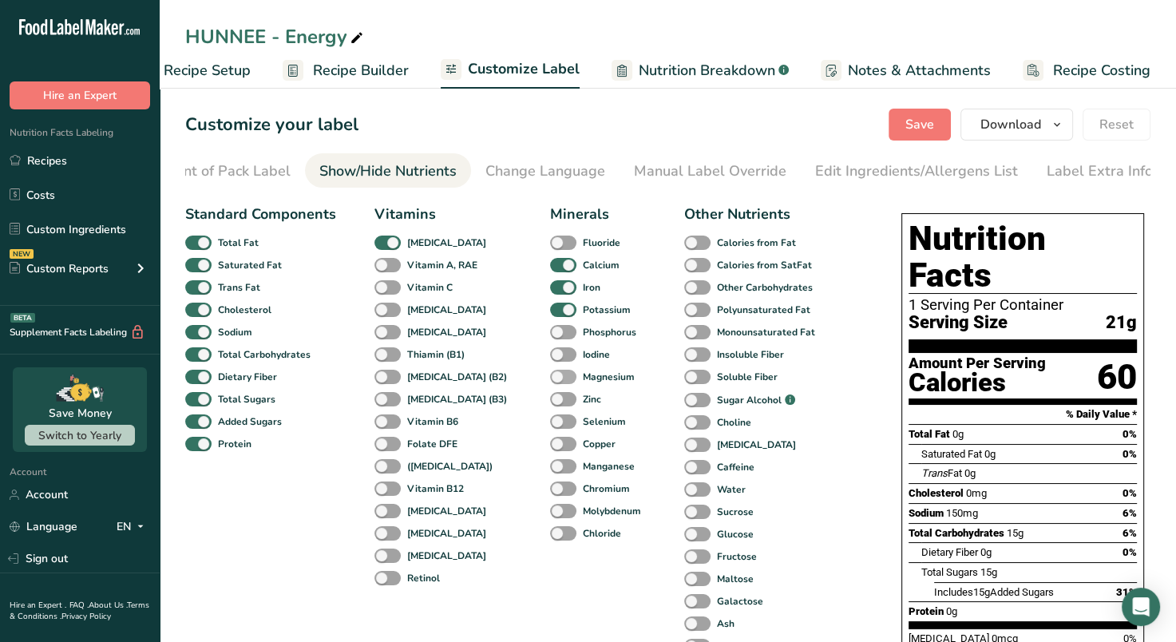
click at [550, 382] on span at bounding box center [563, 377] width 26 height 15
click at [550, 382] on input "Magnesium" at bounding box center [555, 376] width 10 height 10
checkbox input "true"
click at [524, 169] on div "Change Language" at bounding box center [546, 172] width 120 height 22
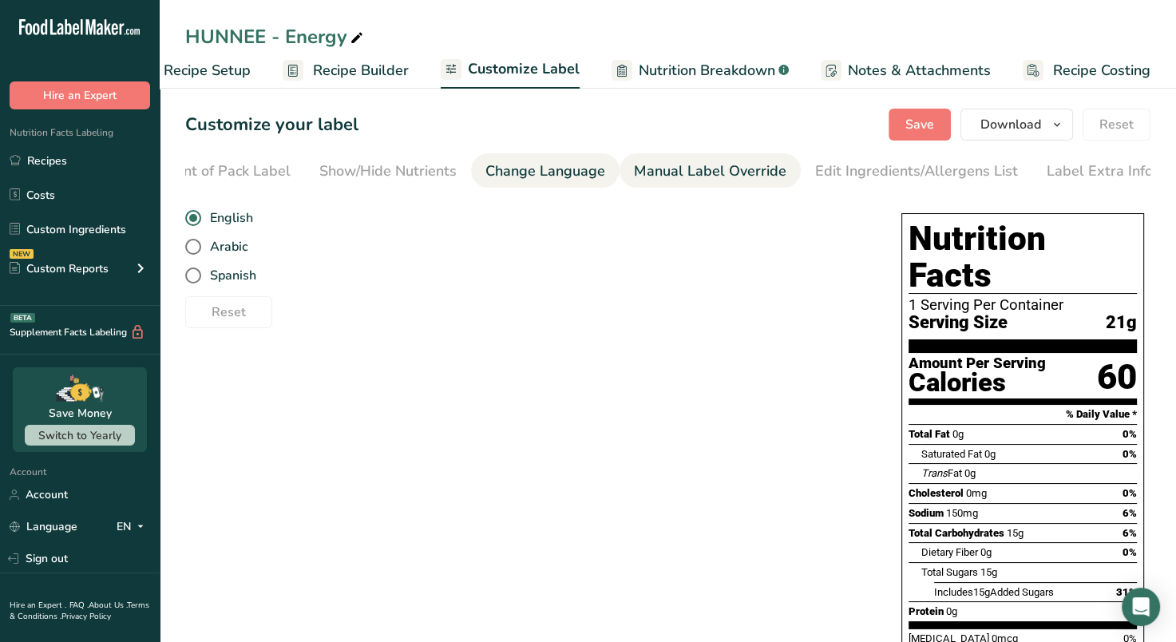
click at [663, 157] on link "Manual Label Override" at bounding box center [710, 171] width 153 height 36
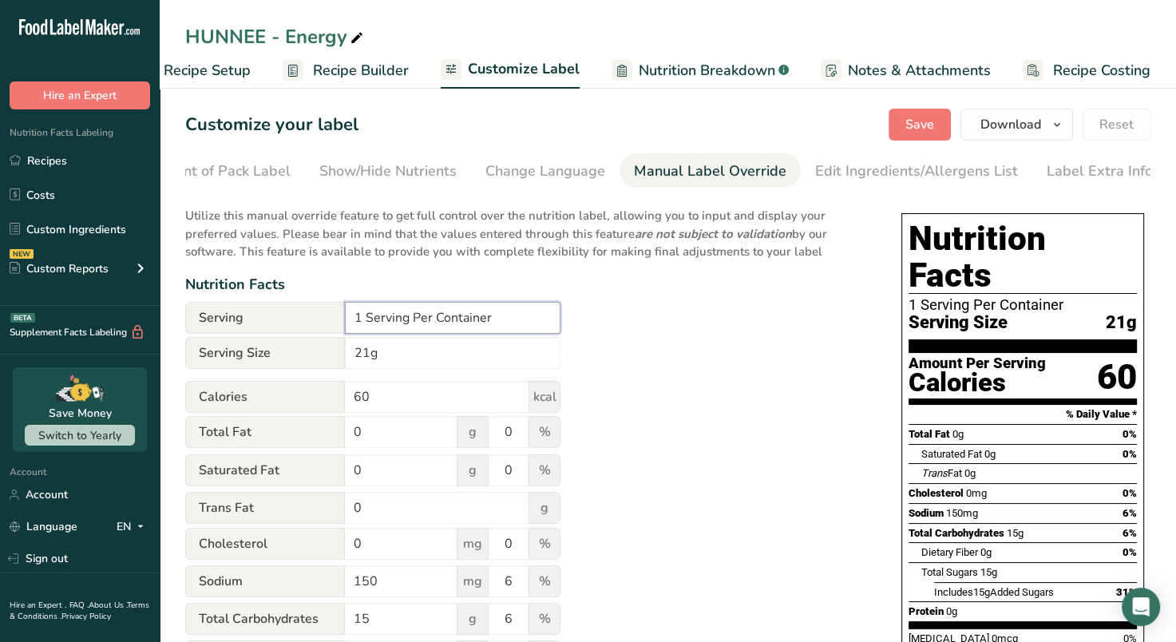
click at [364, 323] on input "1 Serving Per Container" at bounding box center [453, 318] width 216 height 32
type input "14 Serving Per Container"
click at [380, 355] on input "21g" at bounding box center [453, 353] width 216 height 32
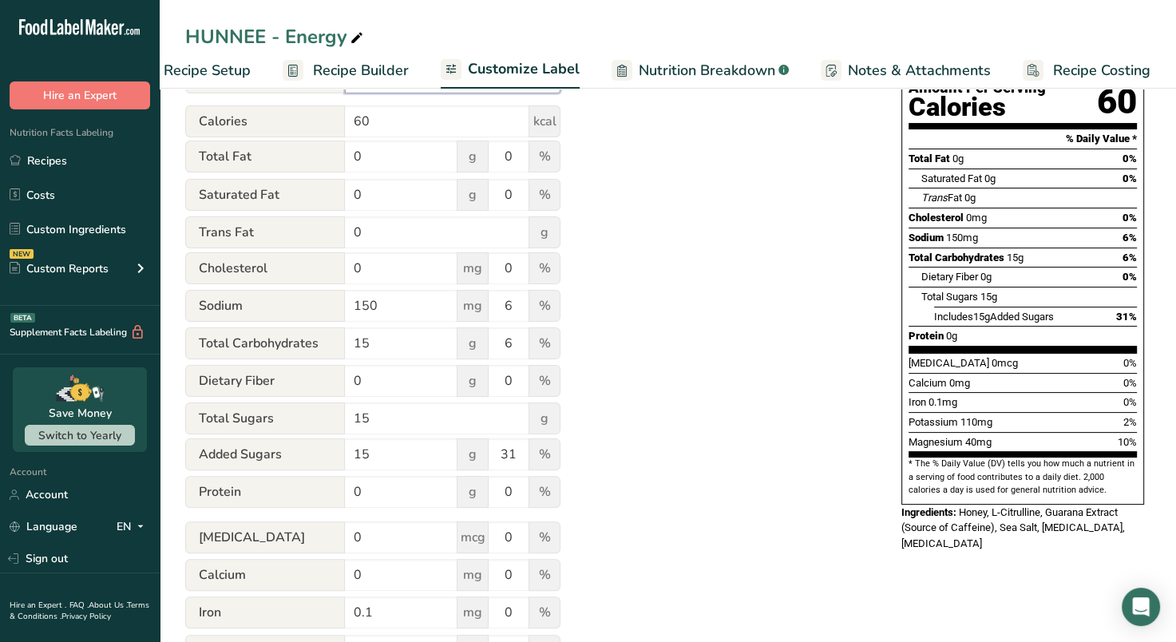
scroll to position [398, 0]
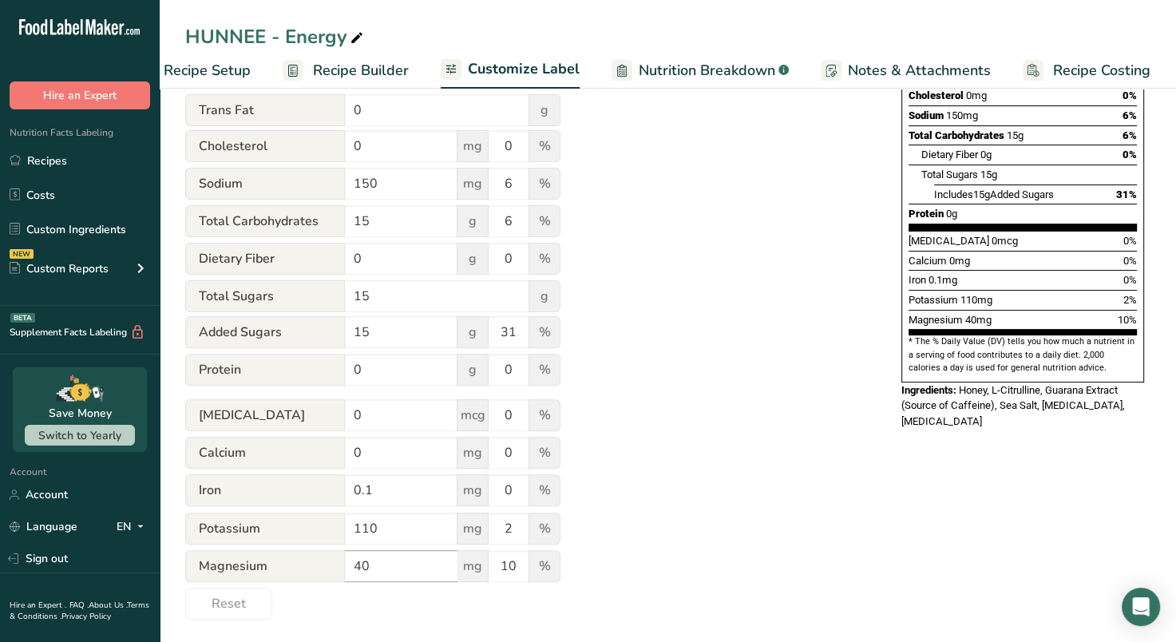
type input "1 Sachet (21g)"
click at [427, 569] on input "40" at bounding box center [401, 566] width 113 height 32
click at [436, 533] on input "110" at bounding box center [401, 529] width 113 height 32
type input "100"
click at [749, 493] on div "Utilize this manual override feature to get full control over the nutrition lab…" at bounding box center [527, 210] width 684 height 820
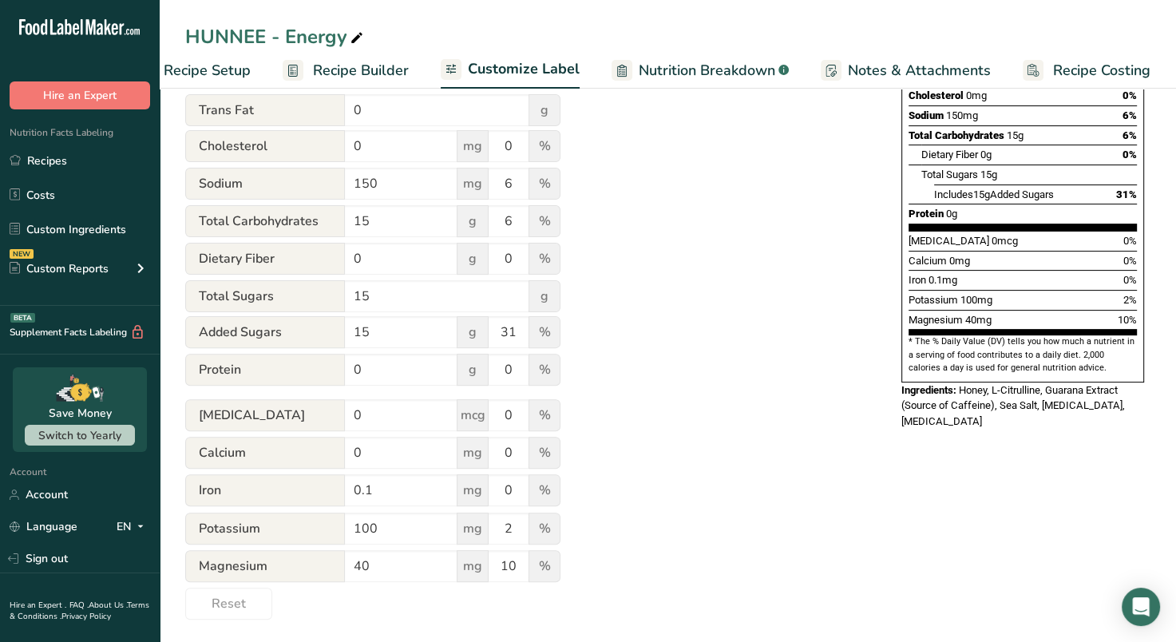
scroll to position [0, 0]
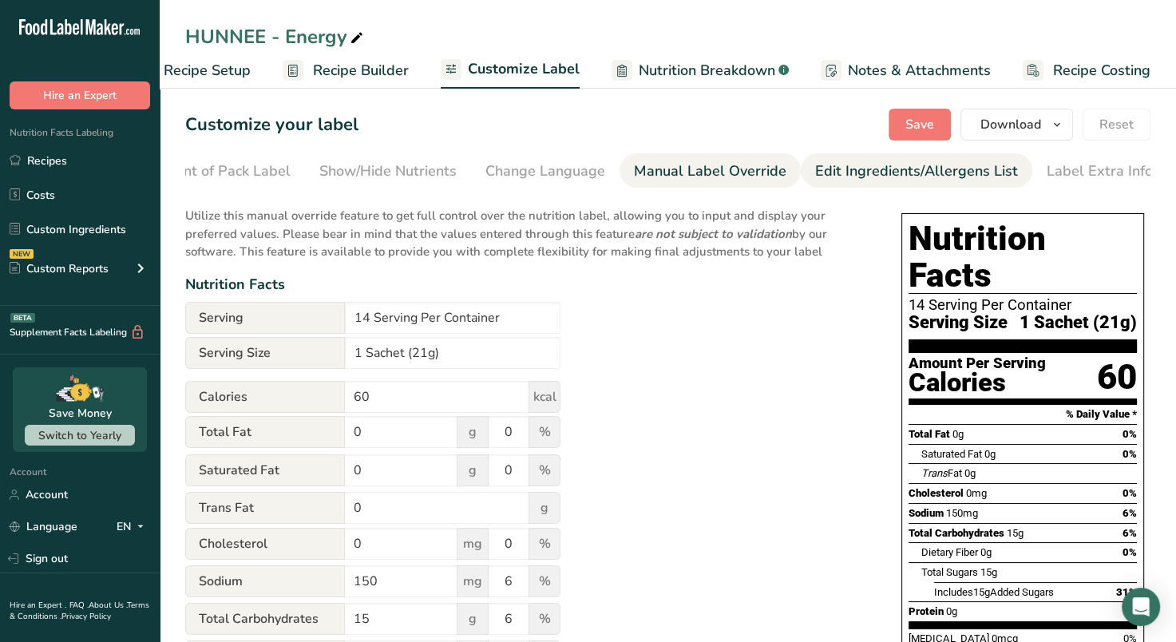
click at [871, 175] on div "Edit Ingredients/Allergens List" at bounding box center [916, 172] width 203 height 22
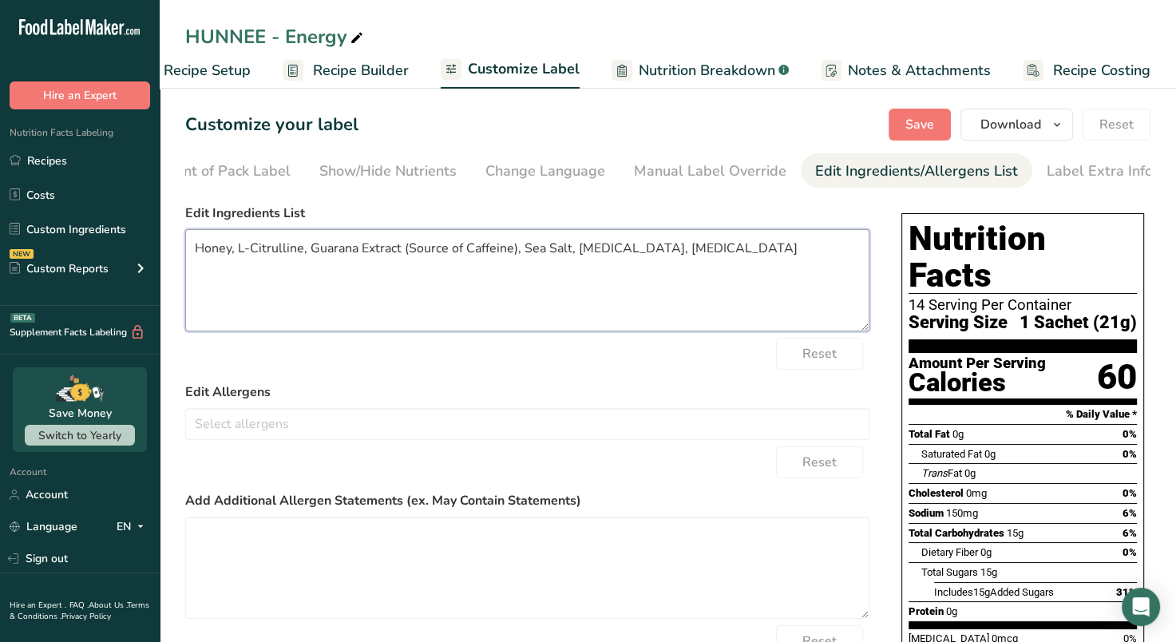
click at [200, 246] on textarea "Honey, L-Citrulline, Guarana Extract (Source of Caffeine), Sea Salt, Potassium …" at bounding box center [527, 280] width 684 height 102
type textarea "Raw Organic Honey, L-Citrulline, Guarana Extract (Source of Caffeine), Celtic S…"
click at [920, 134] on button "Save" at bounding box center [920, 125] width 62 height 32
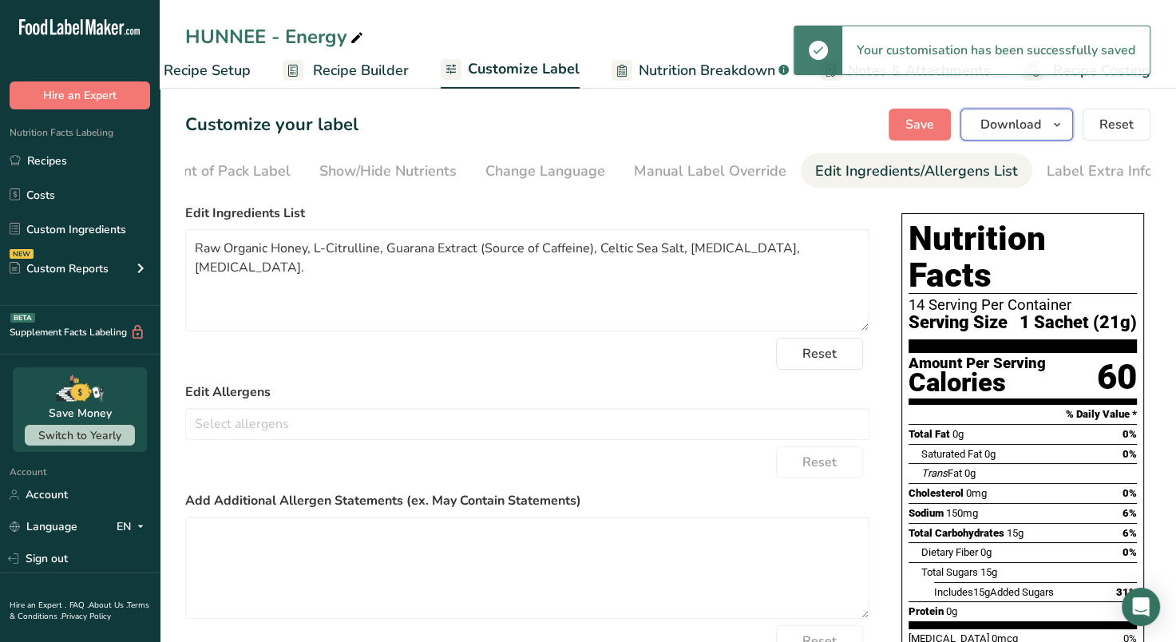
click at [1052, 129] on icon "button" at bounding box center [1057, 125] width 13 height 20
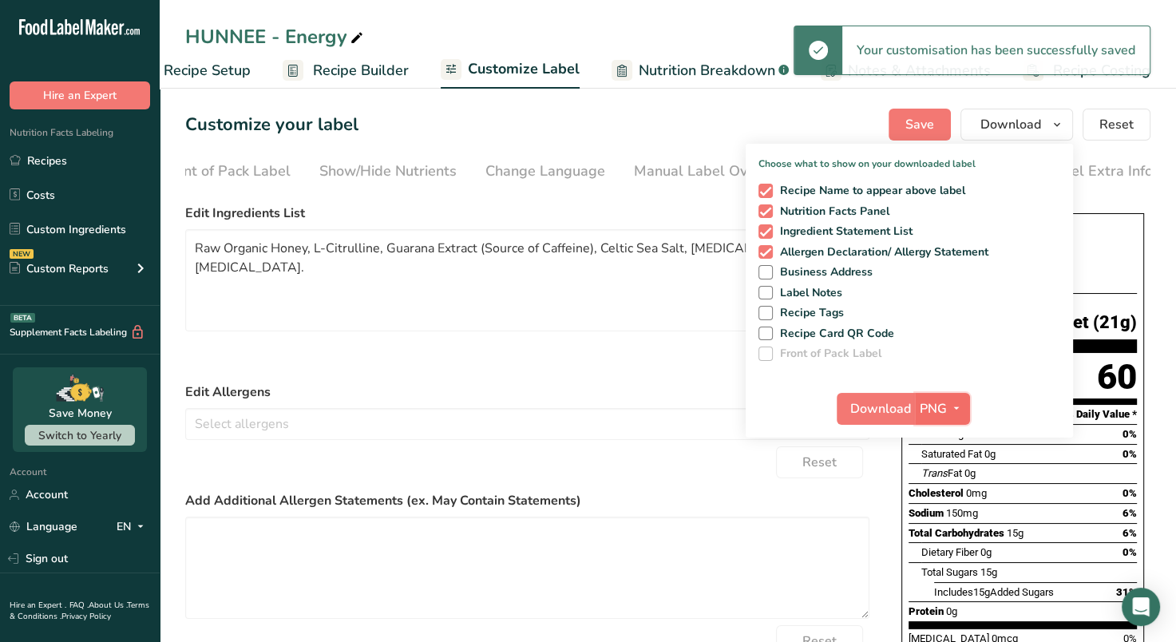
click at [960, 413] on icon "button" at bounding box center [956, 409] width 13 height 20
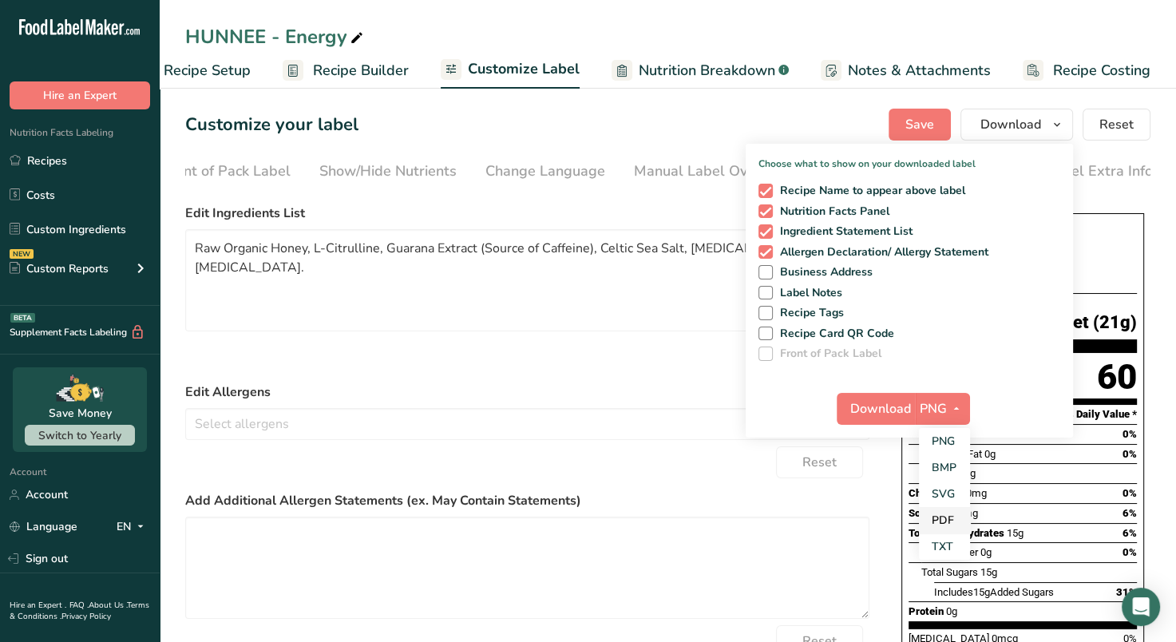
click at [946, 526] on link "PDF" at bounding box center [944, 520] width 51 height 26
click at [882, 414] on span "Download" at bounding box center [881, 408] width 61 height 19
